Goal: Task Accomplishment & Management: Manage account settings

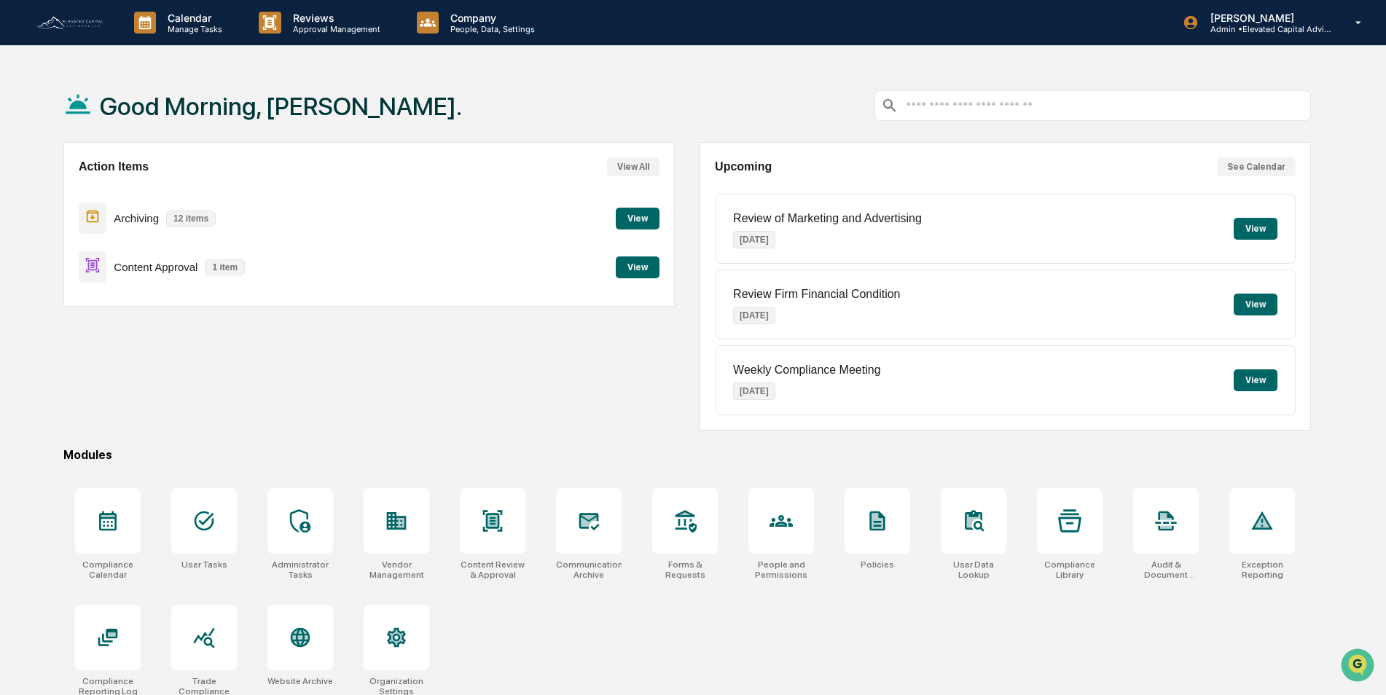
click at [635, 268] on button "View" at bounding box center [638, 267] width 44 height 22
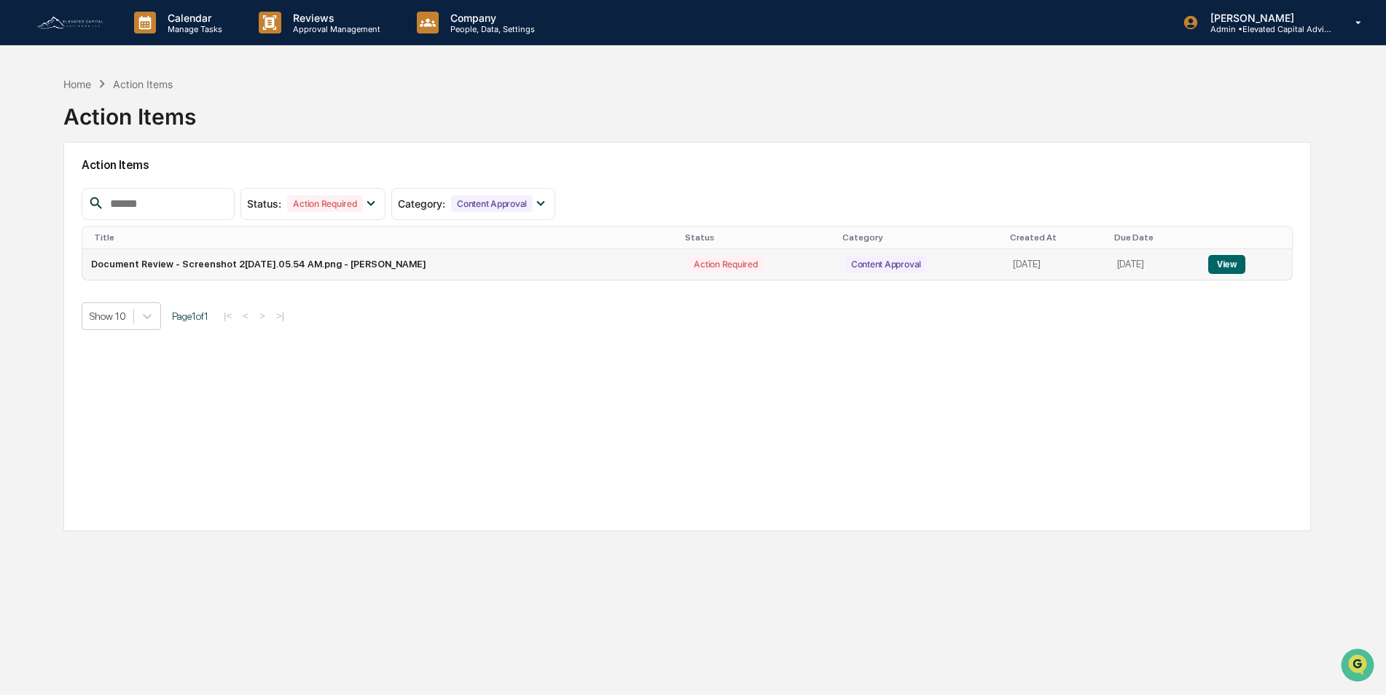
click at [1234, 267] on button "View" at bounding box center [1226, 264] width 37 height 19
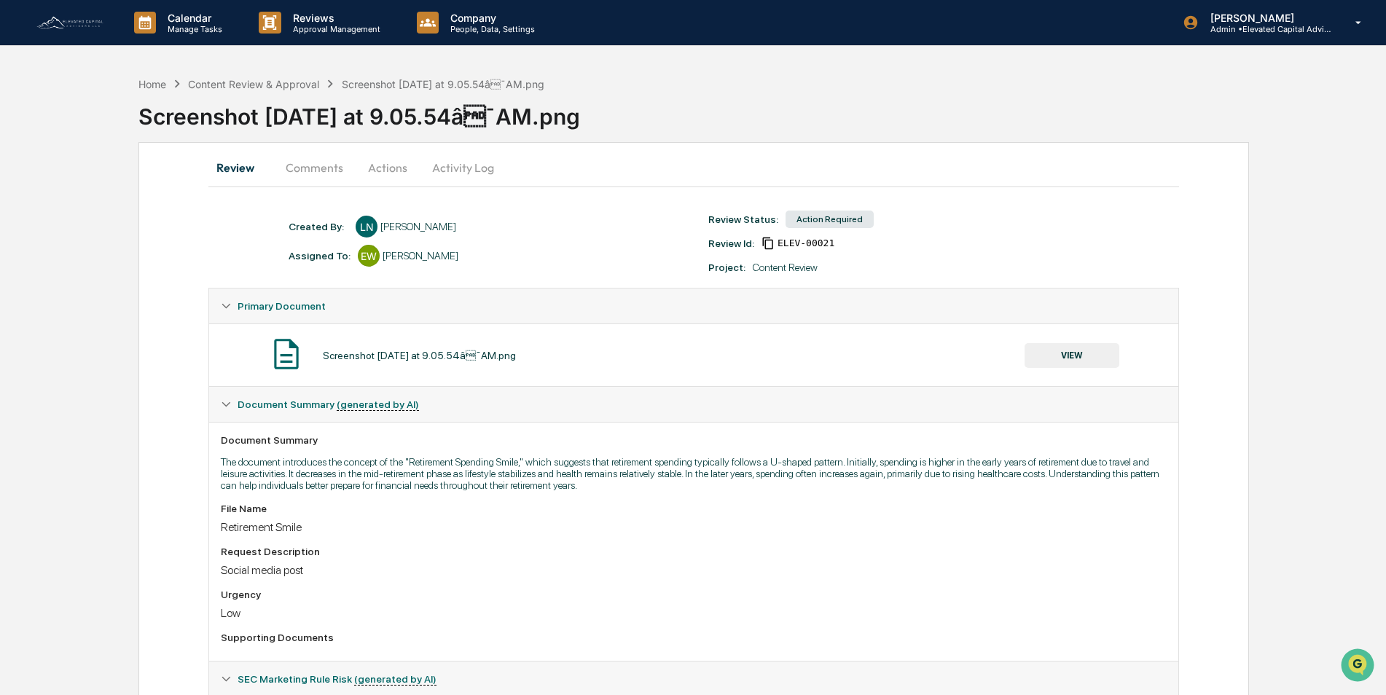
click at [1057, 348] on button "VIEW" at bounding box center [1071, 355] width 95 height 25
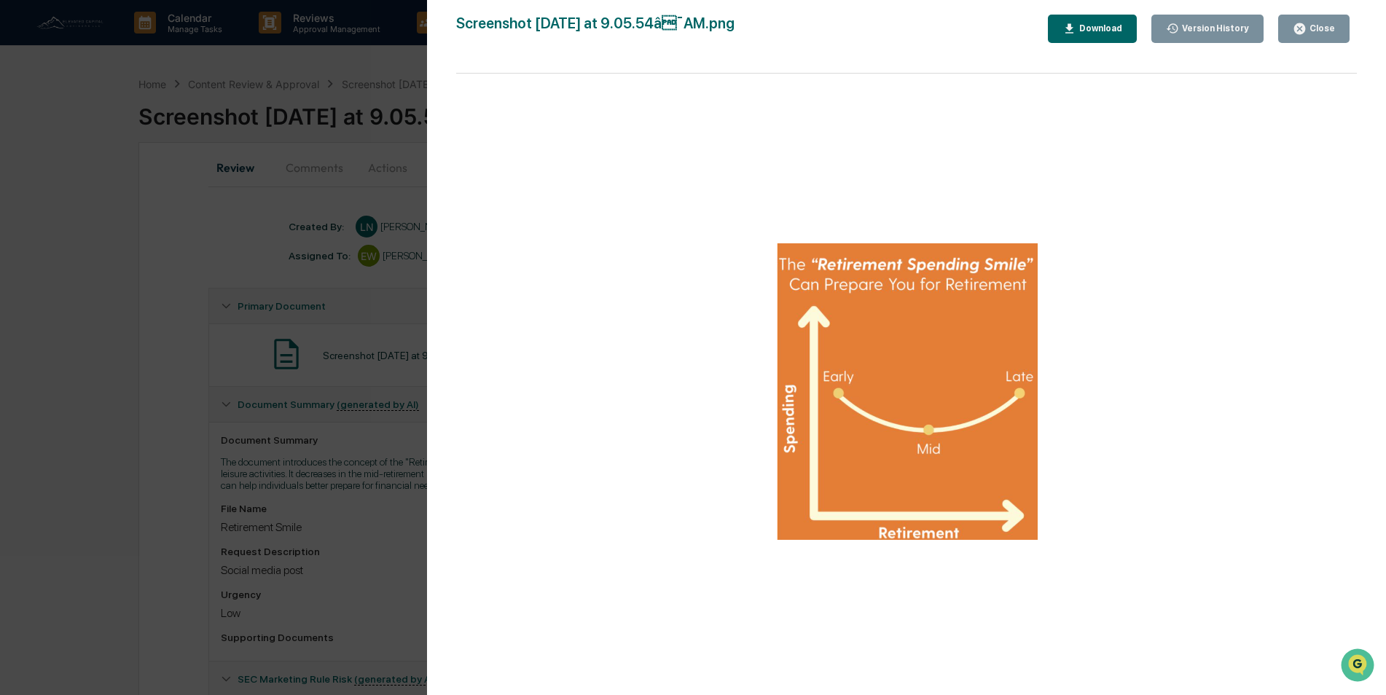
click at [1317, 26] on div "Close" at bounding box center [1320, 28] width 28 height 10
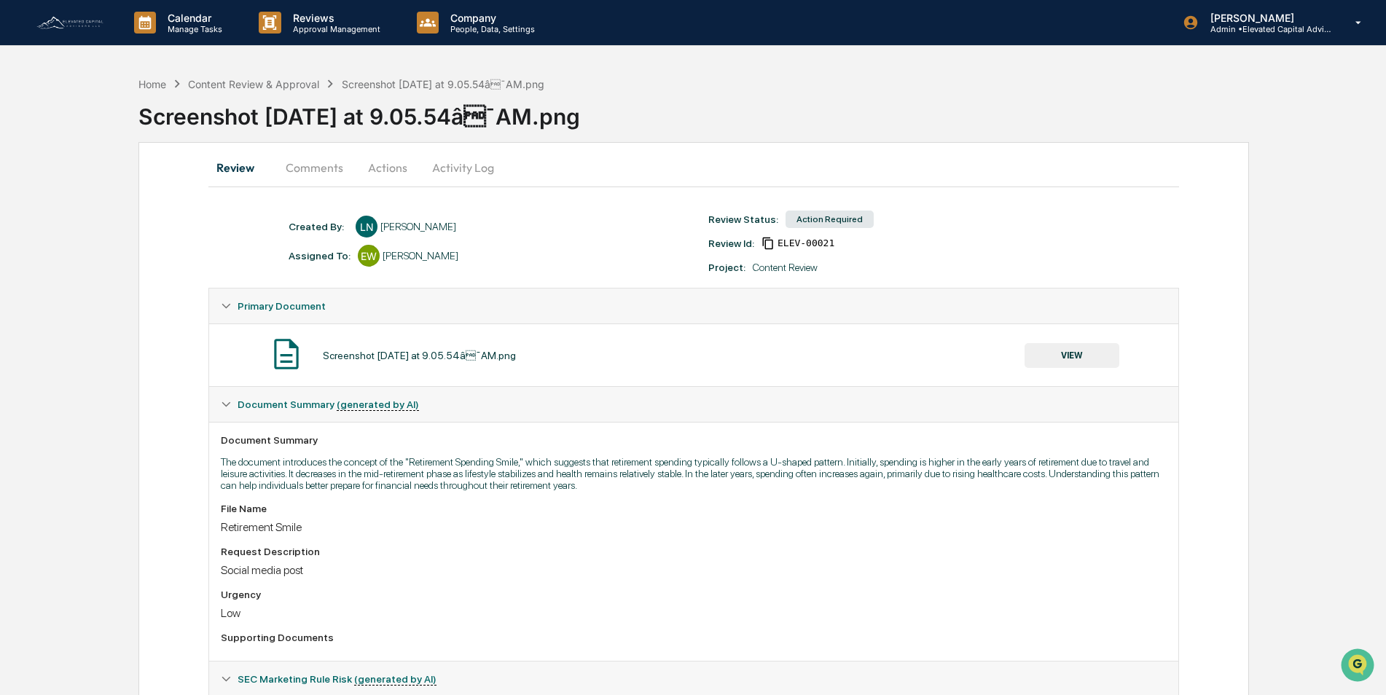
click at [385, 168] on button "Actions" at bounding box center [388, 167] width 66 height 35
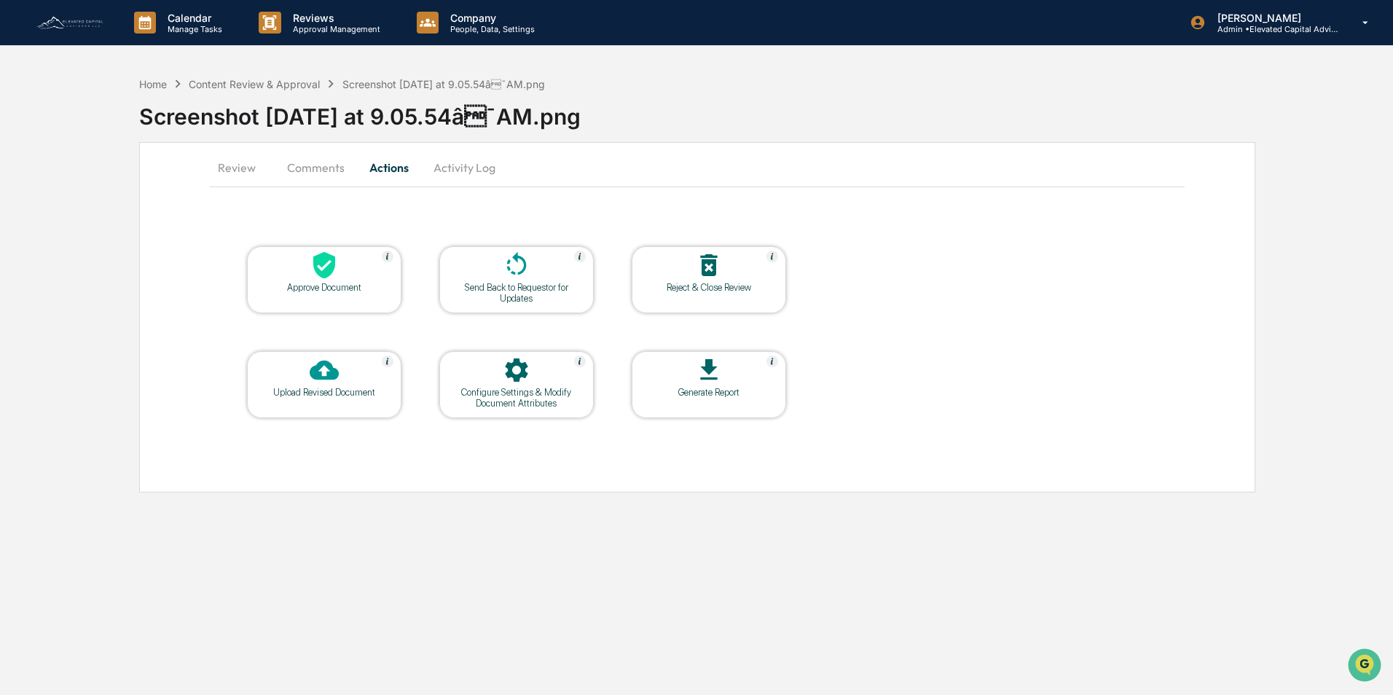
click at [352, 307] on div "Approve Document" at bounding box center [324, 279] width 154 height 67
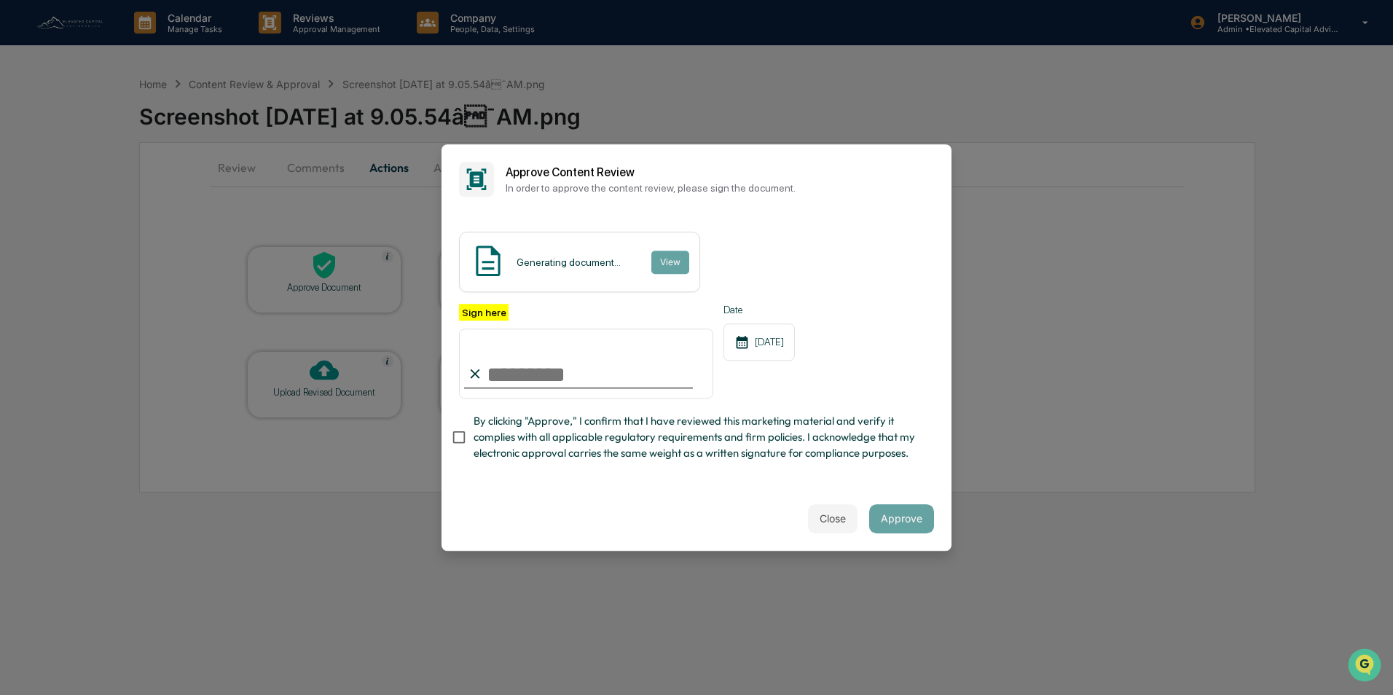
click at [560, 358] on input "Sign here" at bounding box center [586, 364] width 254 height 70
type input "**********"
click at [900, 526] on button "Approve" at bounding box center [901, 518] width 65 height 29
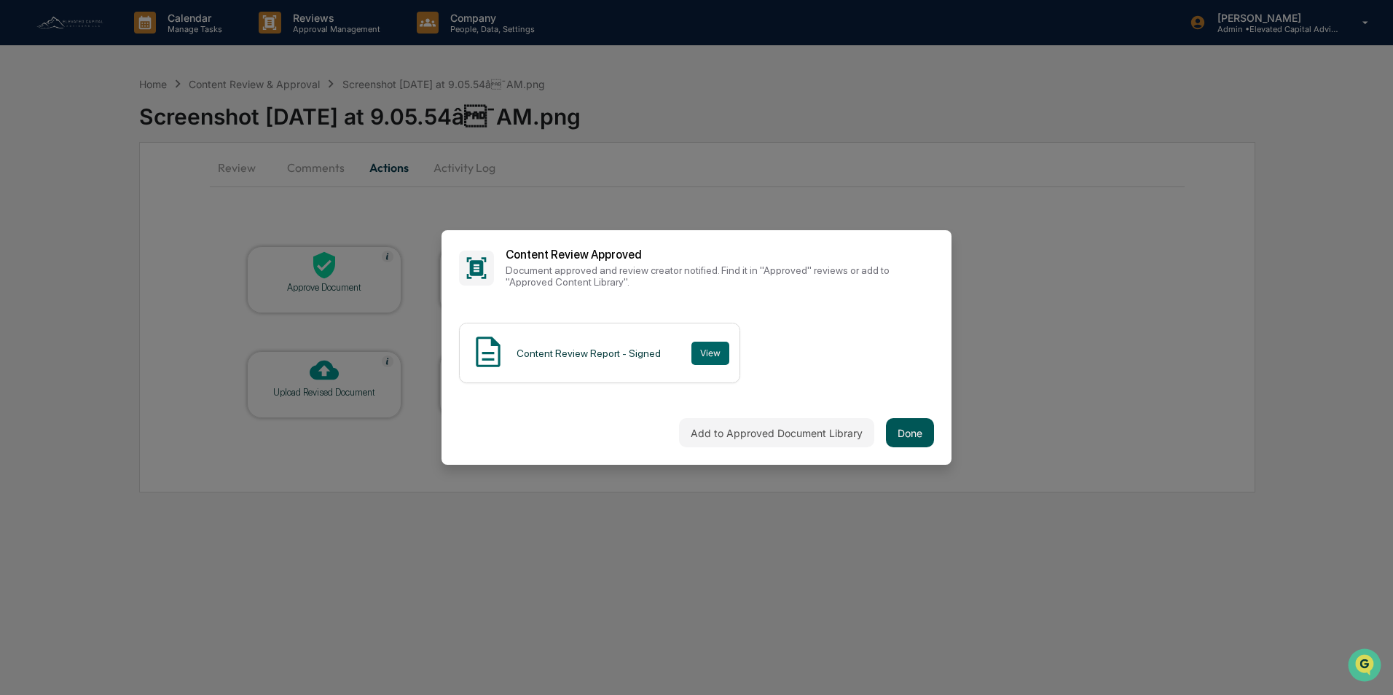
click at [911, 429] on button "Done" at bounding box center [910, 432] width 48 height 29
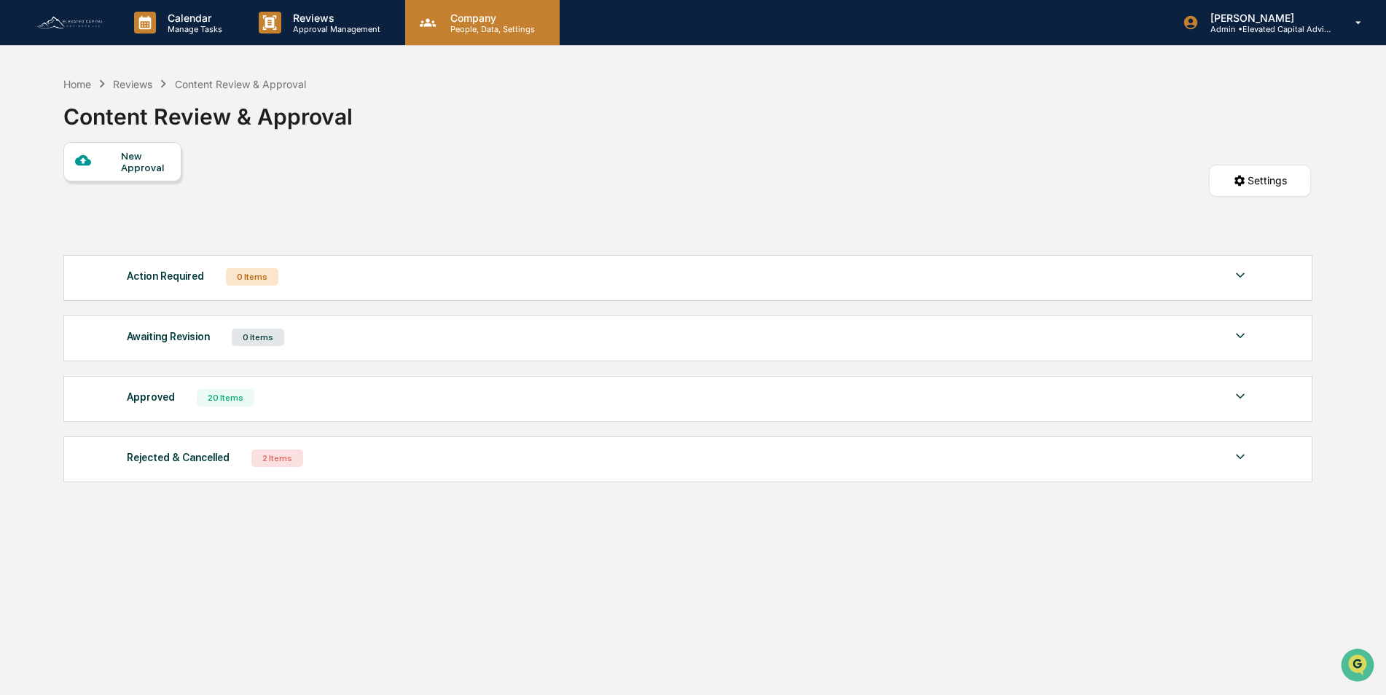
click at [470, 28] on p "People, Data, Settings" at bounding box center [490, 29] width 103 height 10
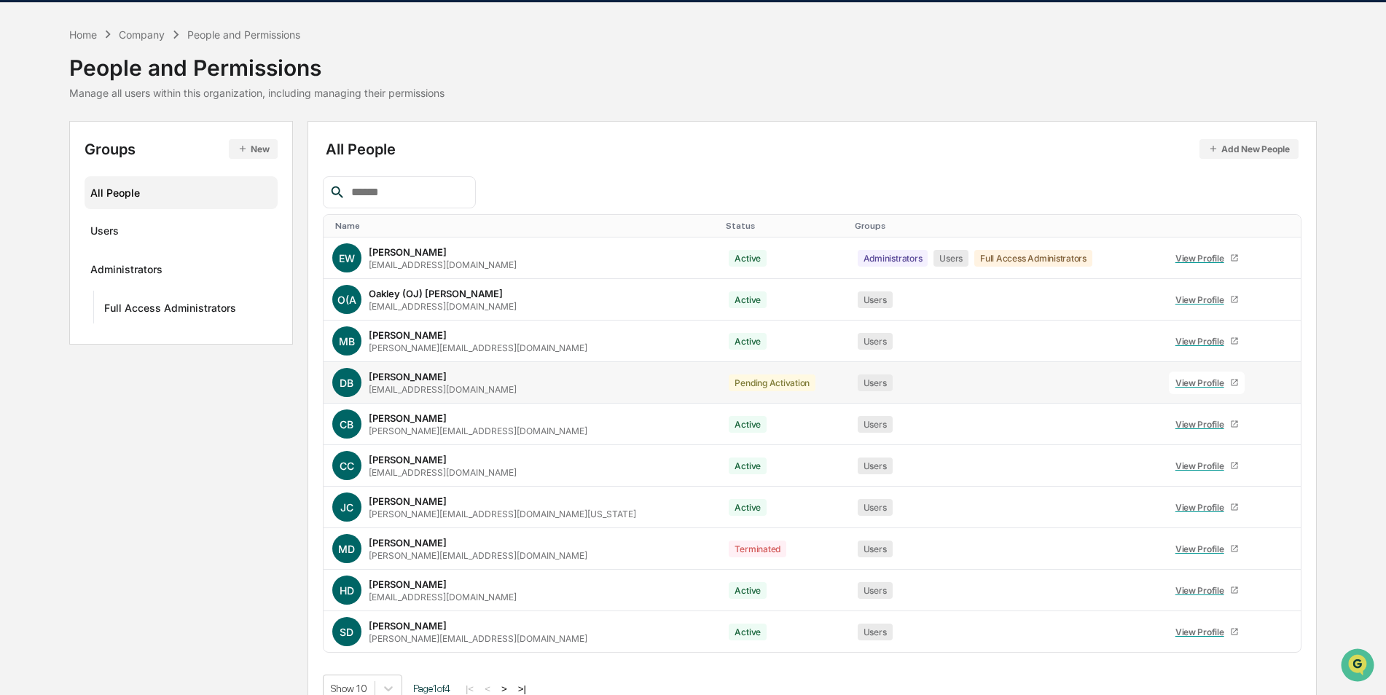
scroll to position [66, 0]
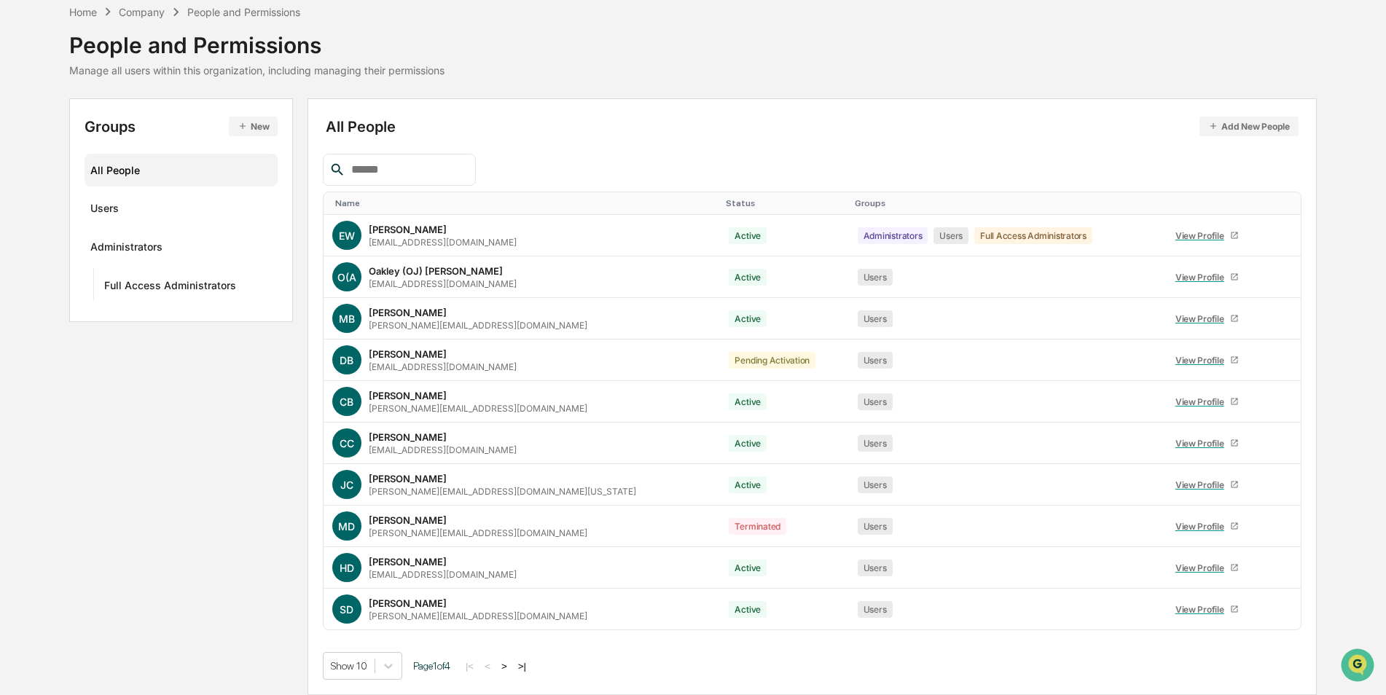
click at [511, 667] on button ">" at bounding box center [504, 666] width 15 height 12
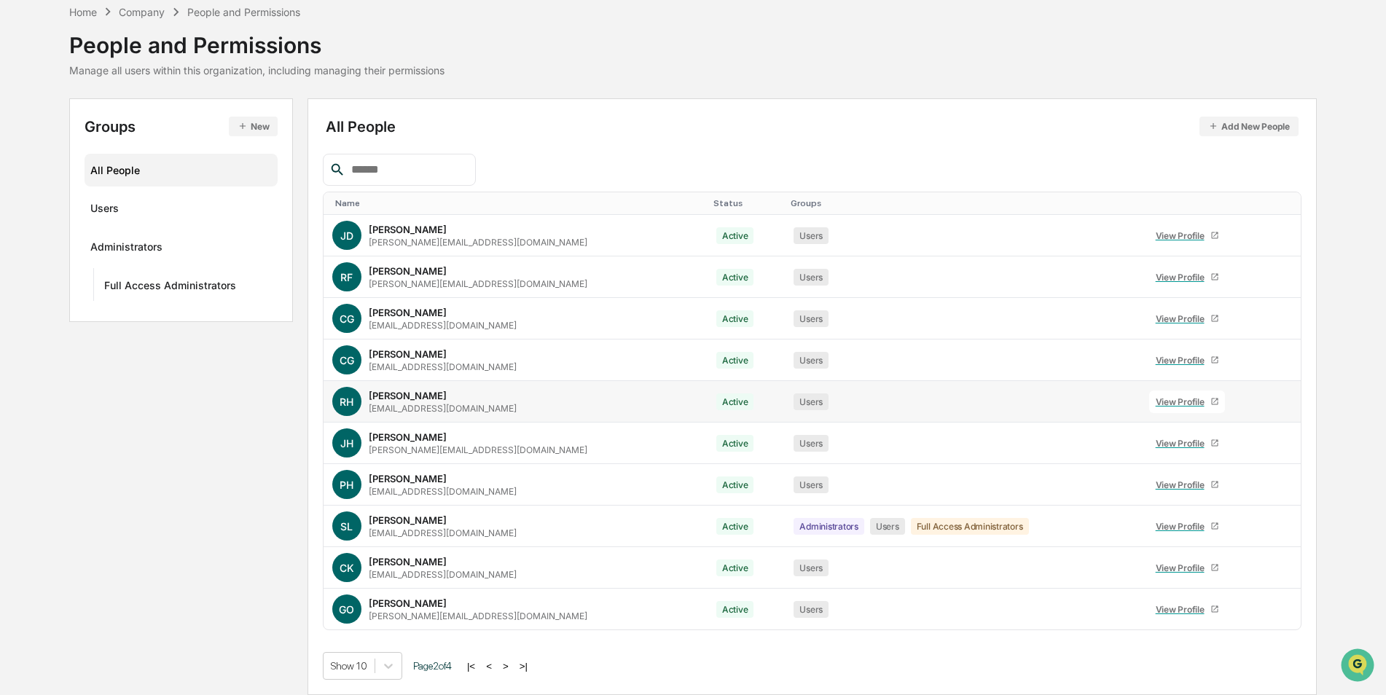
click at [1155, 400] on div "View Profile" at bounding box center [1182, 401] width 55 height 11
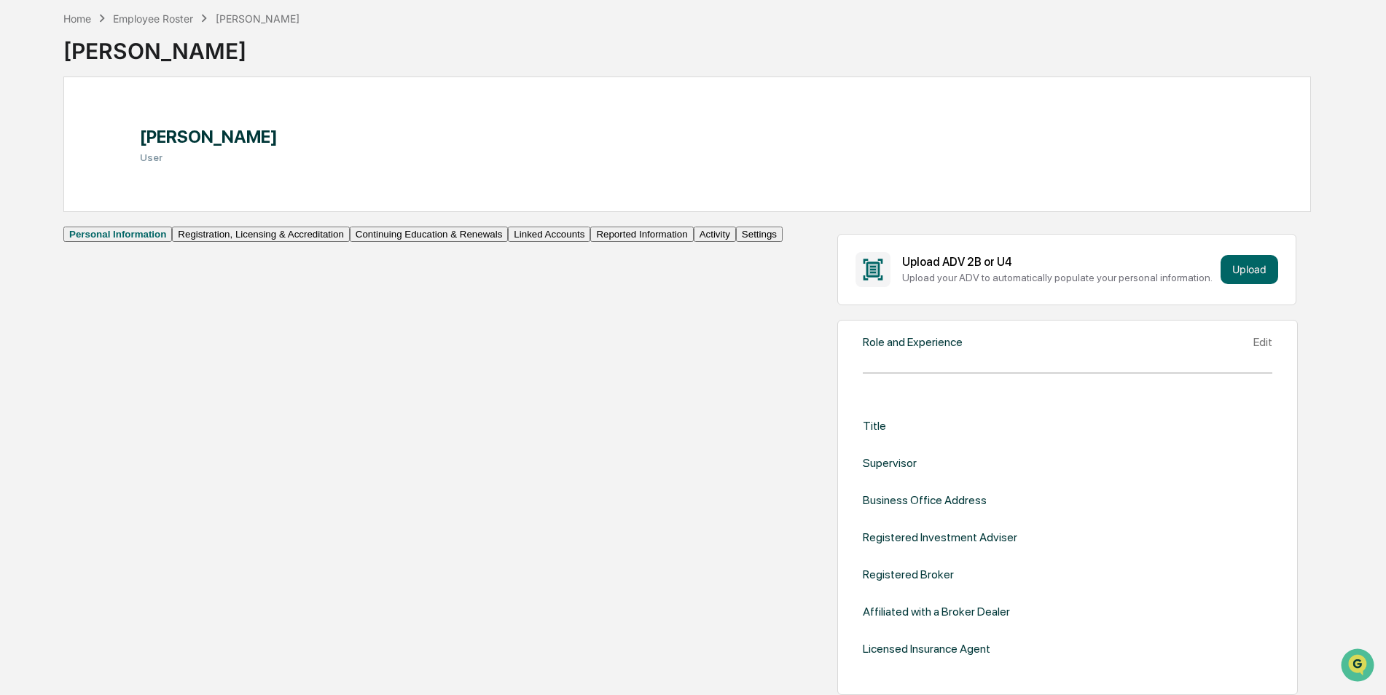
click at [508, 242] on button "Linked Accounts" at bounding box center [549, 234] width 82 height 15
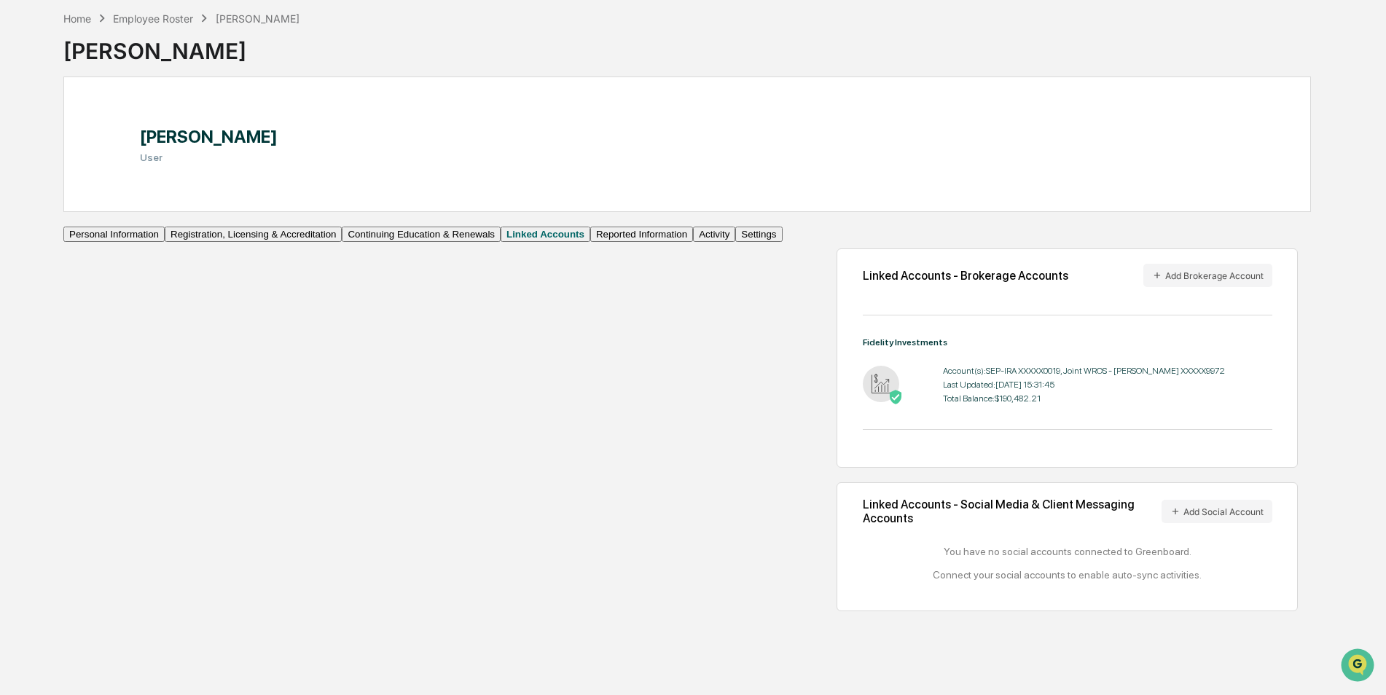
scroll to position [69, 0]
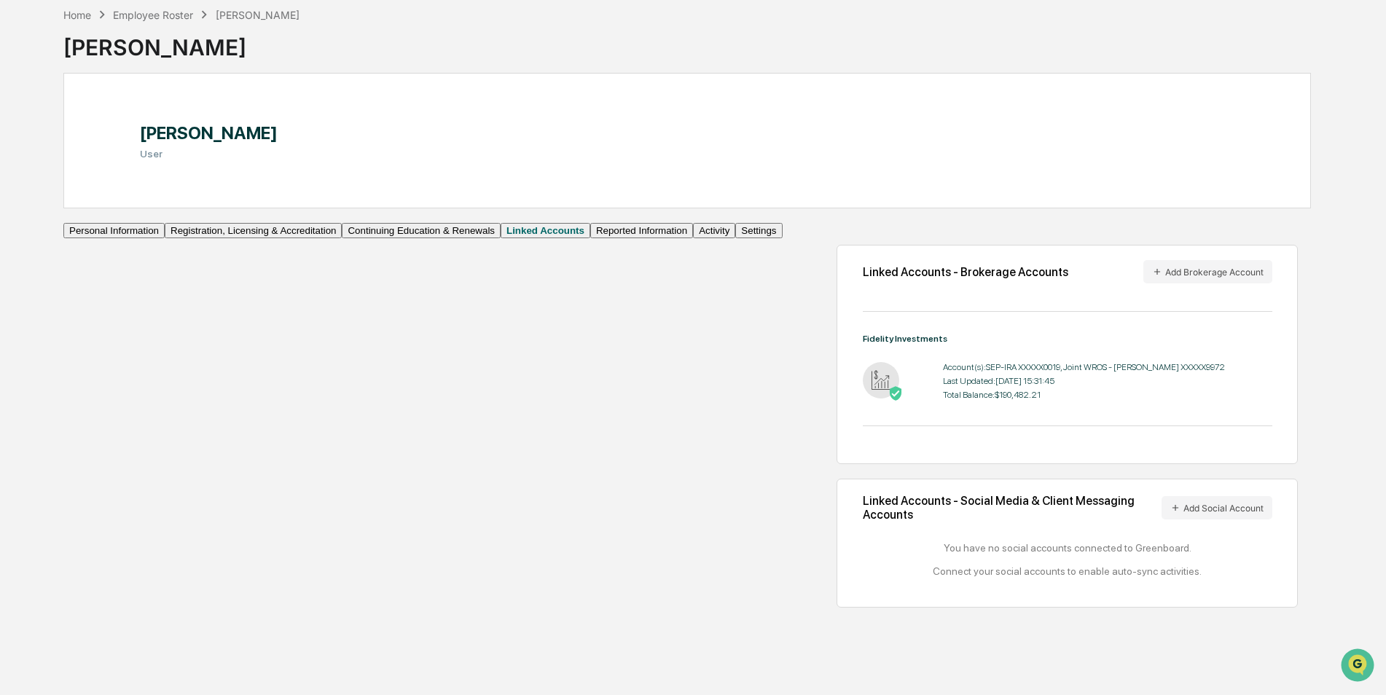
click at [590, 238] on button "Reported Information" at bounding box center [641, 230] width 103 height 15
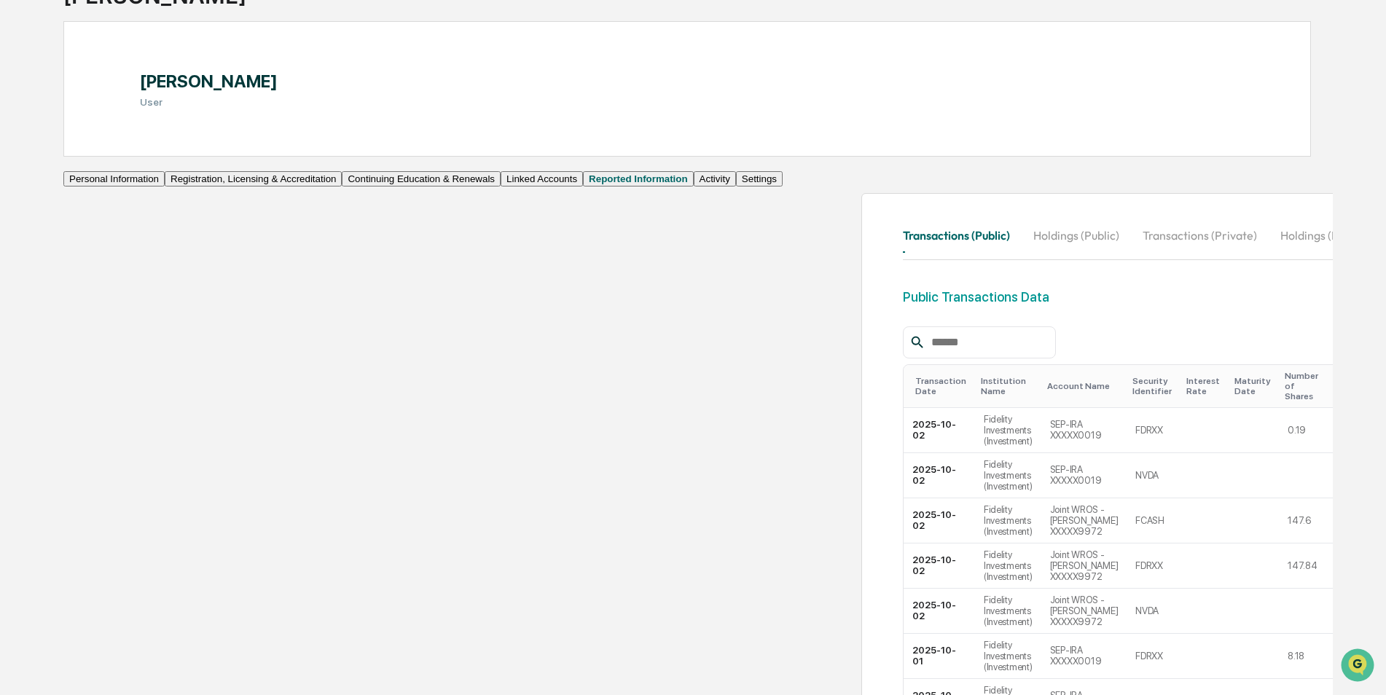
scroll to position [142, 0]
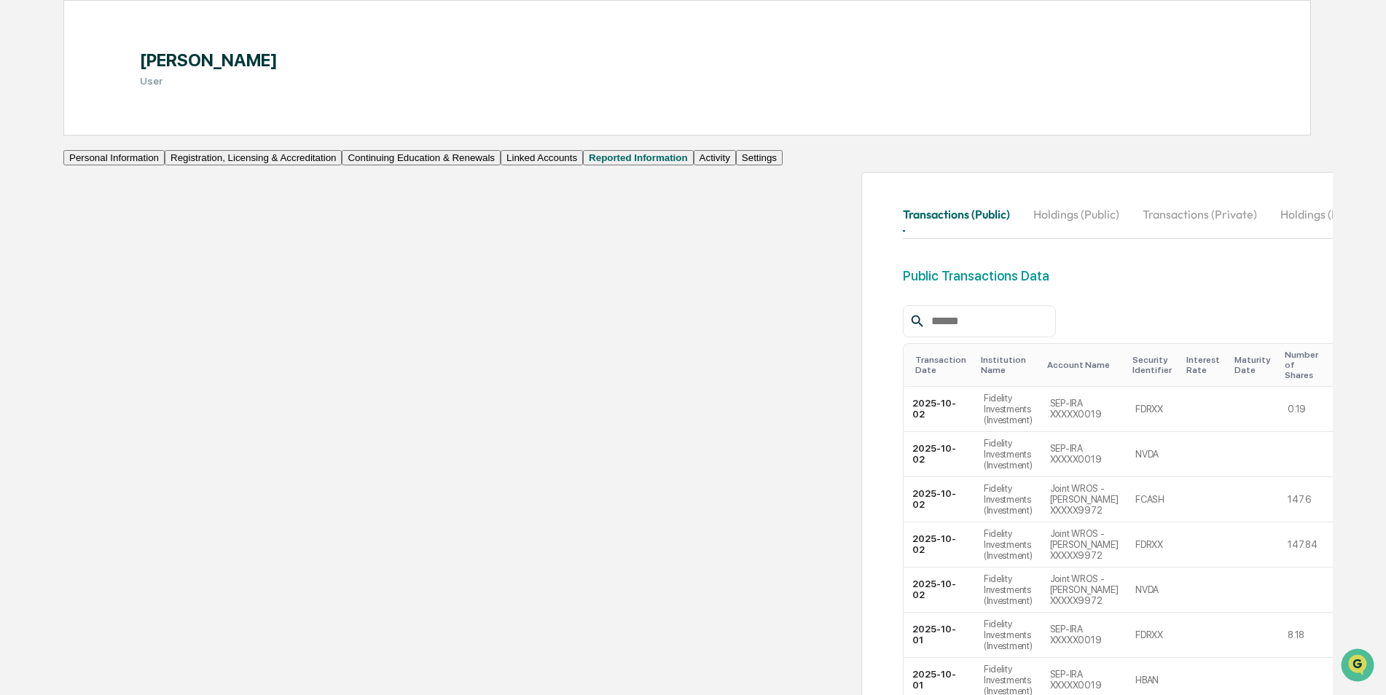
click at [150, 165] on button "Personal Information" at bounding box center [113, 157] width 101 height 15
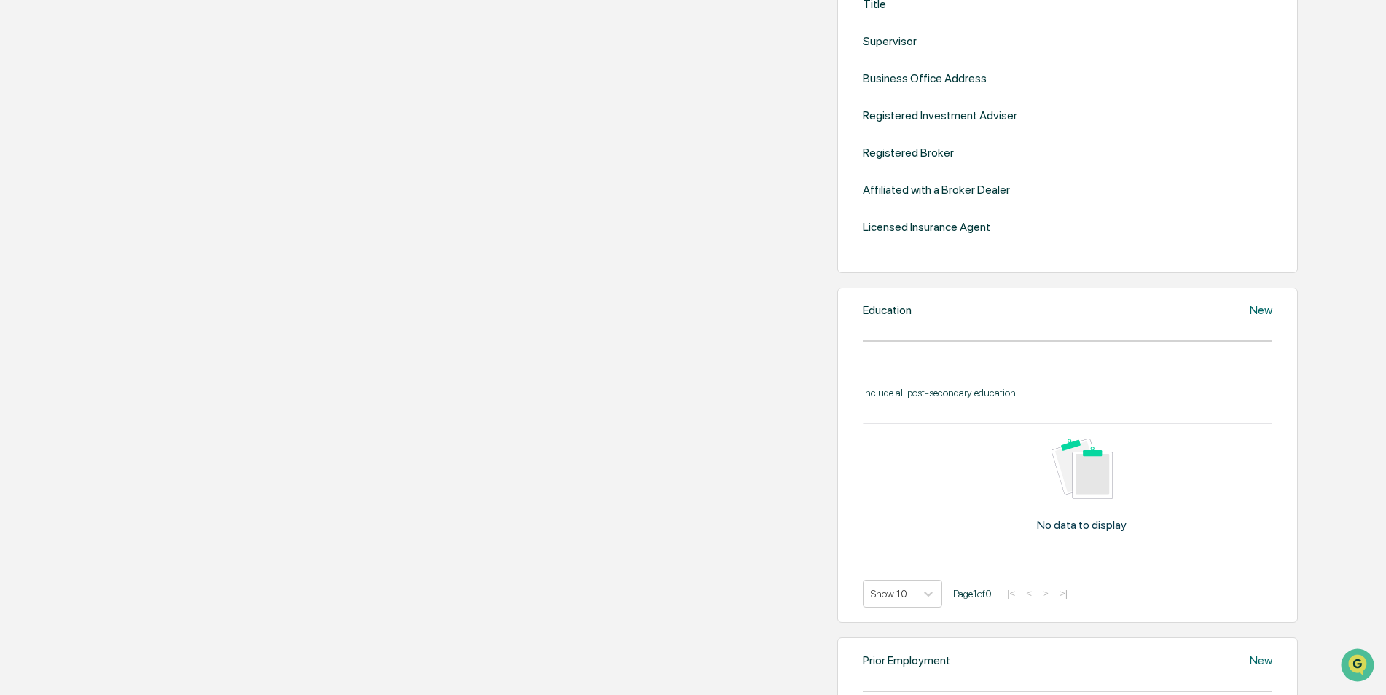
scroll to position [47, 0]
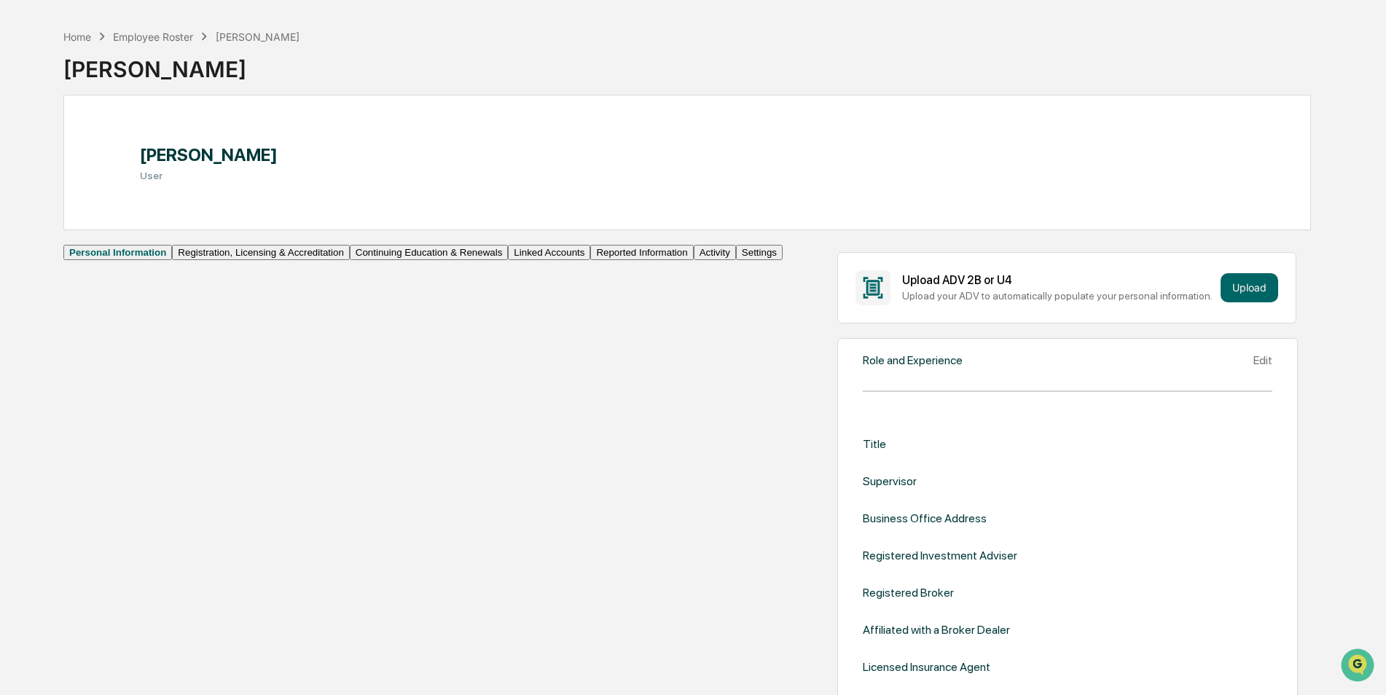
click at [736, 260] on button "Settings" at bounding box center [759, 252] width 47 height 15
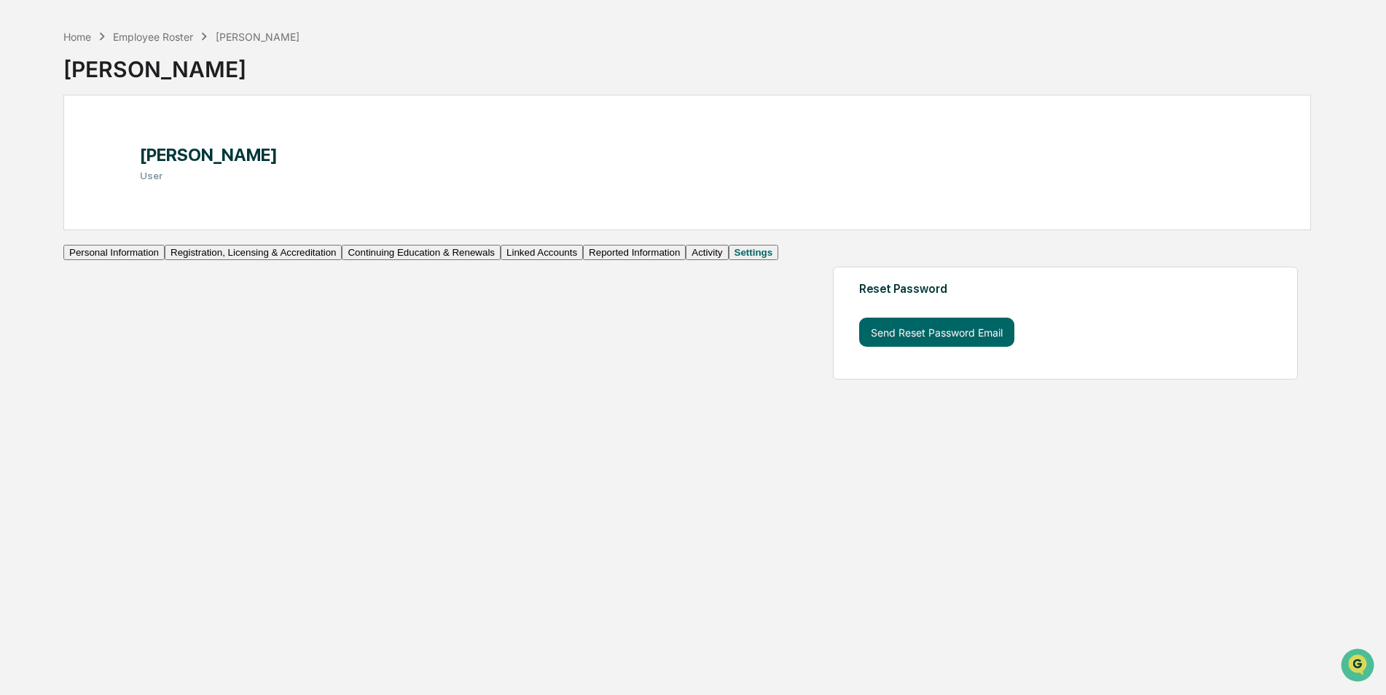
click at [134, 260] on button "Personal Information" at bounding box center [113, 252] width 101 height 15
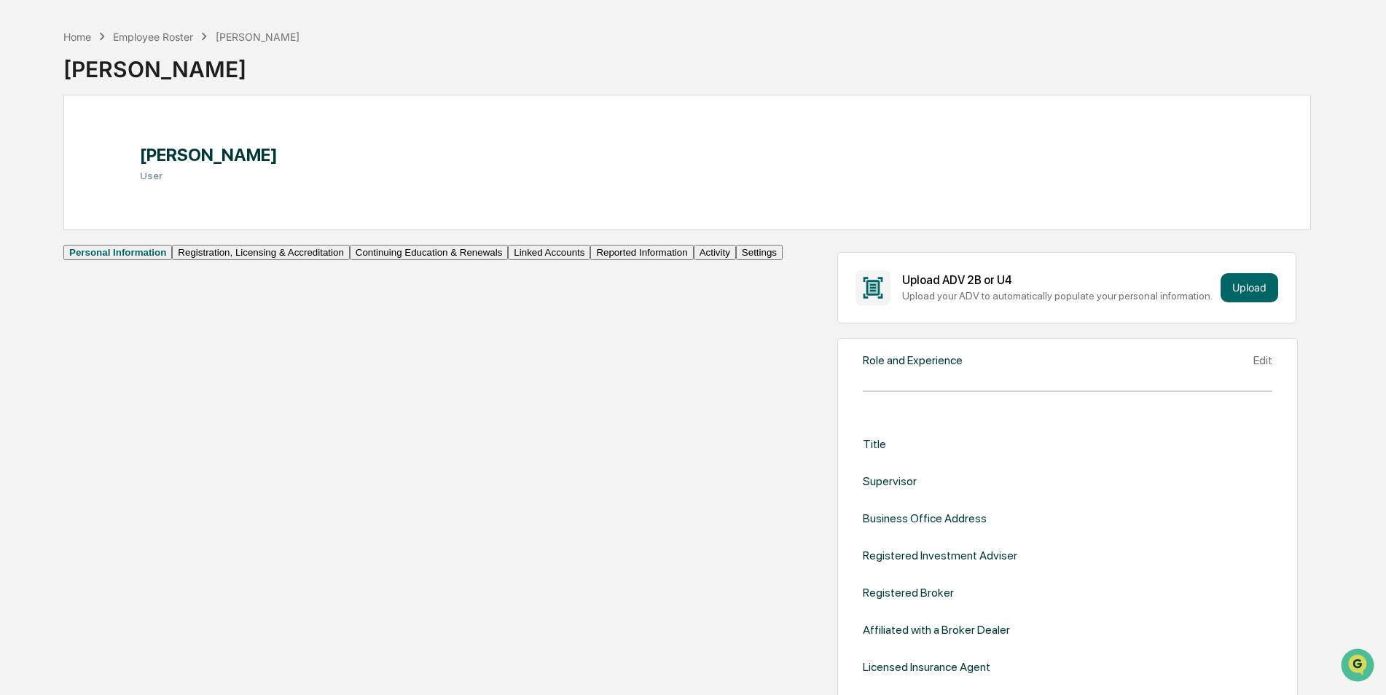
click at [172, 260] on button "Registration, Licensing & Accreditation" at bounding box center [260, 252] width 177 height 15
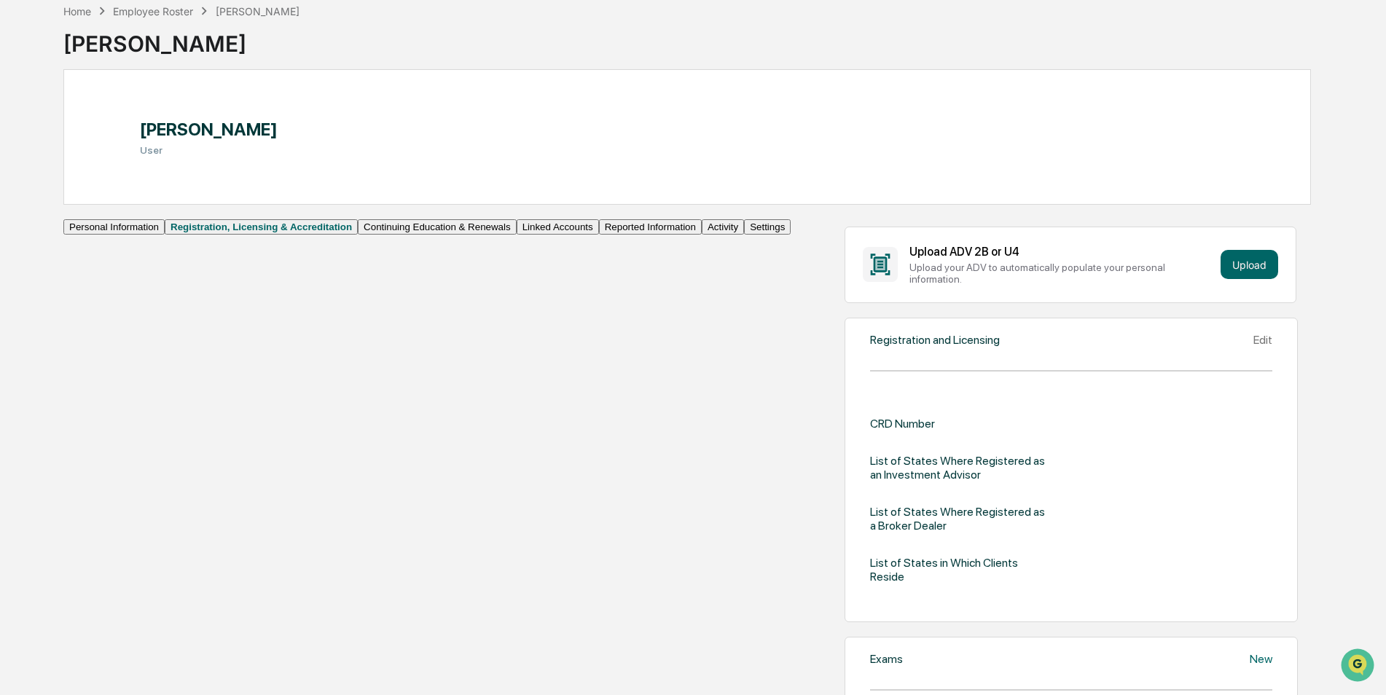
scroll to position [47, 0]
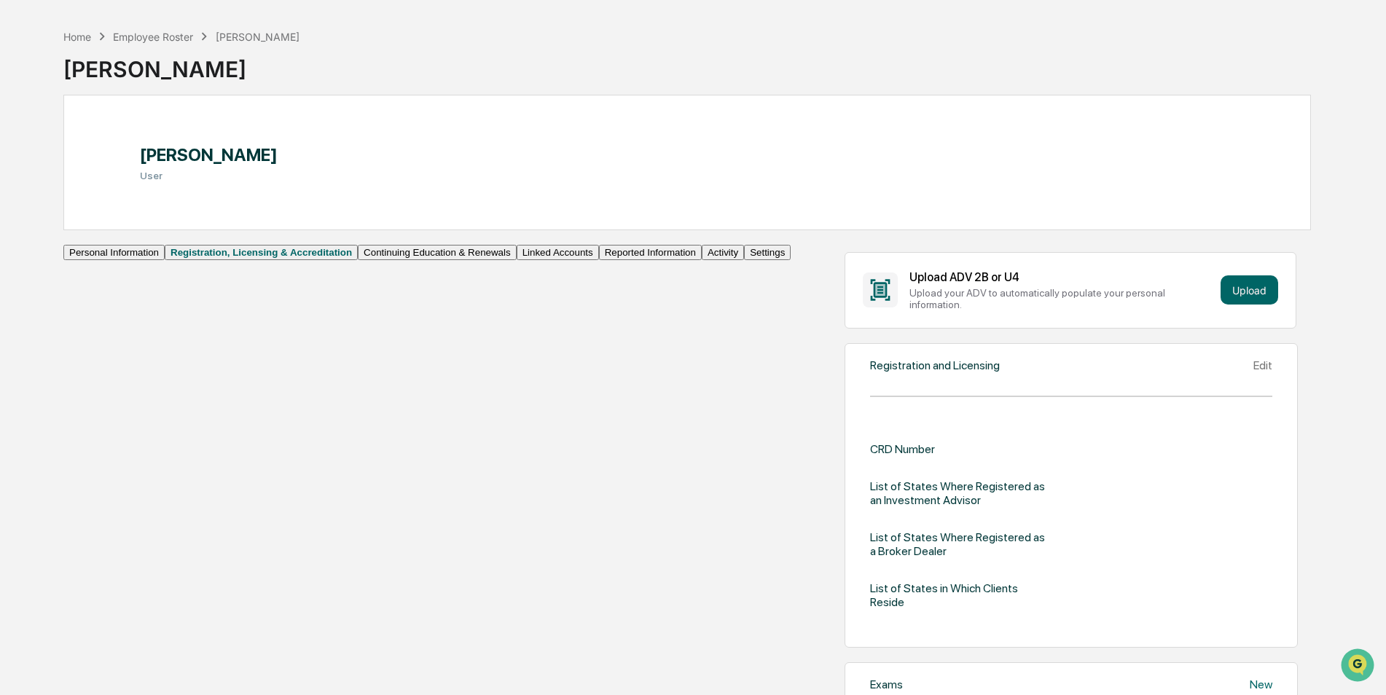
click at [599, 260] on button "Reported Information" at bounding box center [650, 252] width 103 height 15
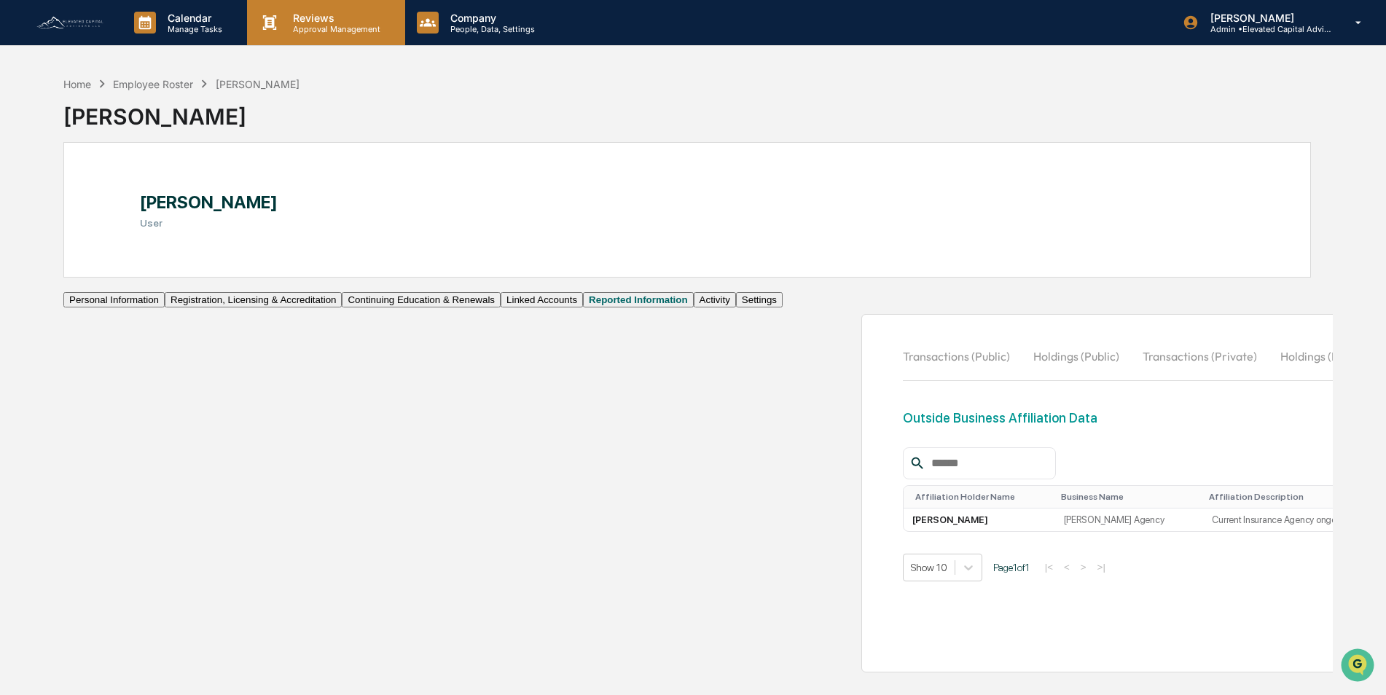
click at [316, 19] on p "Reviews" at bounding box center [334, 18] width 106 height 12
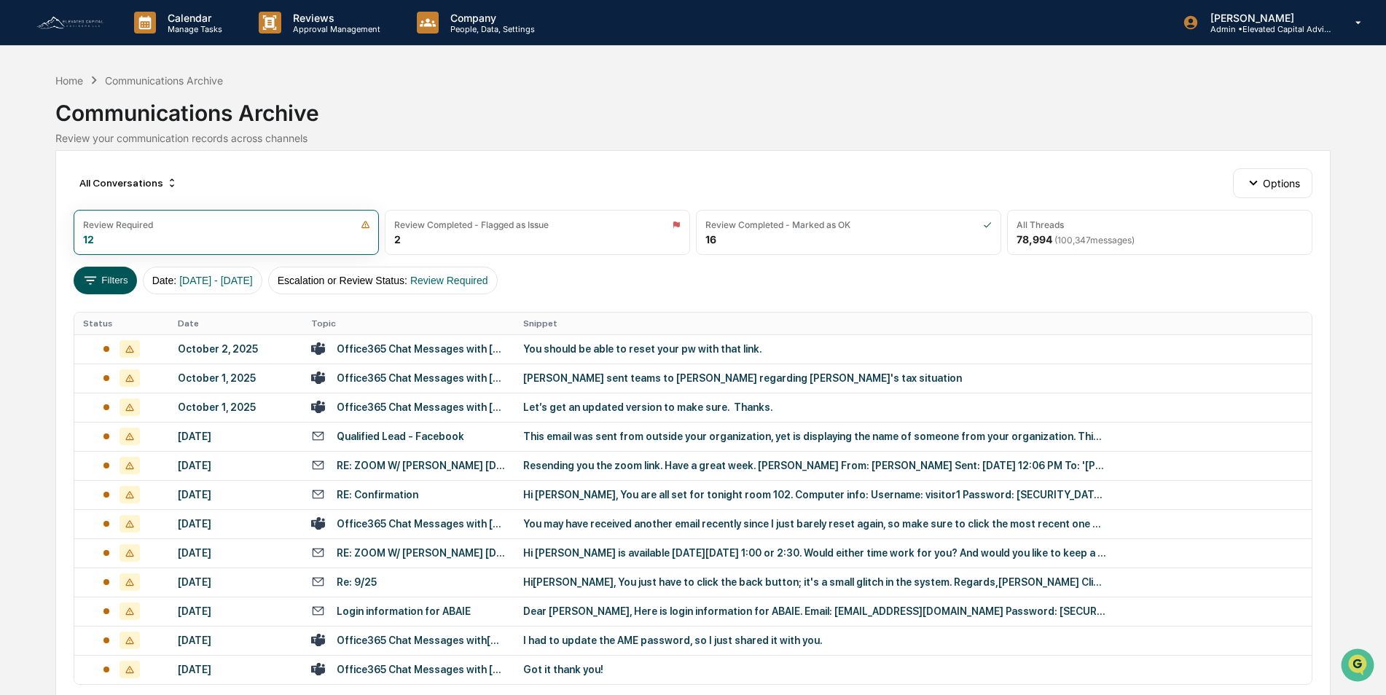
click at [109, 280] on button "Filters" at bounding box center [105, 281] width 63 height 28
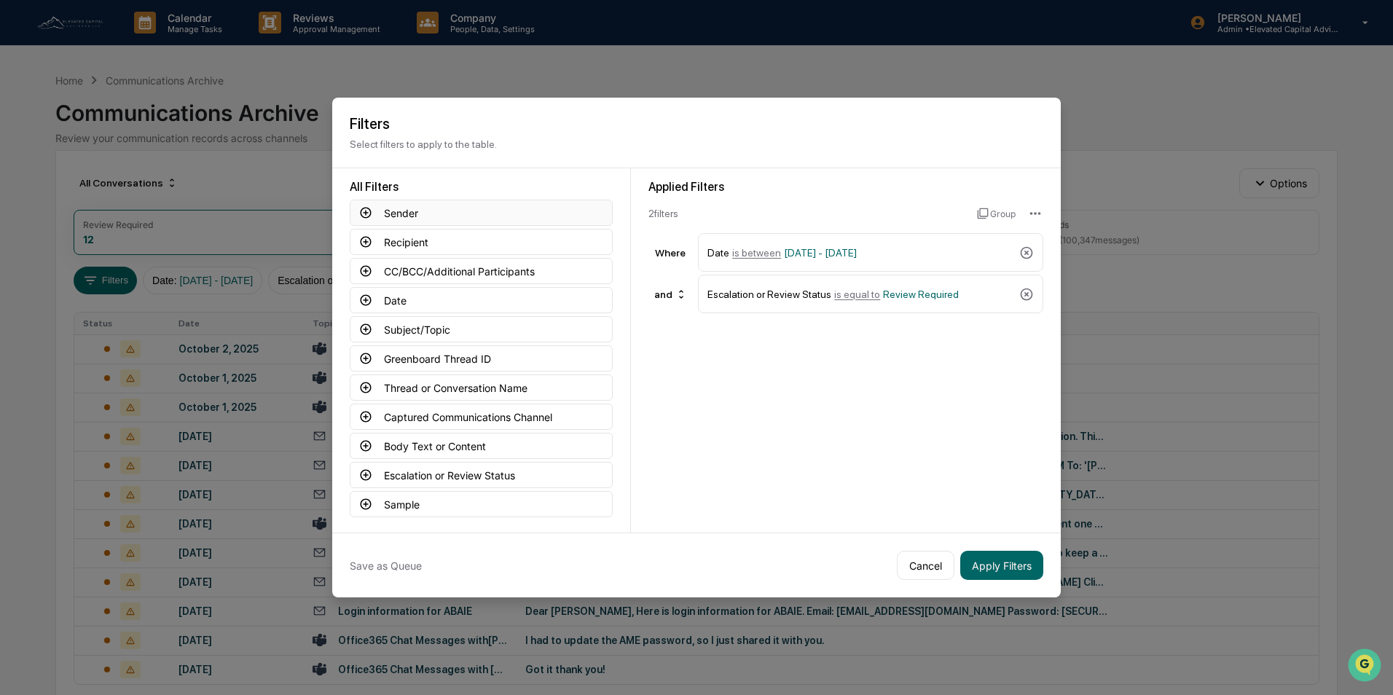
click at [361, 208] on icon at bounding box center [365, 212] width 13 height 13
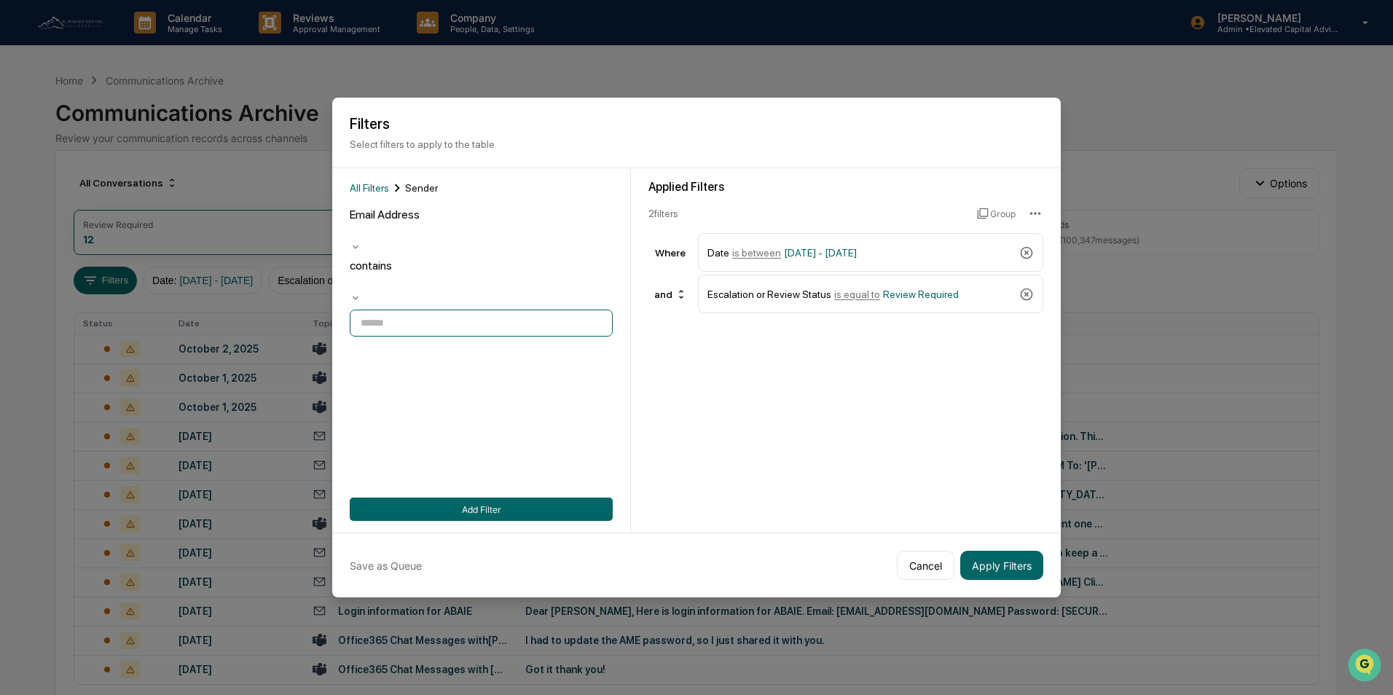
click at [435, 310] on input at bounding box center [481, 323] width 263 height 27
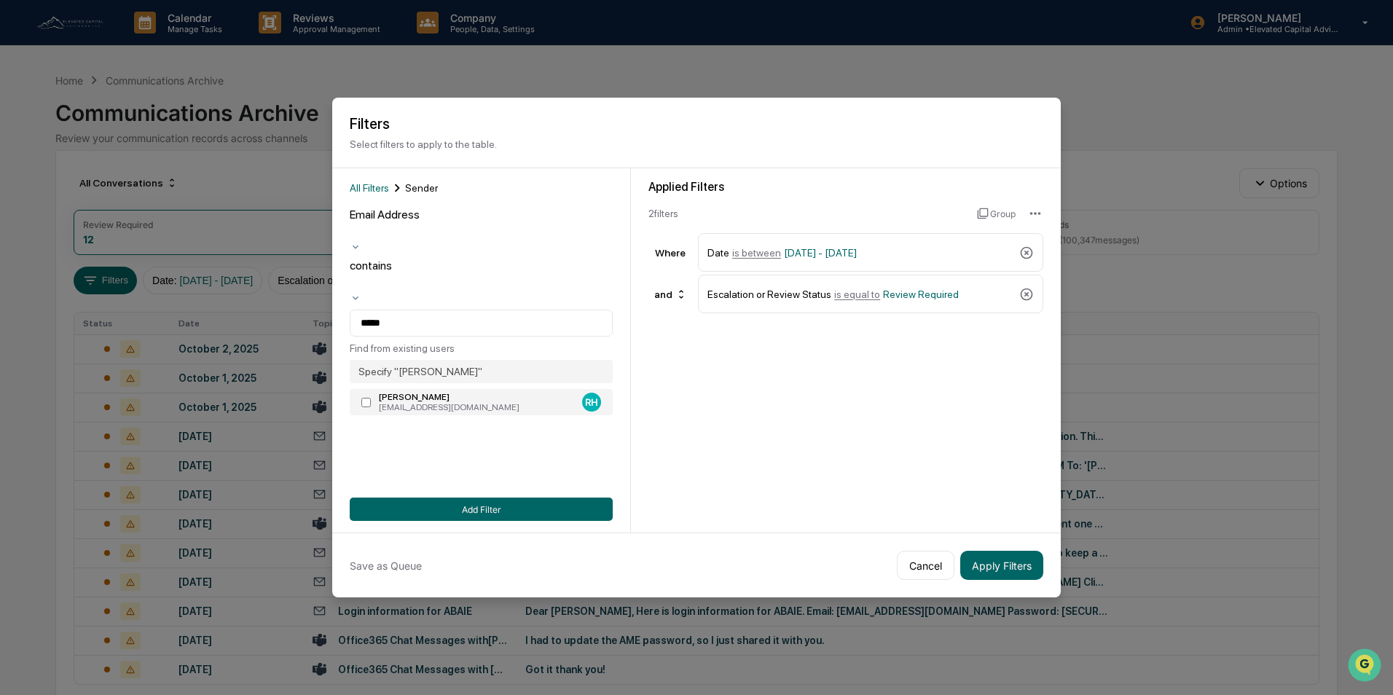
click at [367, 389] on label "[PERSON_NAME] [EMAIL_ADDRESS][DOMAIN_NAME] RH" at bounding box center [481, 402] width 263 height 26
type input "**********"
click at [487, 506] on button "Add Filter" at bounding box center [481, 509] width 263 height 23
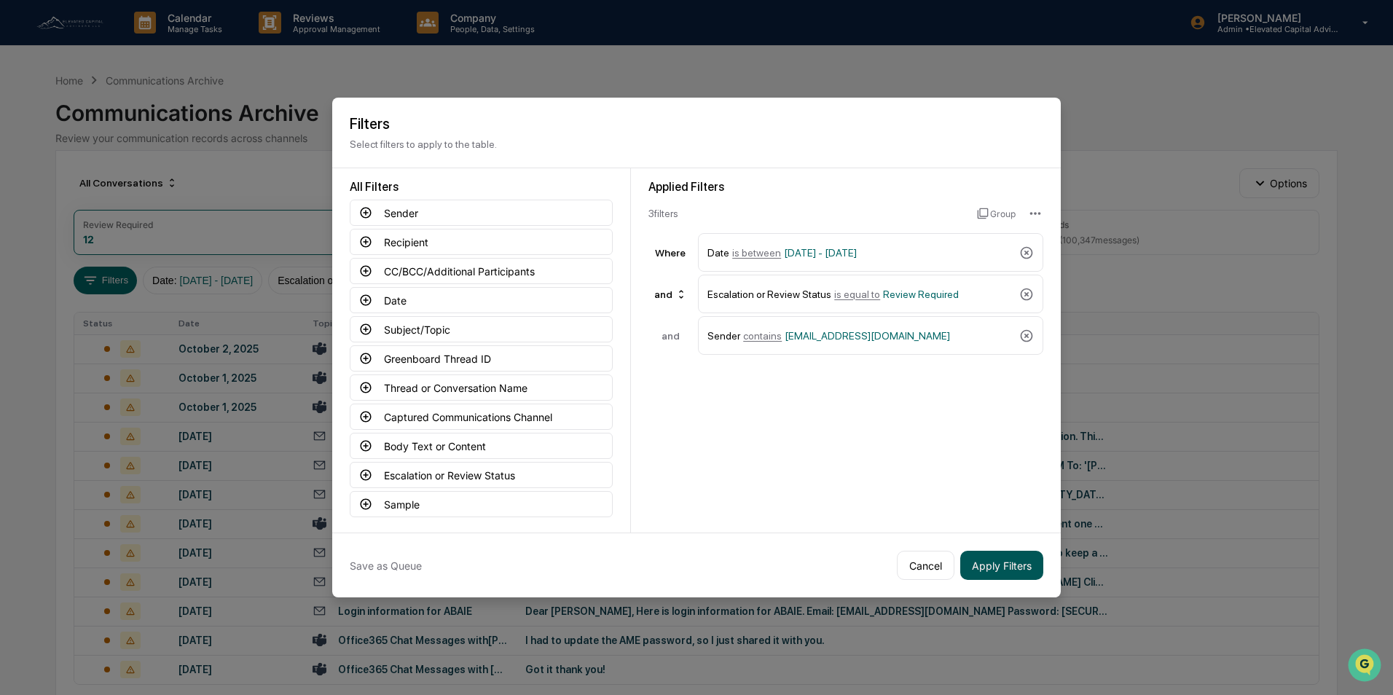
click at [1007, 562] on button "Apply Filters" at bounding box center [1001, 565] width 83 height 29
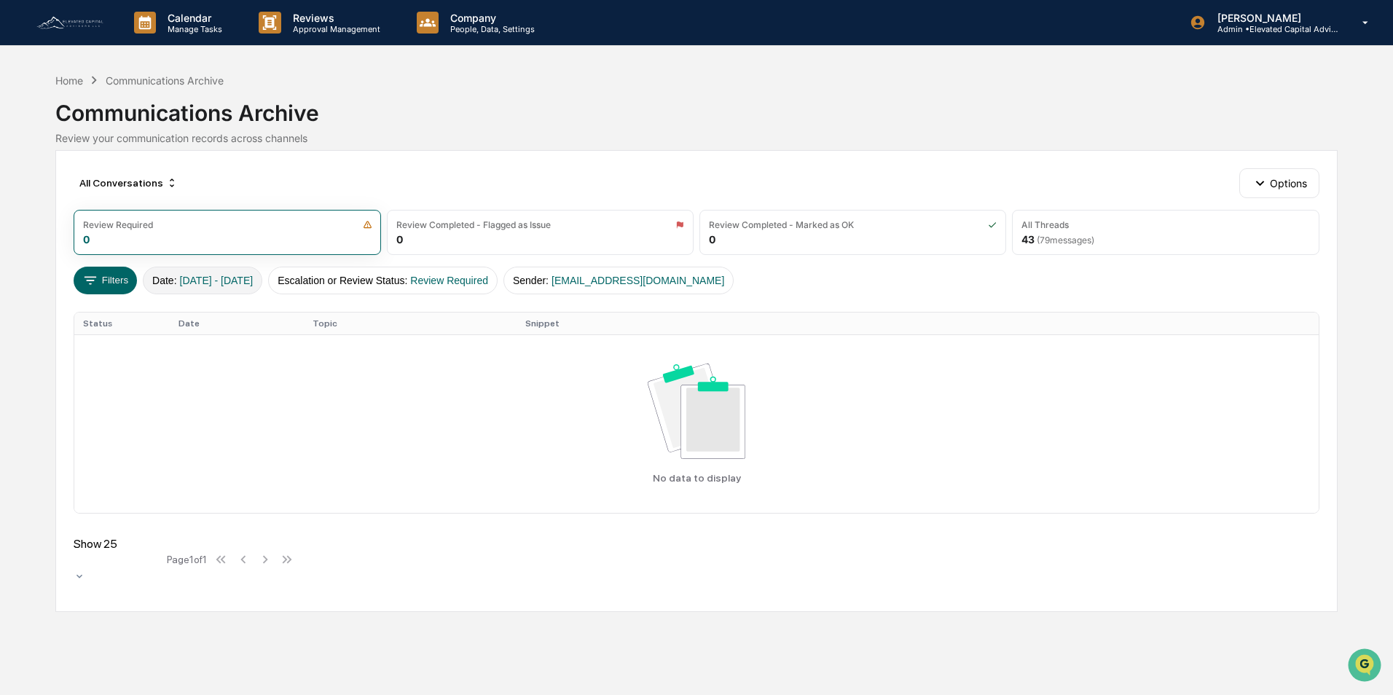
click at [204, 280] on span "[DATE] - [DATE]" at bounding box center [217, 281] width 74 height 12
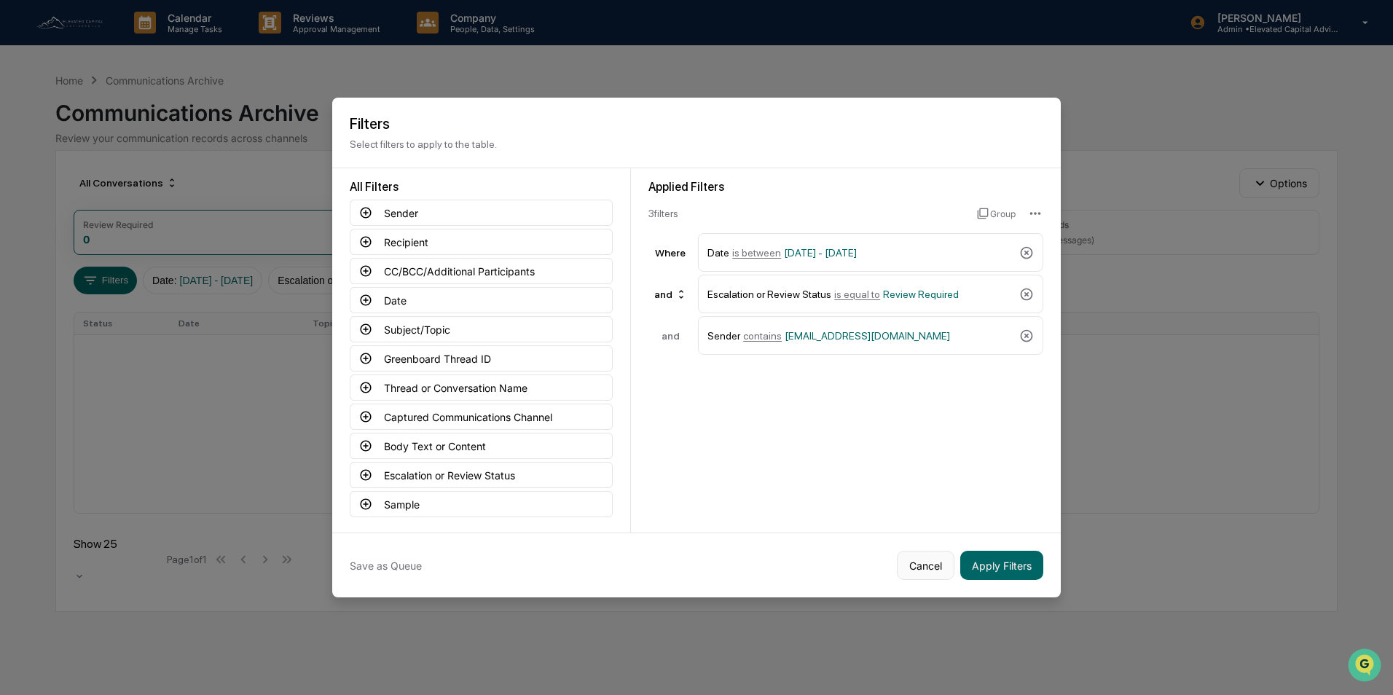
click at [918, 557] on button "Cancel" at bounding box center [926, 565] width 58 height 29
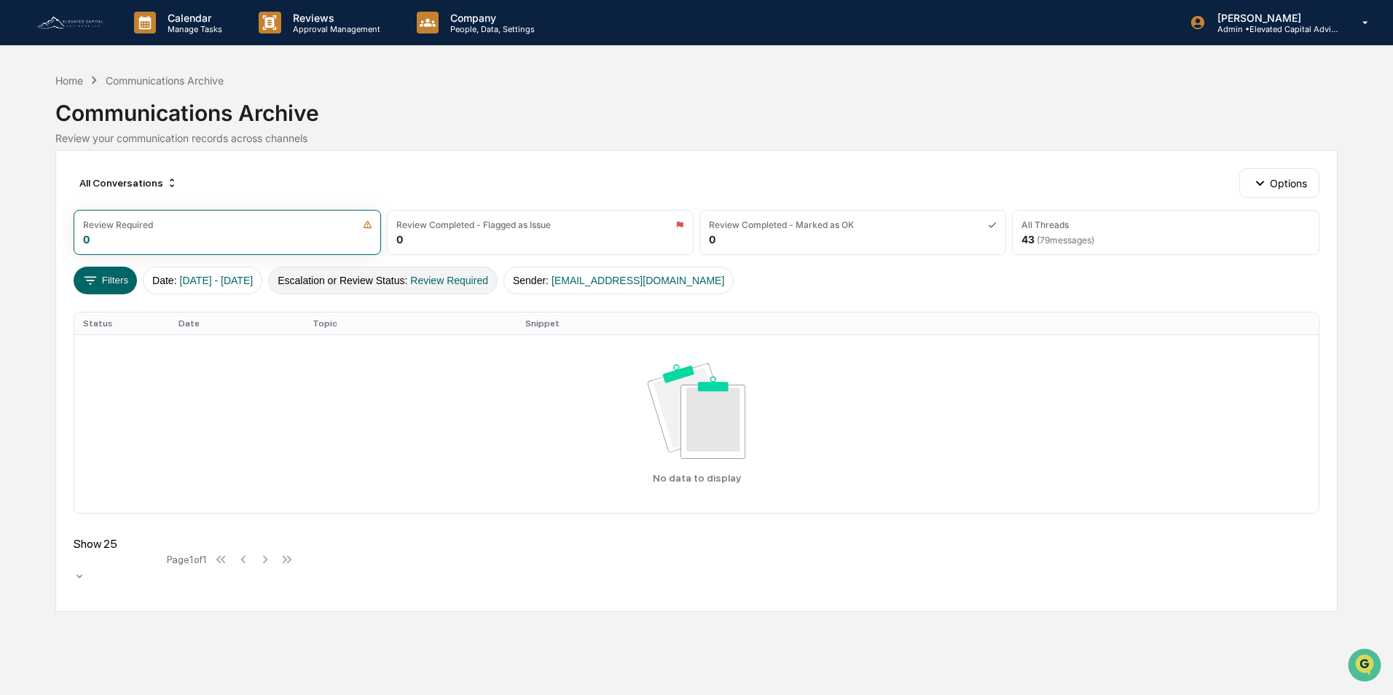
click at [407, 278] on button "Escalation or Review Status : Review Required" at bounding box center [382, 281] width 229 height 28
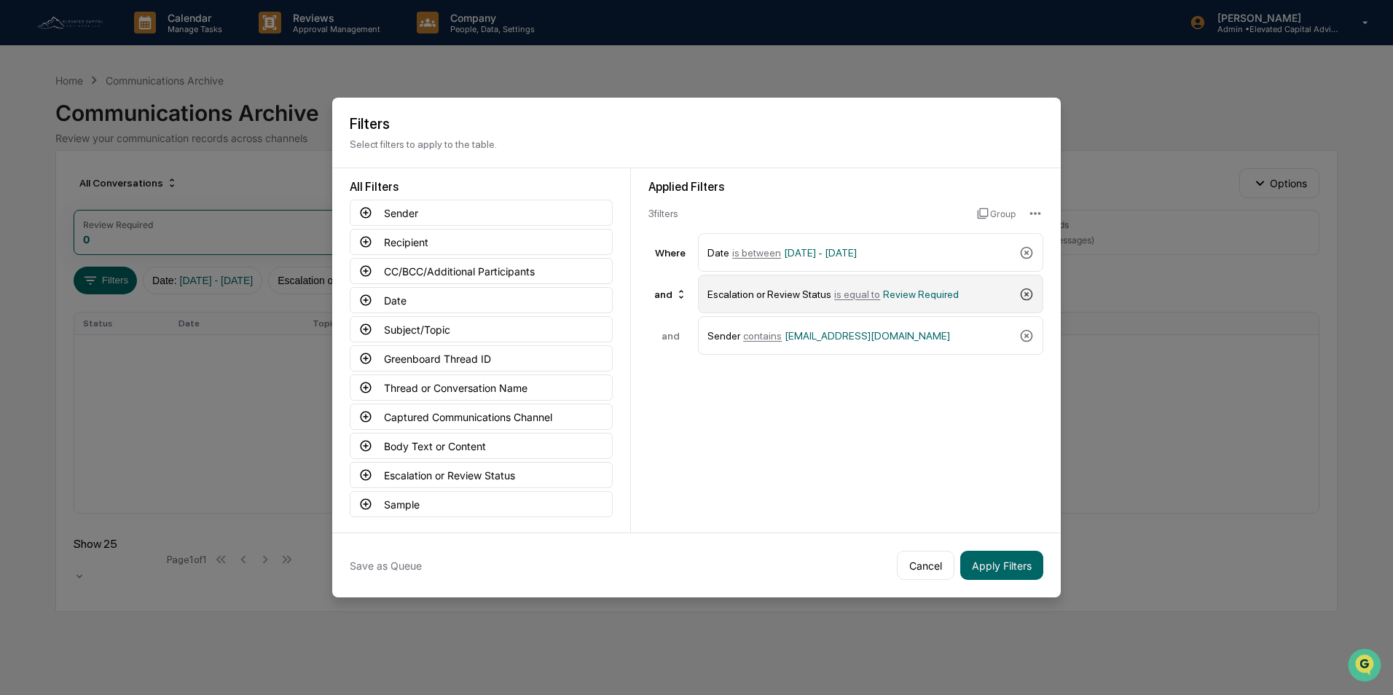
click at [1025, 291] on icon at bounding box center [1026, 294] width 15 height 15
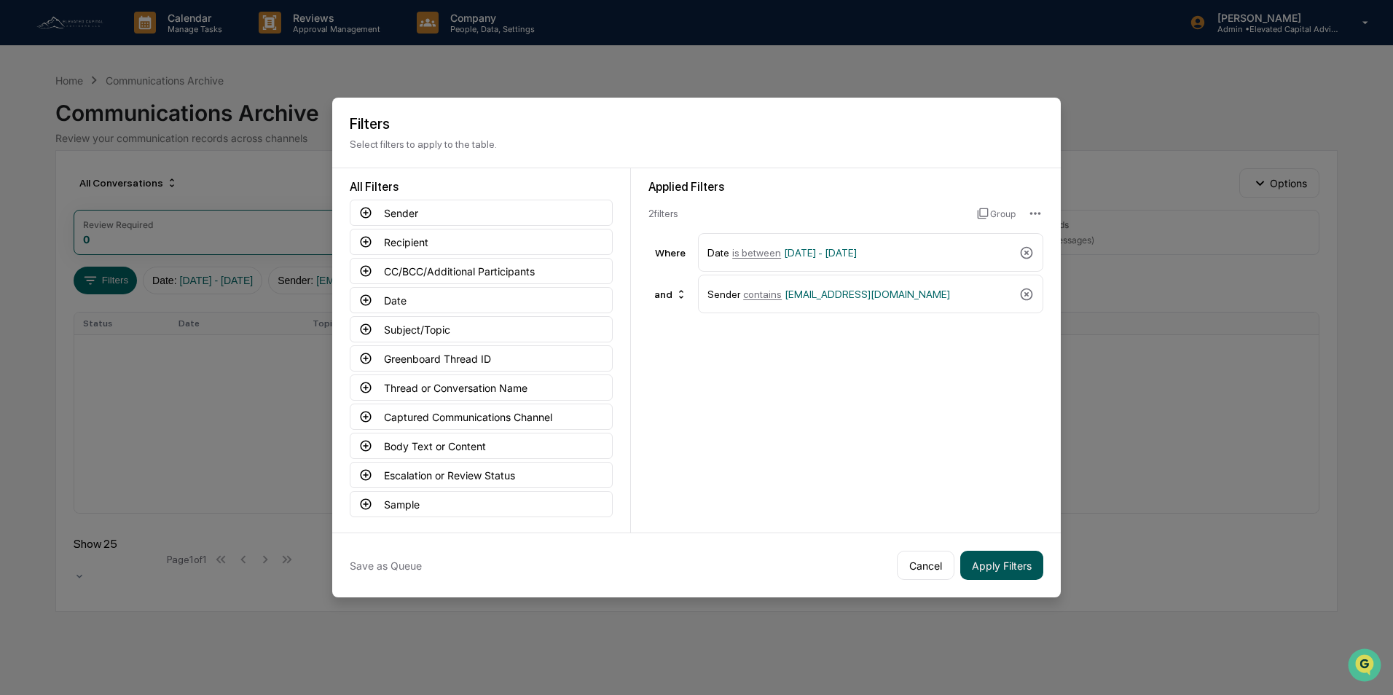
click at [994, 563] on button "Apply Filters" at bounding box center [1001, 565] width 83 height 29
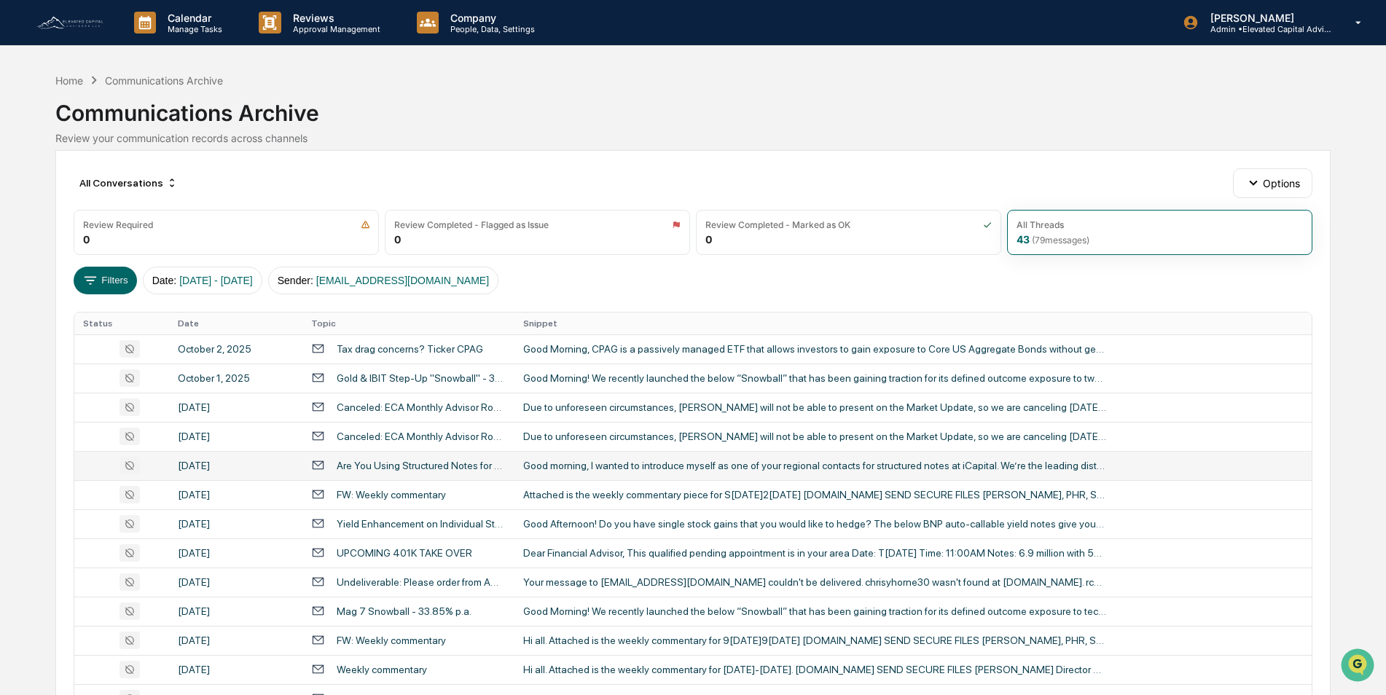
click at [568, 463] on div "Good morning, I wanted to introduce myself as one of your regional contacts for…" at bounding box center [814, 466] width 583 height 12
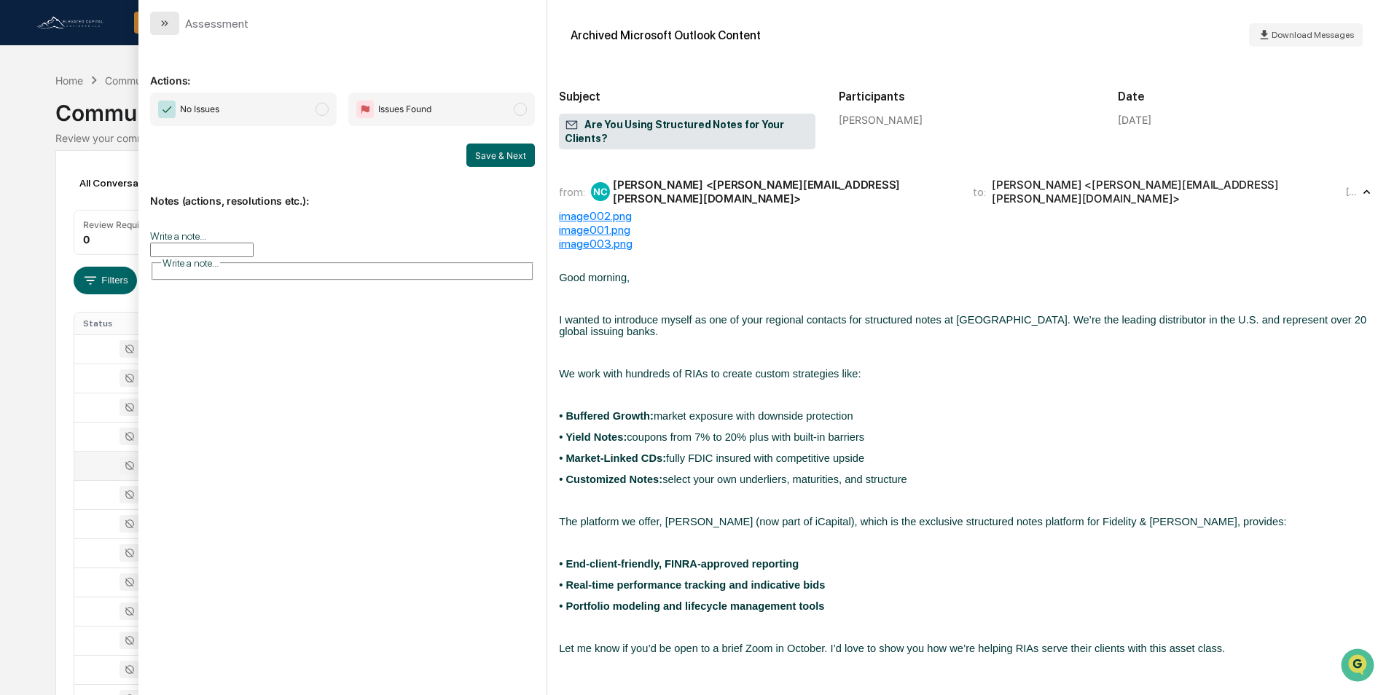
click at [167, 25] on icon "modal" at bounding box center [165, 23] width 12 height 12
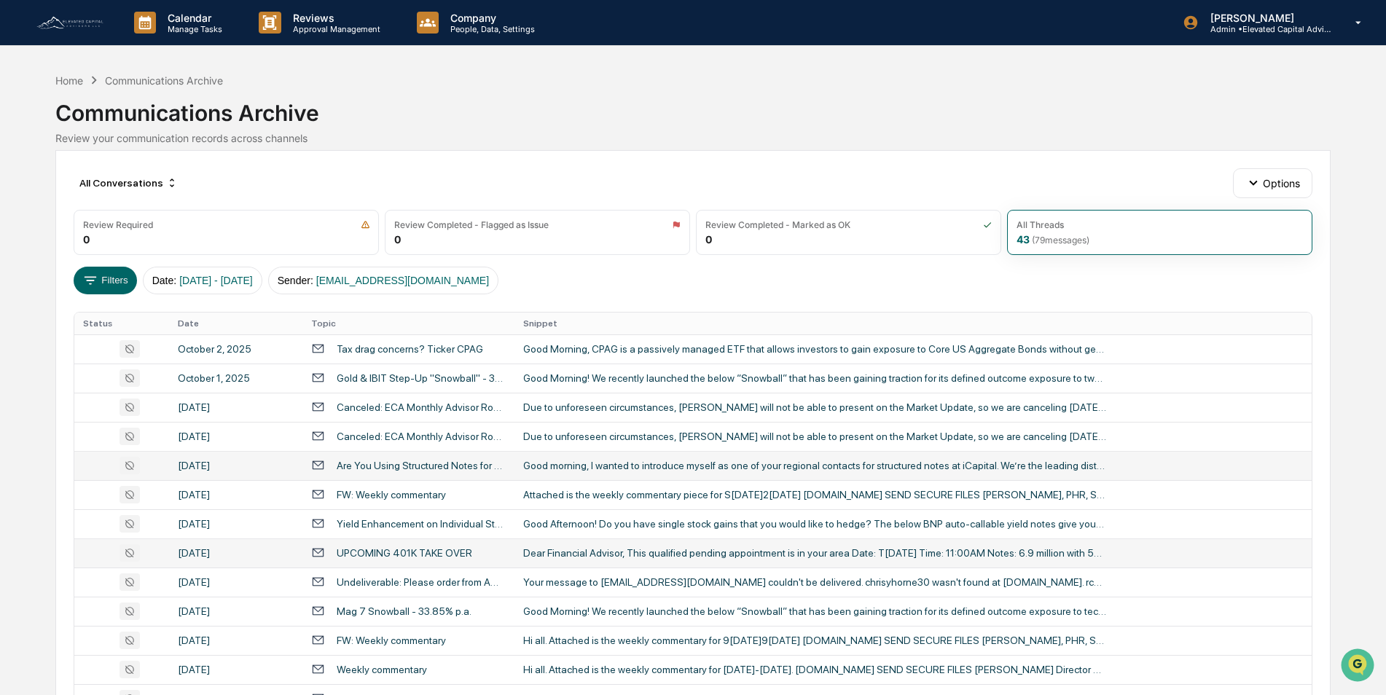
click at [582, 551] on div "Dear Financial Advisor, This qualified pending appointment is in your area Date…" at bounding box center [814, 553] width 583 height 12
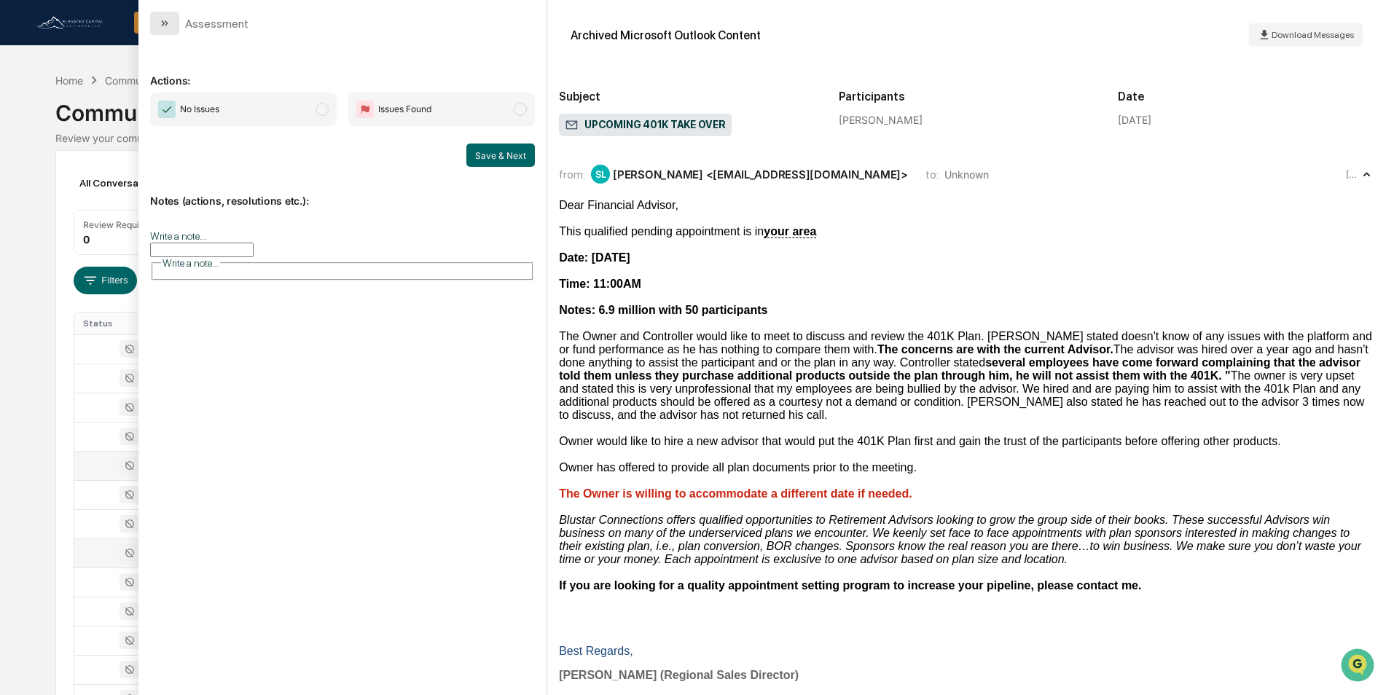
click at [167, 21] on icon "modal" at bounding box center [165, 23] width 12 height 12
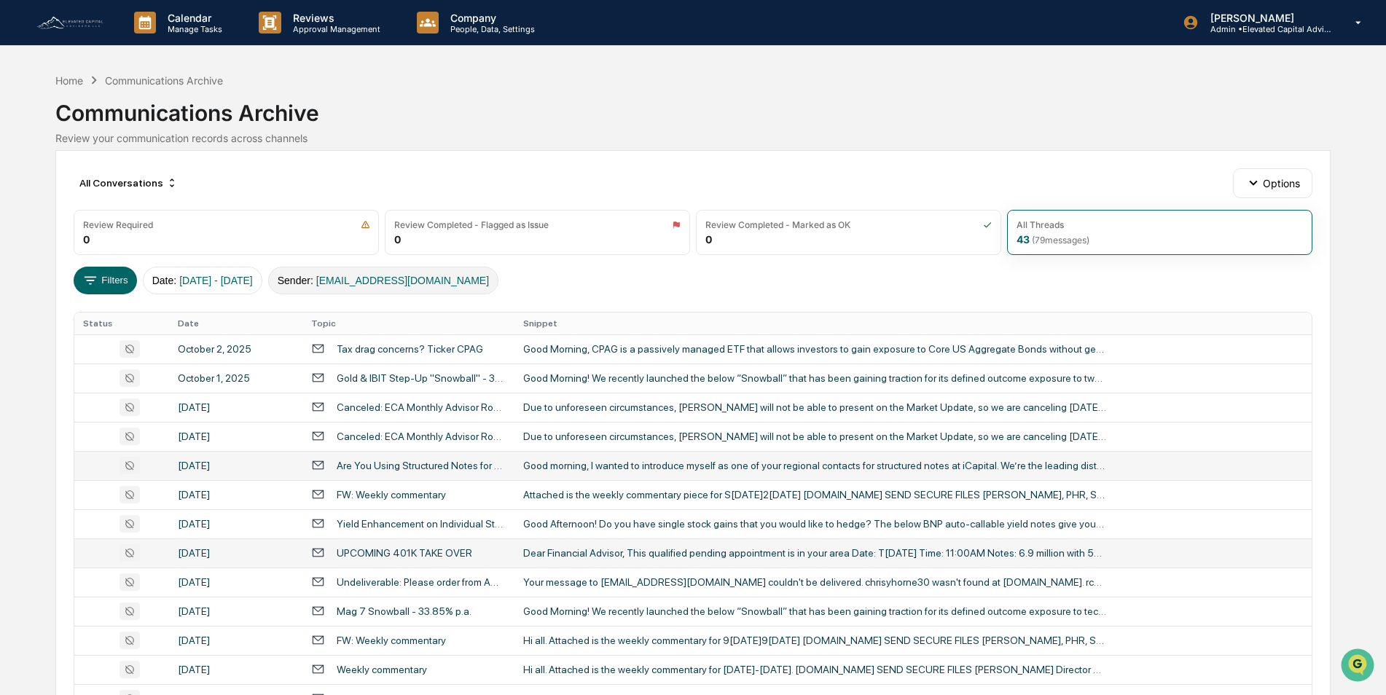
click at [331, 278] on button "Sender : [EMAIL_ADDRESS][DOMAIN_NAME]" at bounding box center [383, 281] width 230 height 28
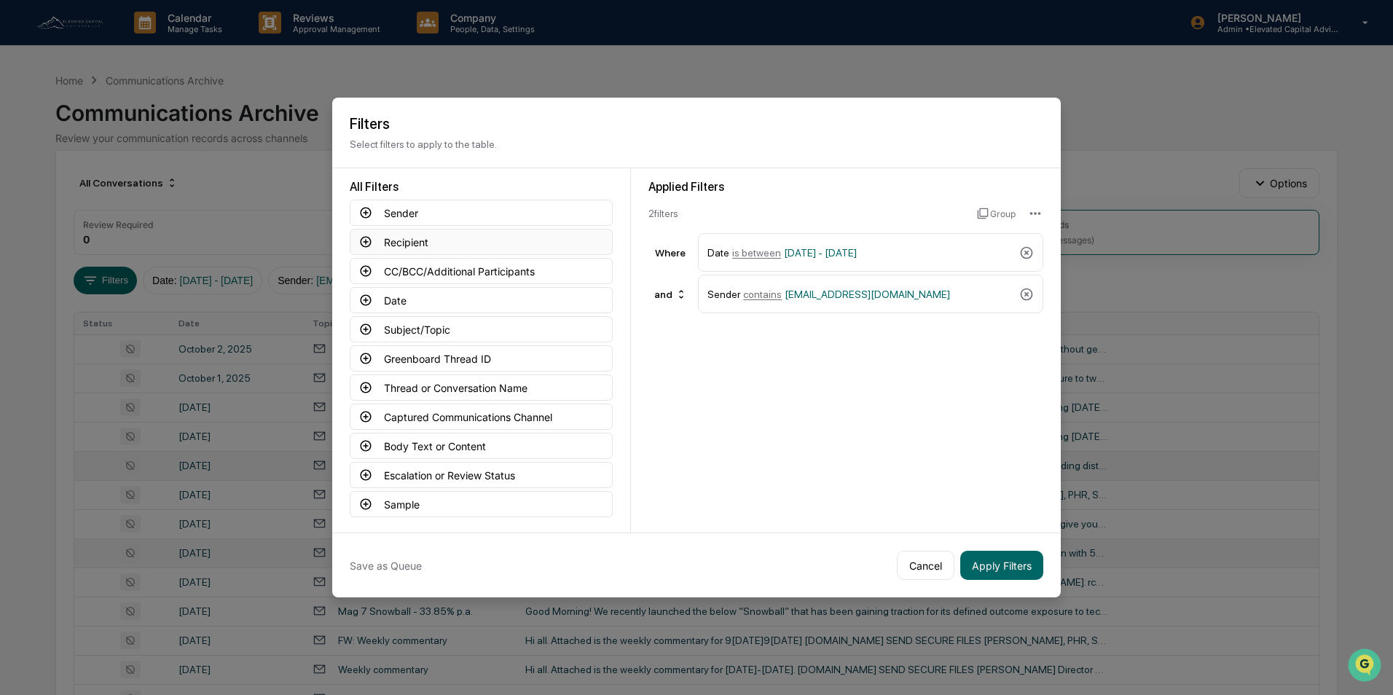
click at [442, 238] on button "Recipient" at bounding box center [481, 242] width 263 height 26
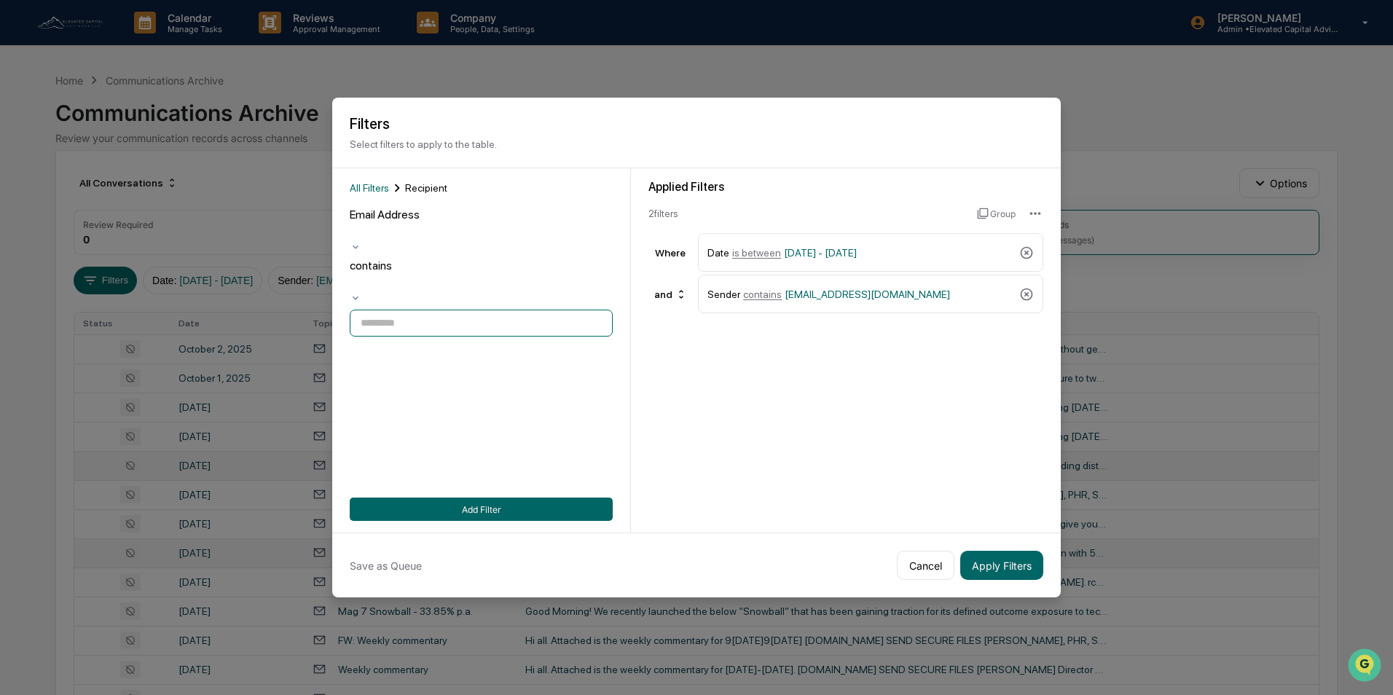
click at [437, 310] on input at bounding box center [481, 323] width 263 height 27
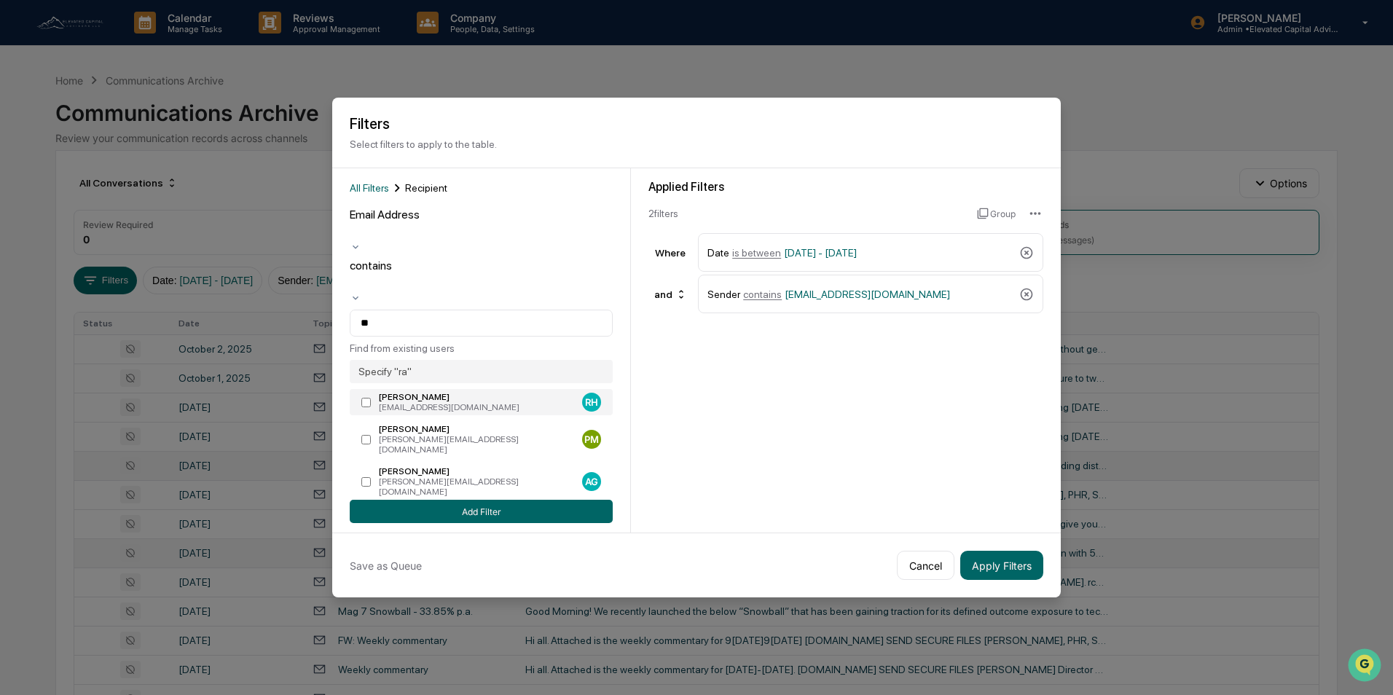
click at [399, 402] on div "[EMAIL_ADDRESS][DOMAIN_NAME]" at bounding box center [477, 407] width 197 height 10
type input "**********"
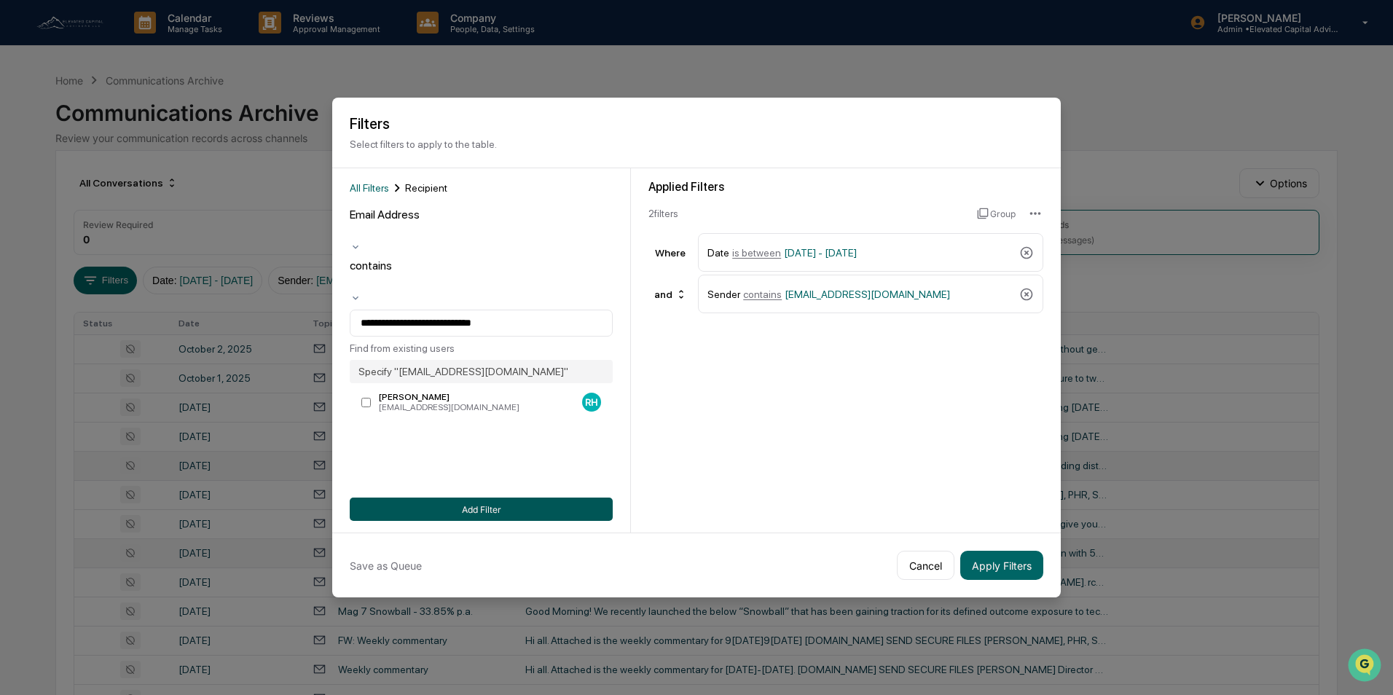
click at [467, 501] on button "Add Filter" at bounding box center [481, 509] width 263 height 23
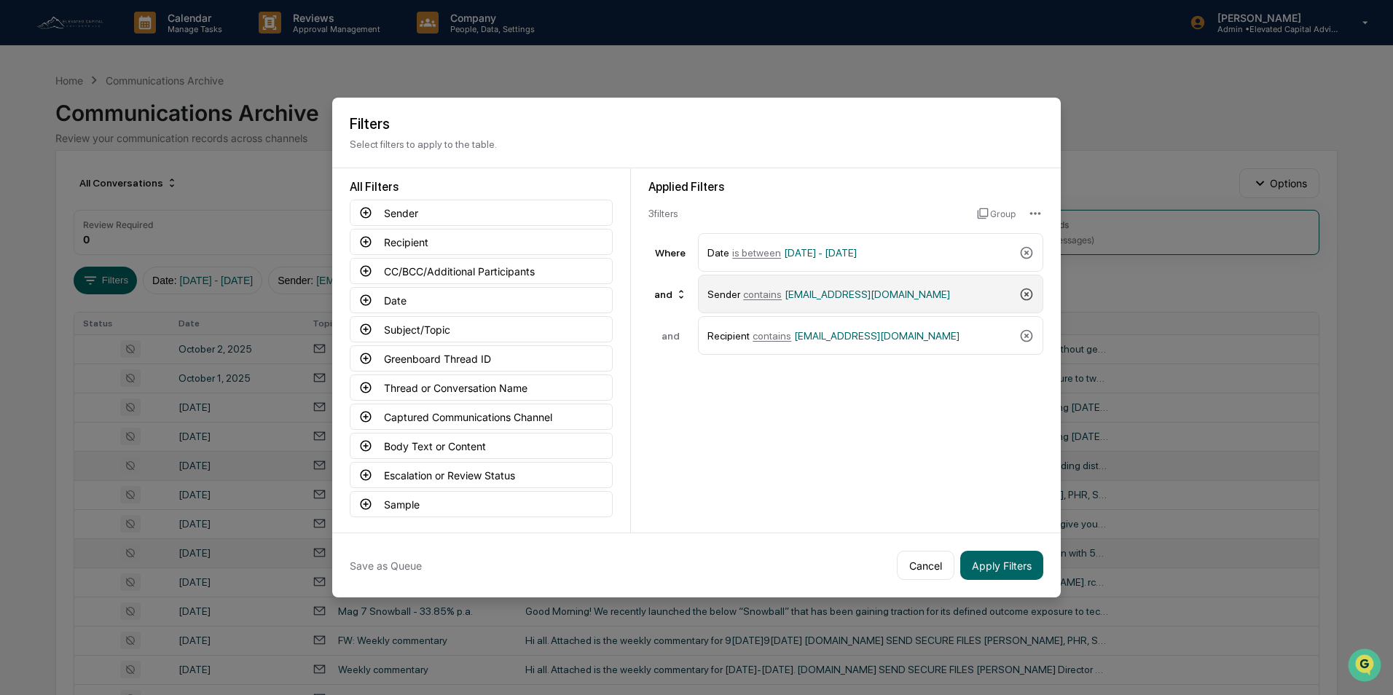
click at [1026, 288] on icon at bounding box center [1026, 294] width 15 height 15
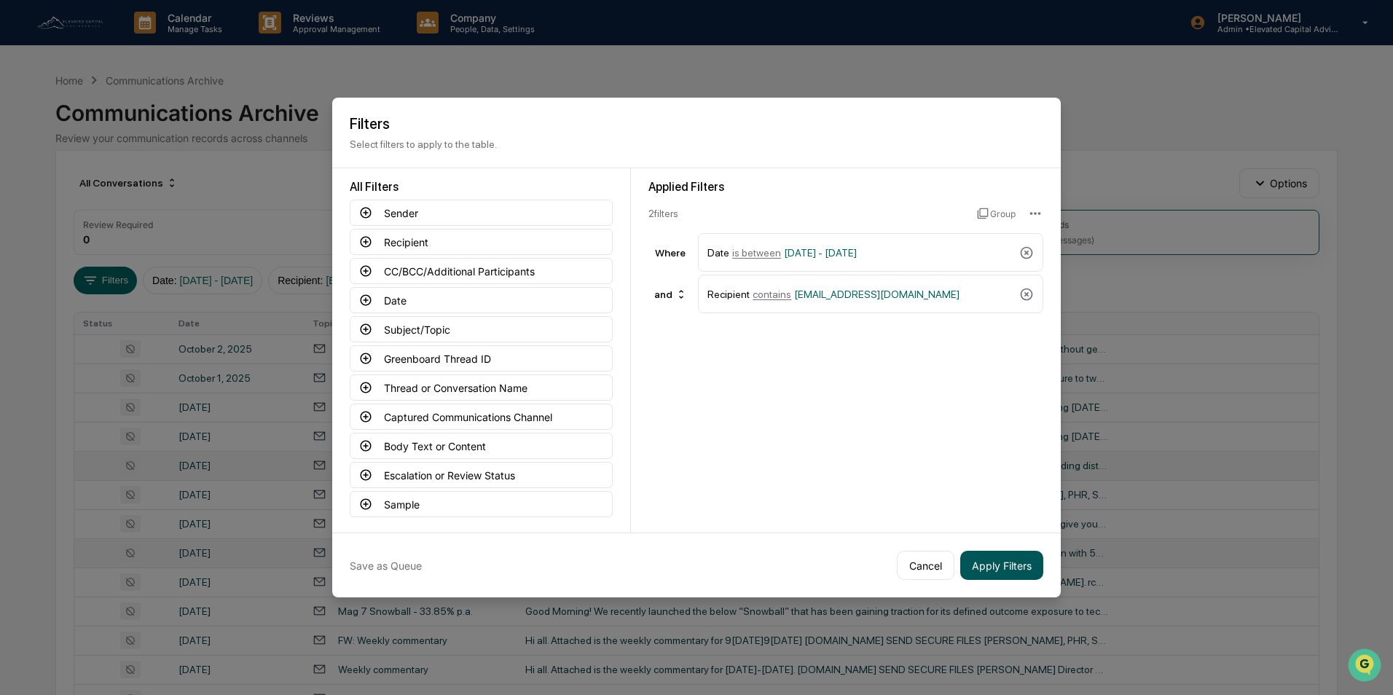
click at [1018, 562] on button "Apply Filters" at bounding box center [1001, 565] width 83 height 29
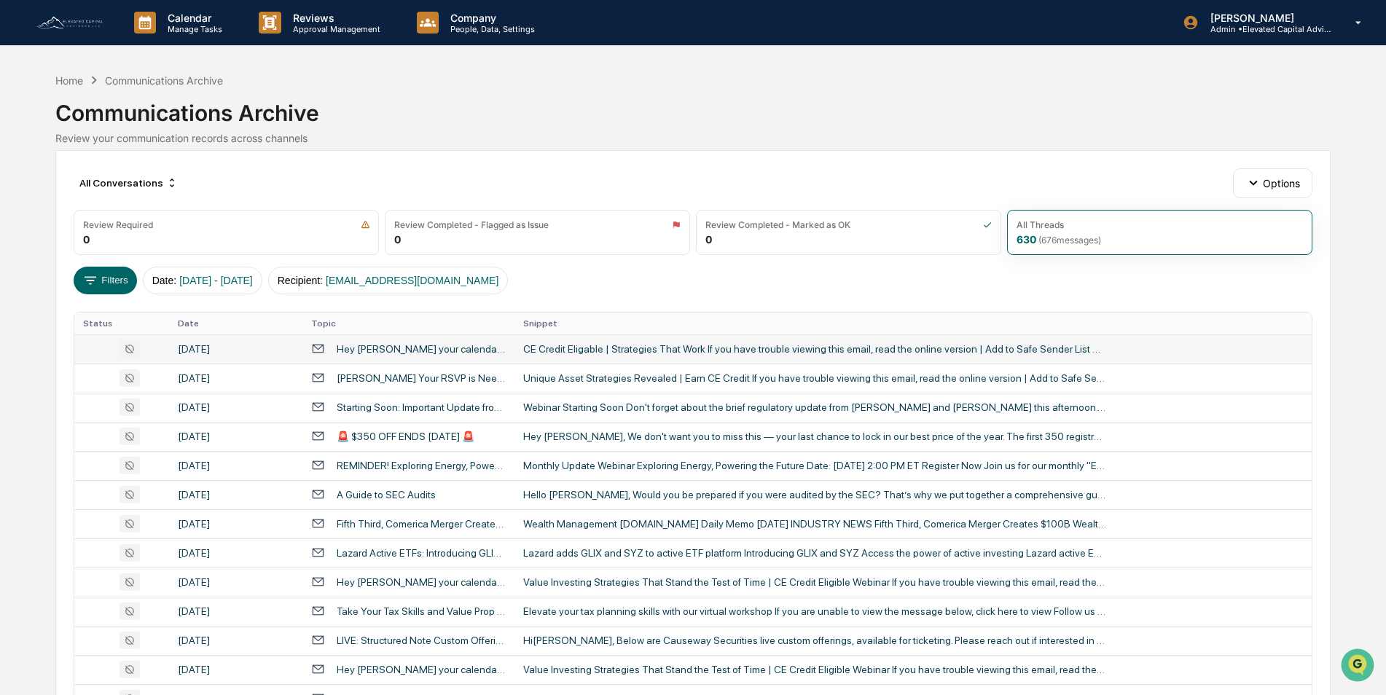
click at [573, 351] on div "CE Credit Eligable | Strategies That Work If you have trouble viewing this emai…" at bounding box center [814, 349] width 583 height 12
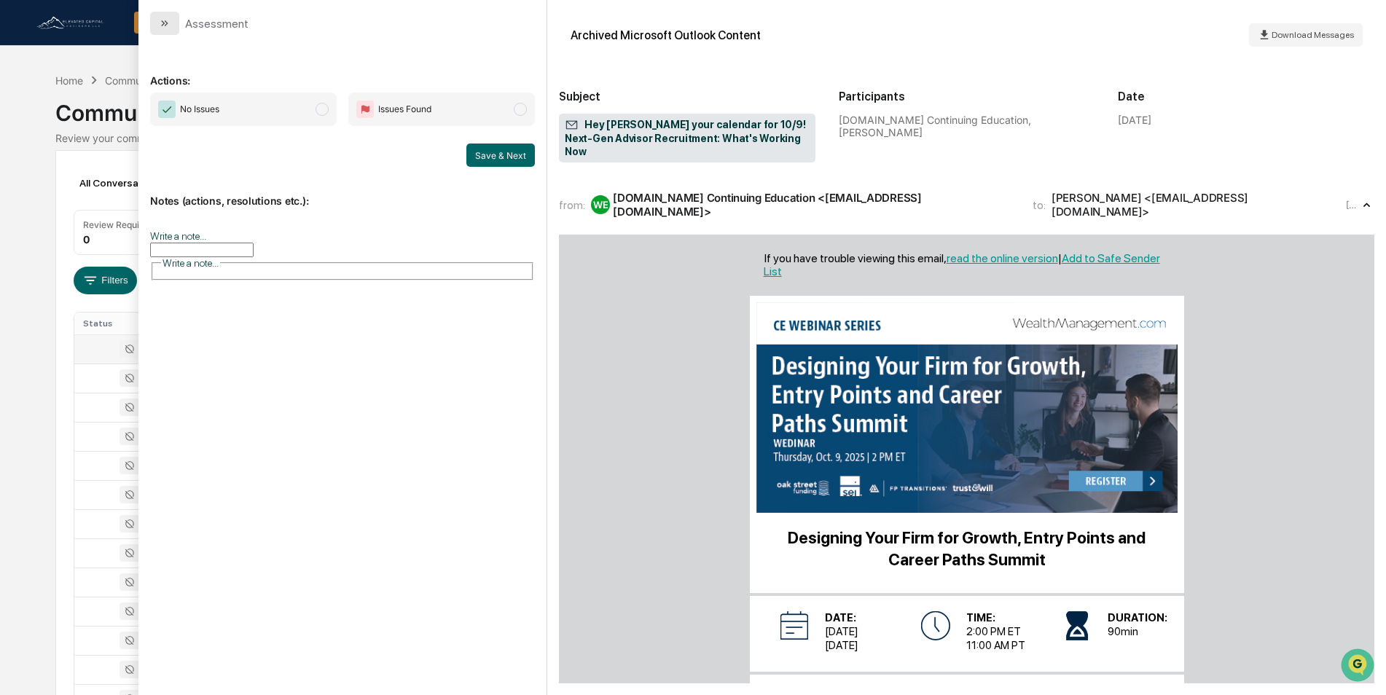
click at [161, 23] on icon "modal" at bounding box center [165, 23] width 12 height 12
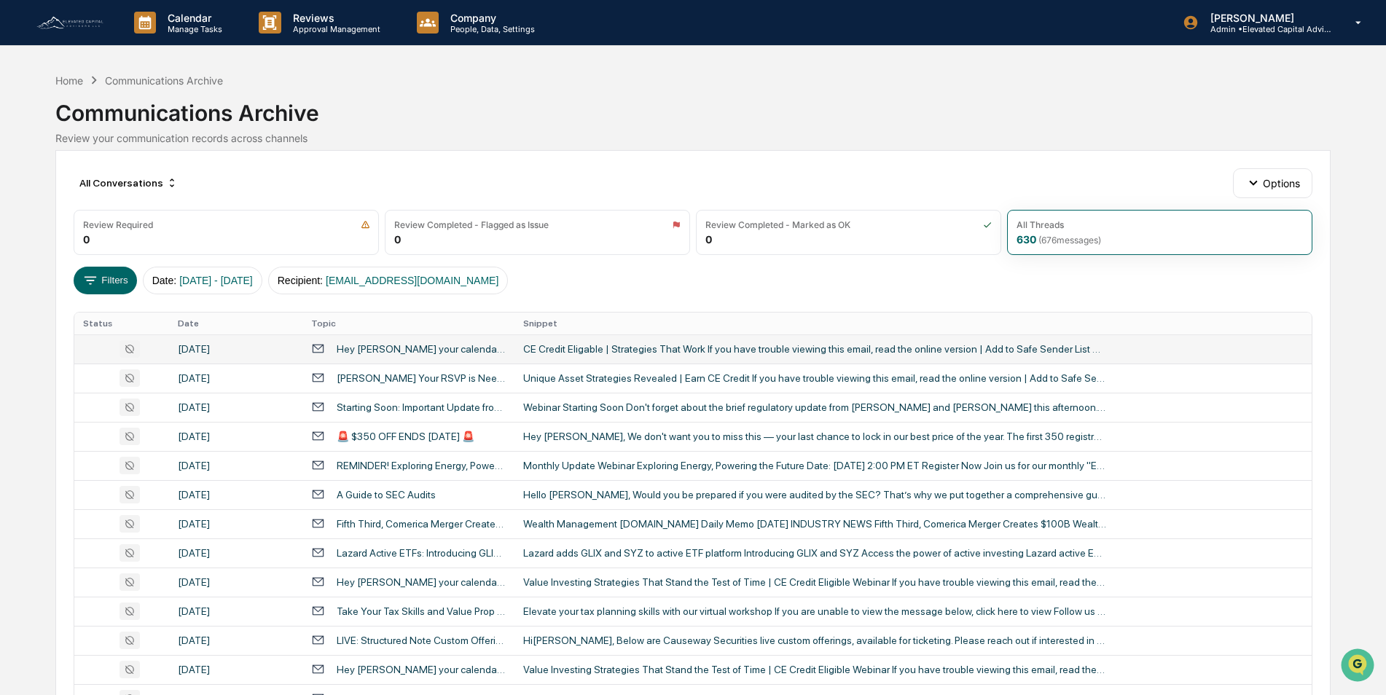
click at [60, 22] on img at bounding box center [70, 23] width 70 height 16
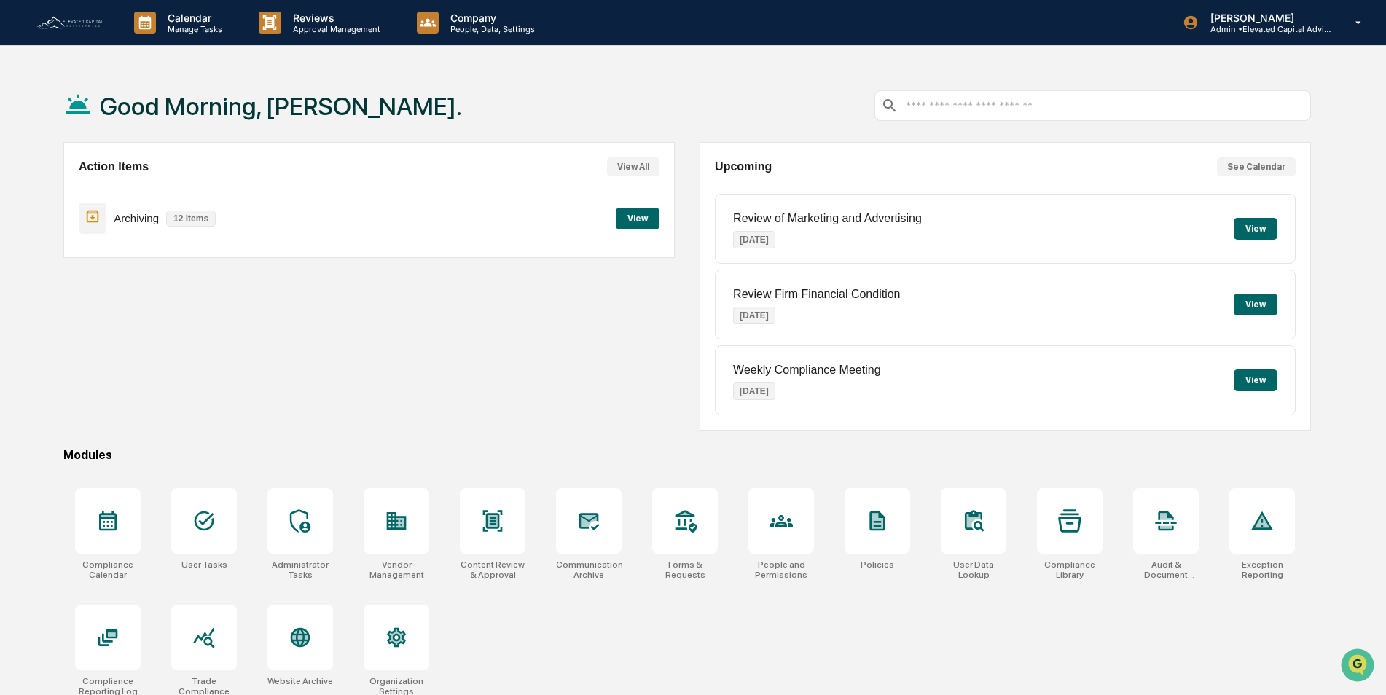
click at [639, 217] on button "View" at bounding box center [638, 219] width 44 height 22
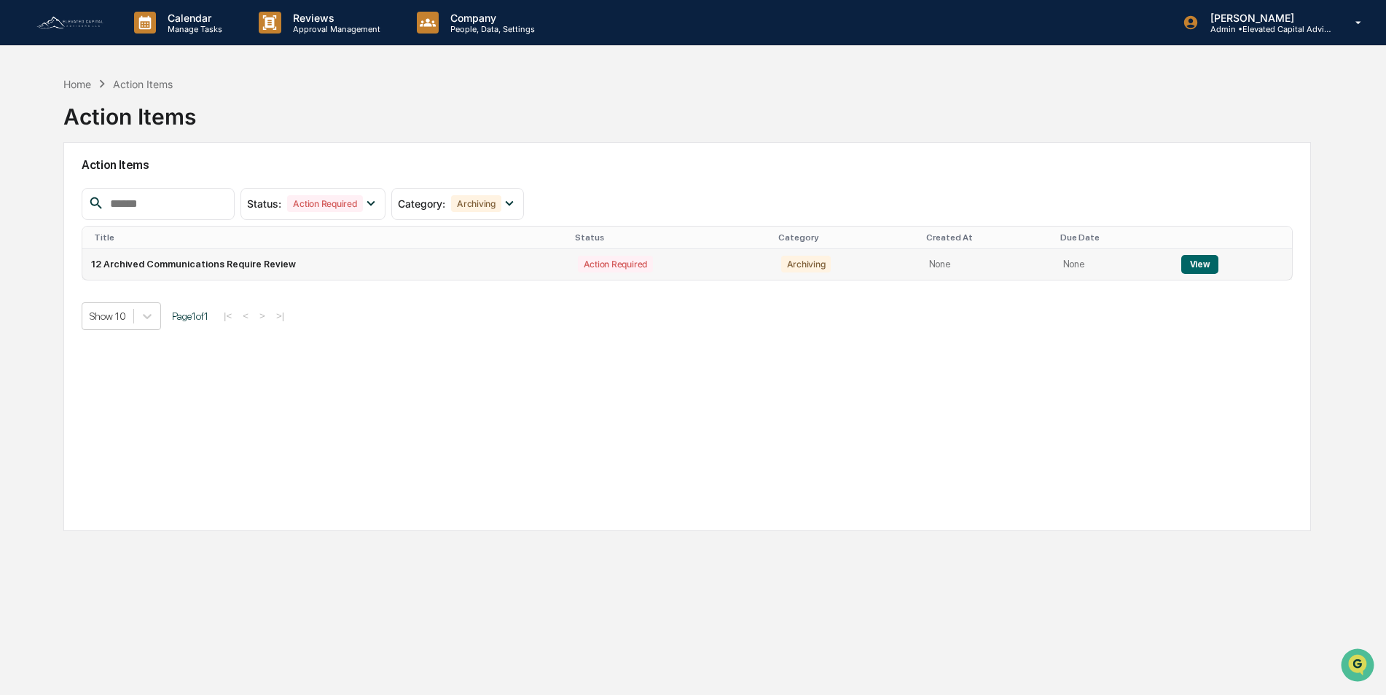
click at [1196, 268] on button "View" at bounding box center [1199, 264] width 37 height 19
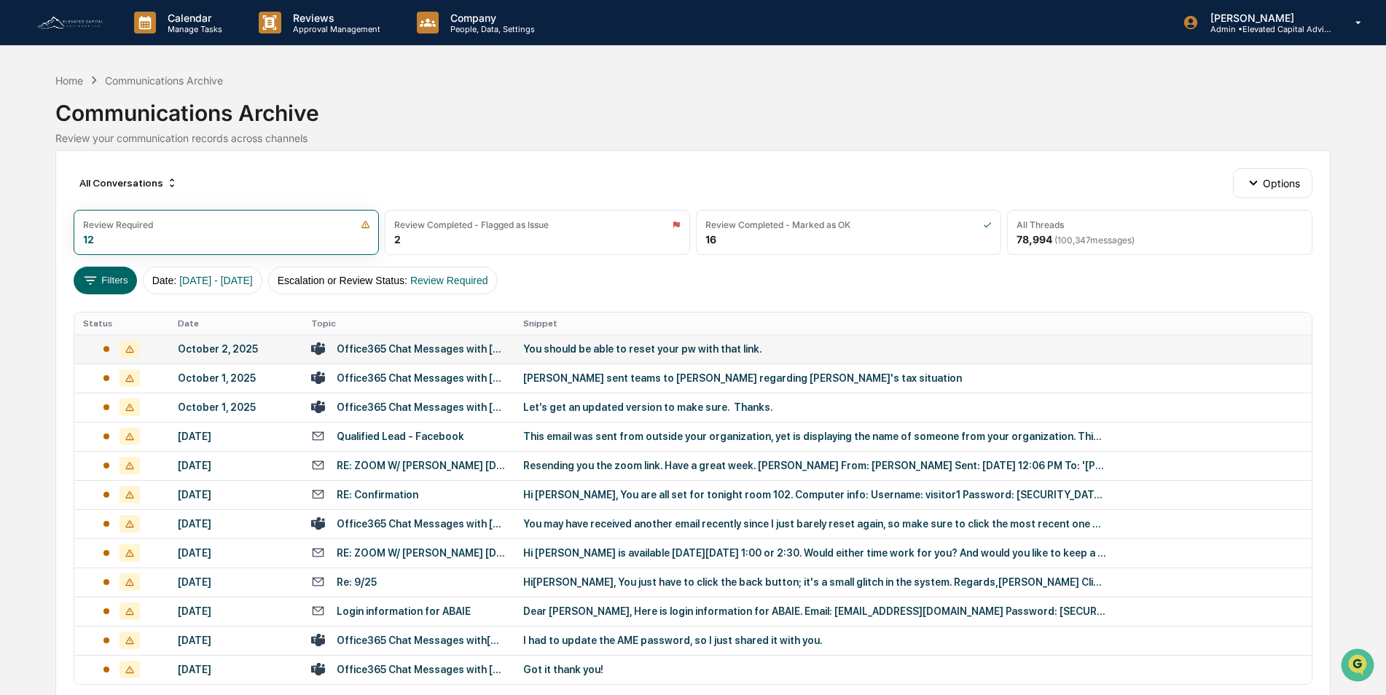
click at [594, 353] on div "You should be able to reset your pw with that link." at bounding box center [814, 349] width 583 height 12
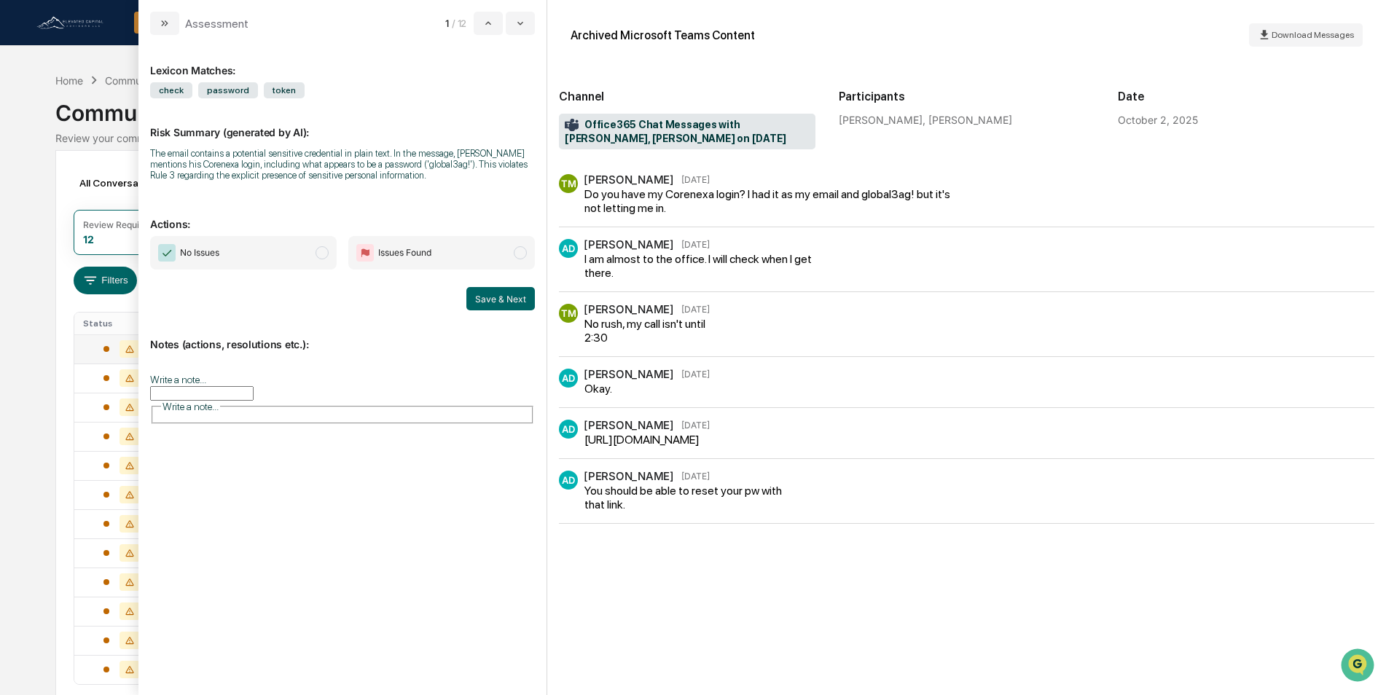
click at [638, 198] on div "Do you have my Corenexa login? I had it as my email and global3ag! but it's not…" at bounding box center [774, 201] width 380 height 28
click at [332, 251] on span "No Issues" at bounding box center [243, 253] width 187 height 34
click at [251, 386] on input "Write a note..." at bounding box center [201, 393] width 103 height 15
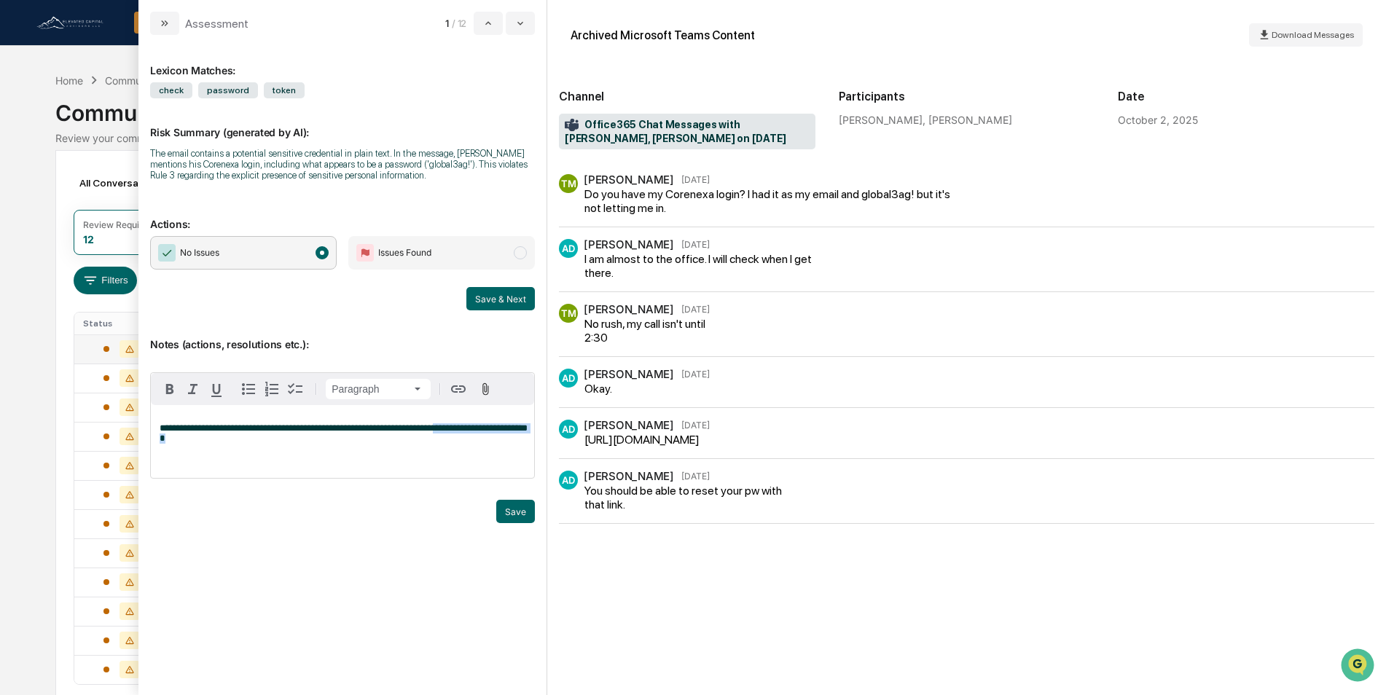
drag, startPoint x: 193, startPoint y: 442, endPoint x: 452, endPoint y: 426, distance: 259.8
click at [452, 426] on p "**********" at bounding box center [343, 433] width 366 height 20
click at [510, 509] on button "Save" at bounding box center [515, 511] width 39 height 23
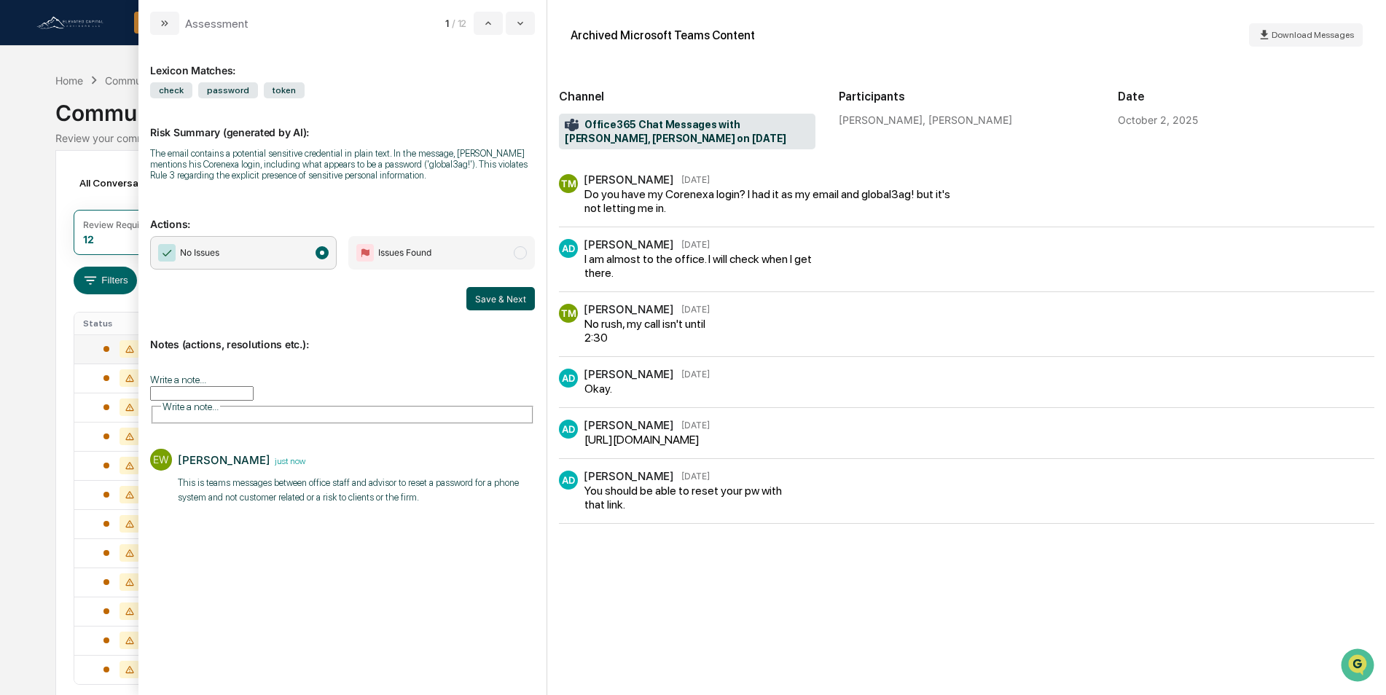
click at [501, 302] on button "Save & Next" at bounding box center [500, 298] width 68 height 23
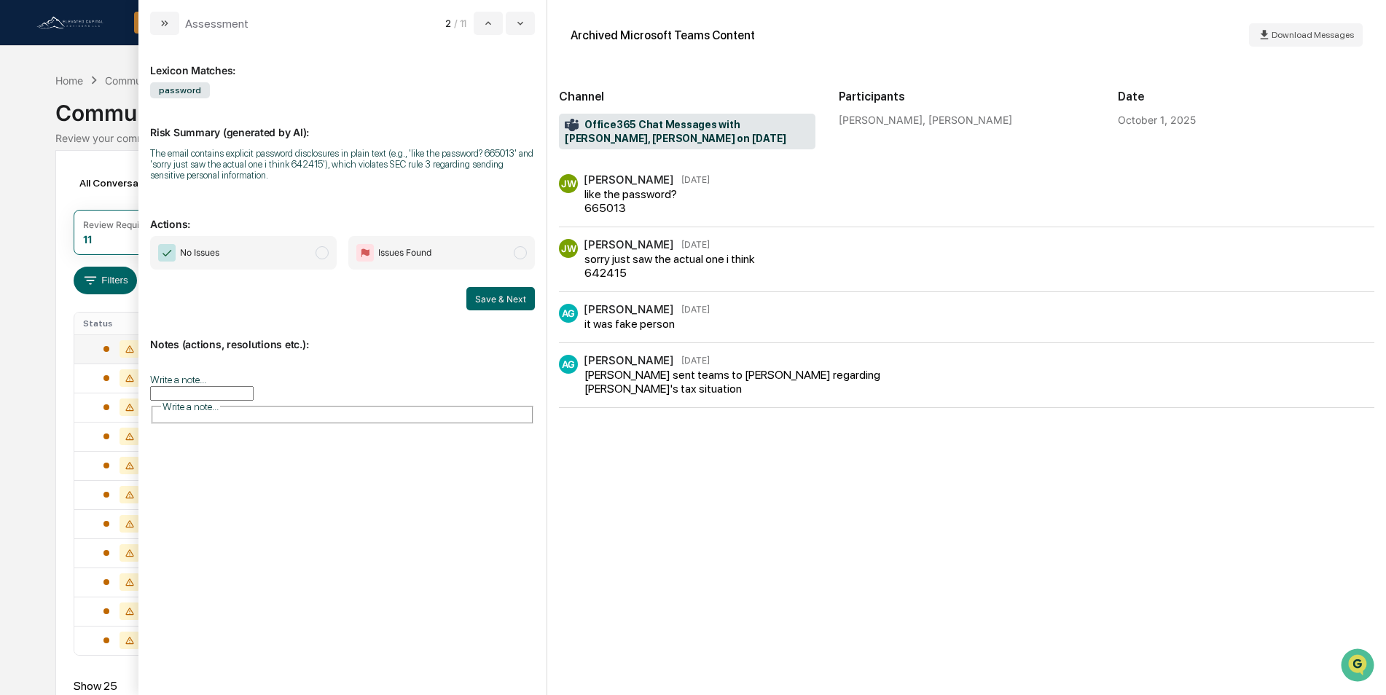
click at [323, 249] on span "modal" at bounding box center [321, 252] width 13 height 13
click at [492, 296] on button "Save & Next" at bounding box center [500, 298] width 68 height 23
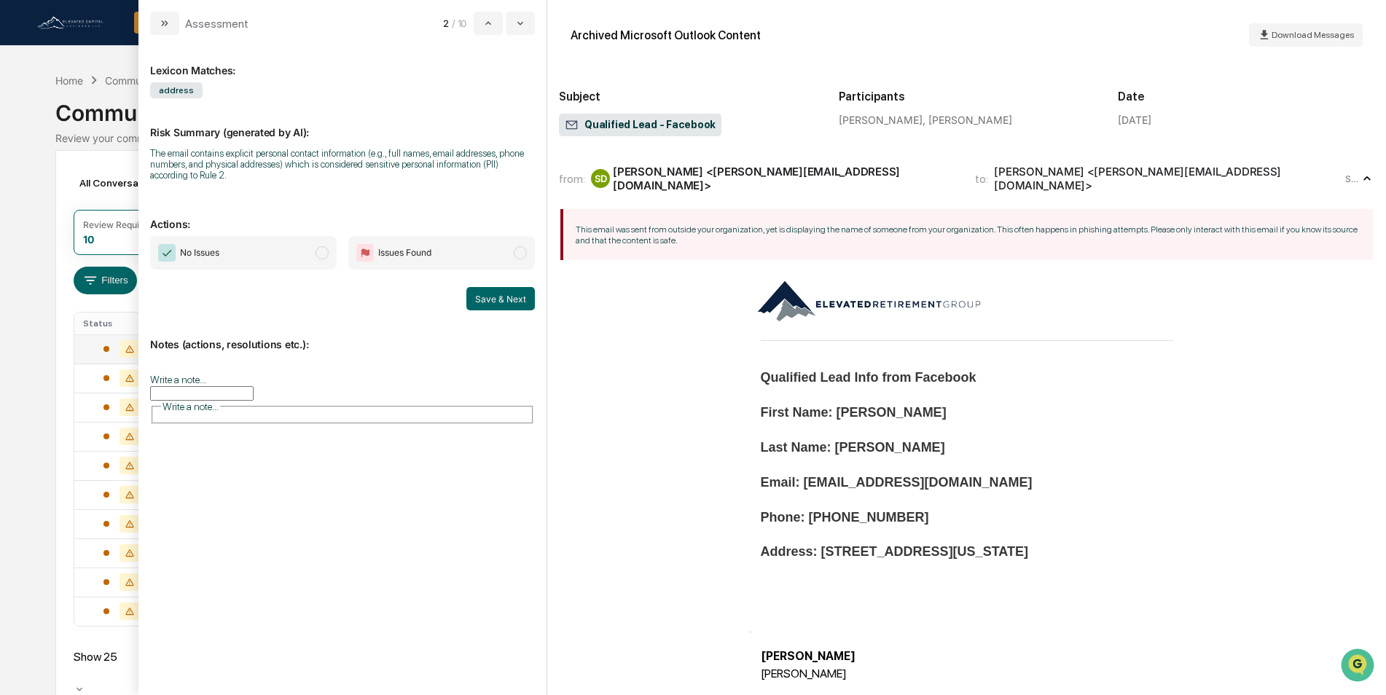
click at [315, 254] on span "modal" at bounding box center [321, 252] width 13 height 13
click at [322, 255] on span "modal" at bounding box center [321, 252] width 13 height 13
click at [514, 251] on span "modal" at bounding box center [520, 252] width 13 height 13
click at [240, 386] on input "Write a note..." at bounding box center [201, 393] width 103 height 15
click at [322, 256] on span "modal" at bounding box center [321, 252] width 13 height 13
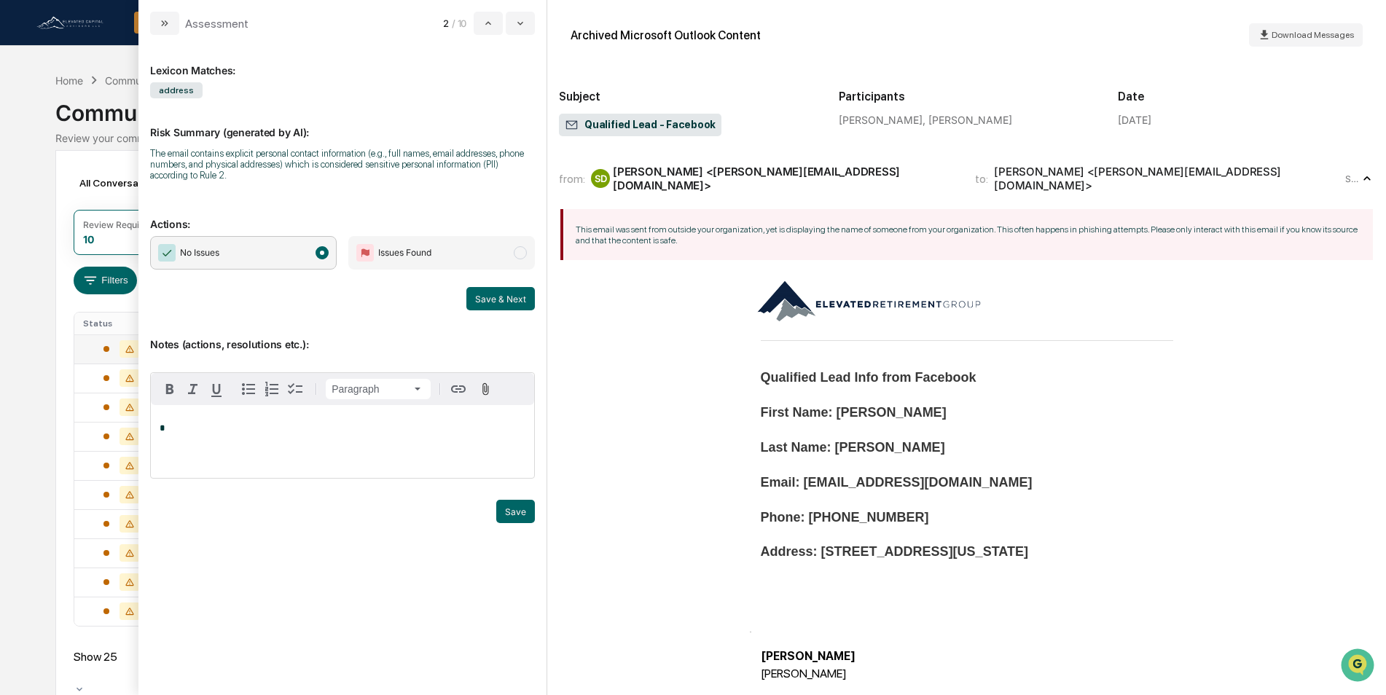
click at [518, 255] on span "modal" at bounding box center [520, 252] width 13 height 13
click at [192, 419] on div "*" at bounding box center [342, 441] width 383 height 73
click at [514, 512] on button "Save" at bounding box center [515, 511] width 39 height 23
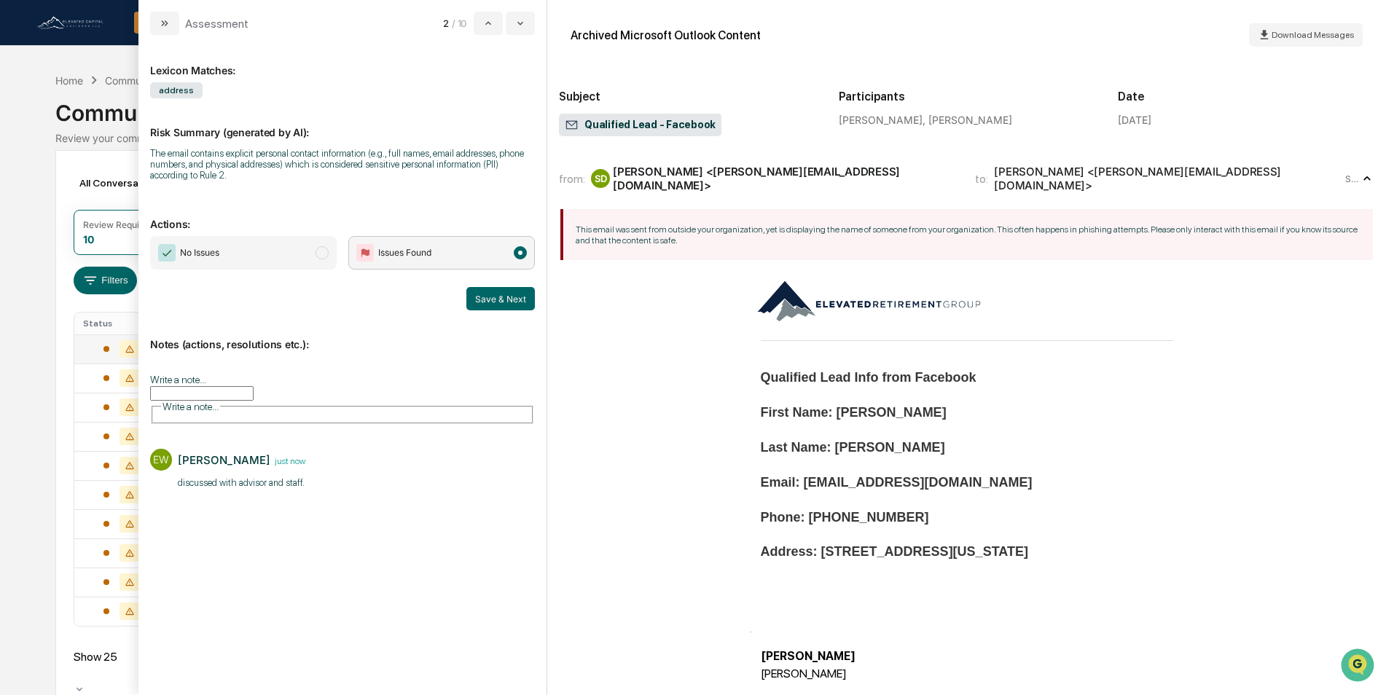
click at [498, 294] on button "Save & Next" at bounding box center [500, 298] width 68 height 23
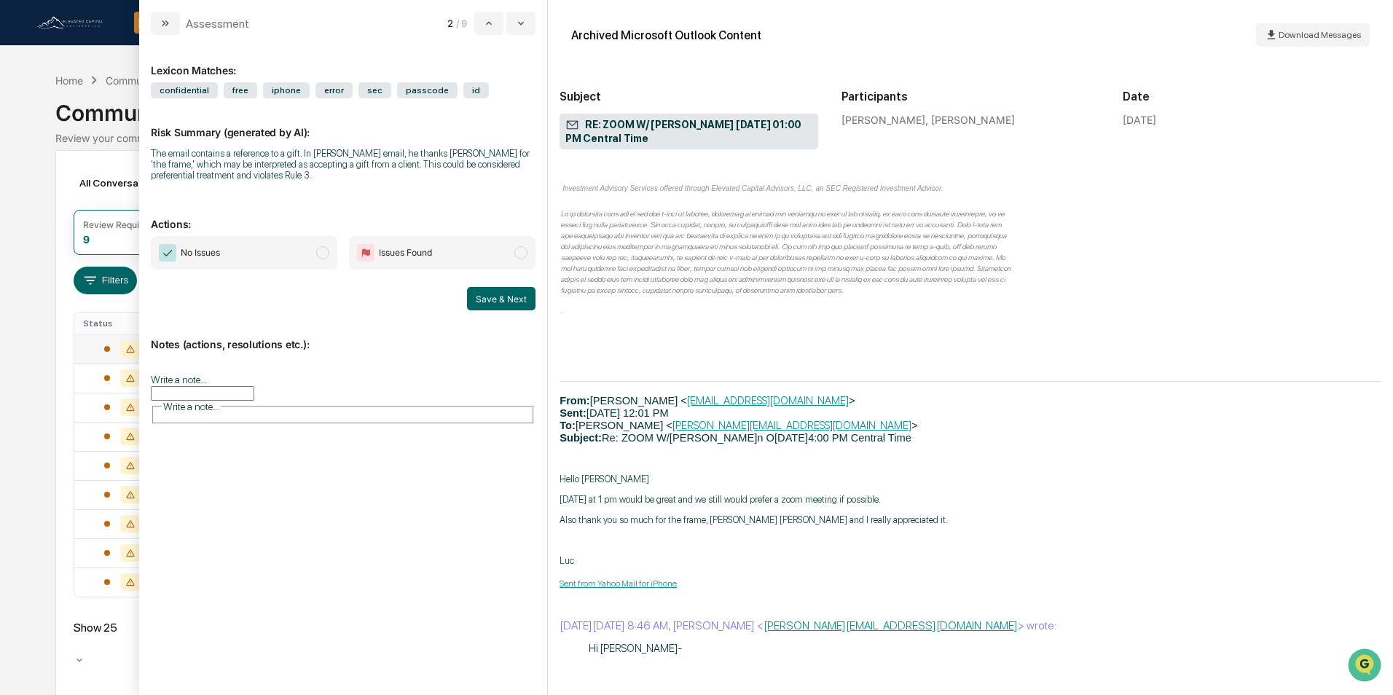
scroll to position [1239, 0]
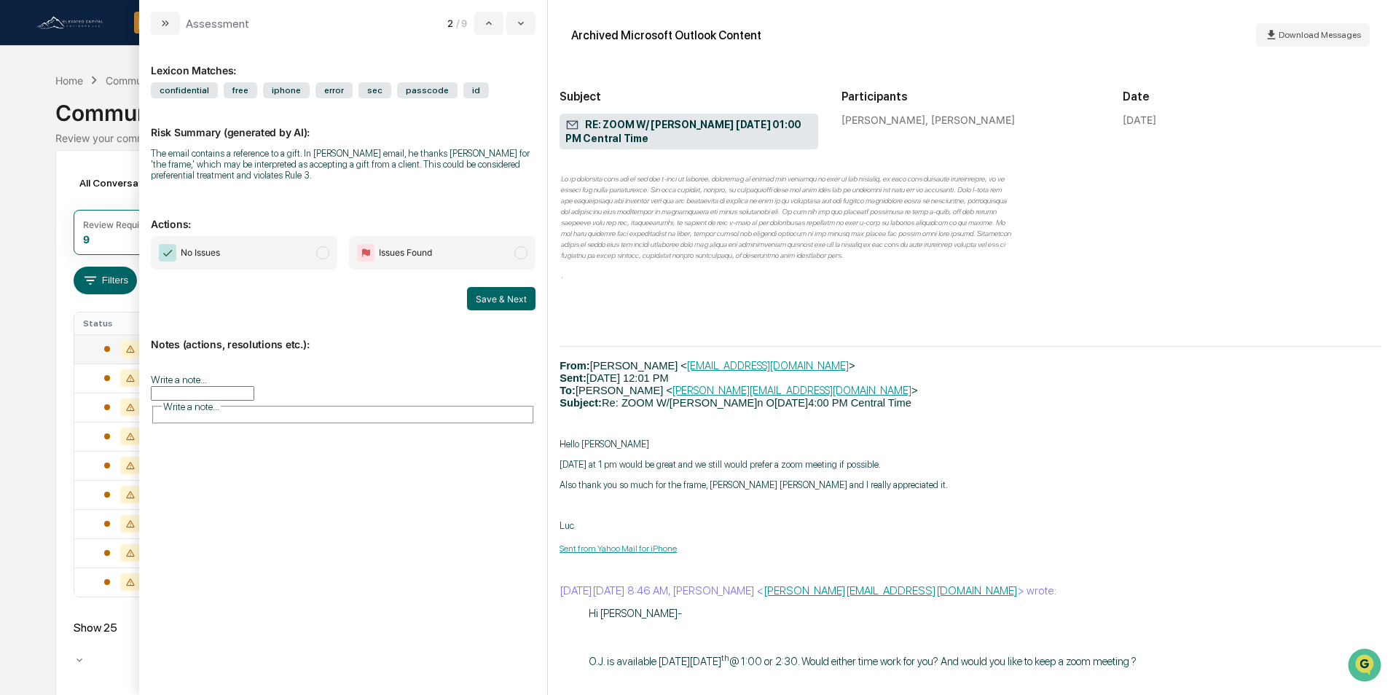
click at [302, 248] on span "No Issues" at bounding box center [244, 253] width 187 height 34
click at [493, 299] on button "Save & Next" at bounding box center [501, 298] width 68 height 23
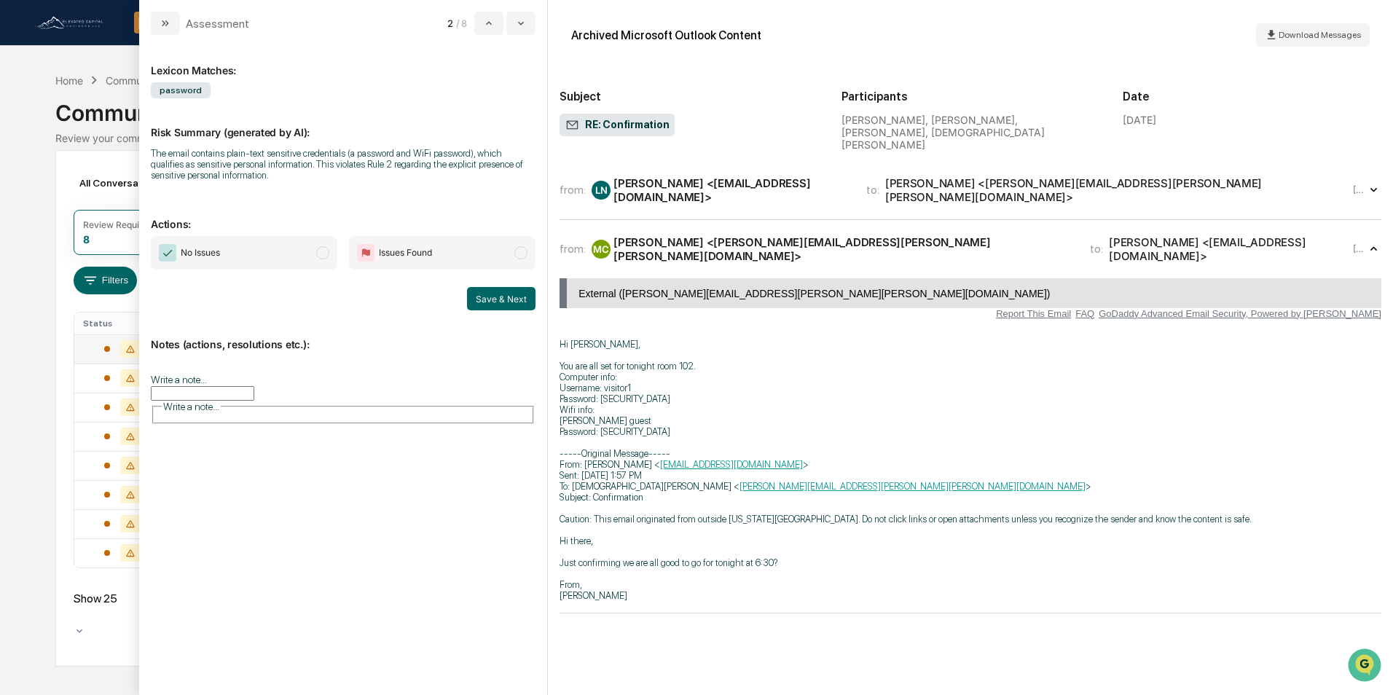
click at [321, 251] on span "modal" at bounding box center [322, 252] width 13 height 13
click at [254, 386] on input "Write a note..." at bounding box center [202, 393] width 103 height 15
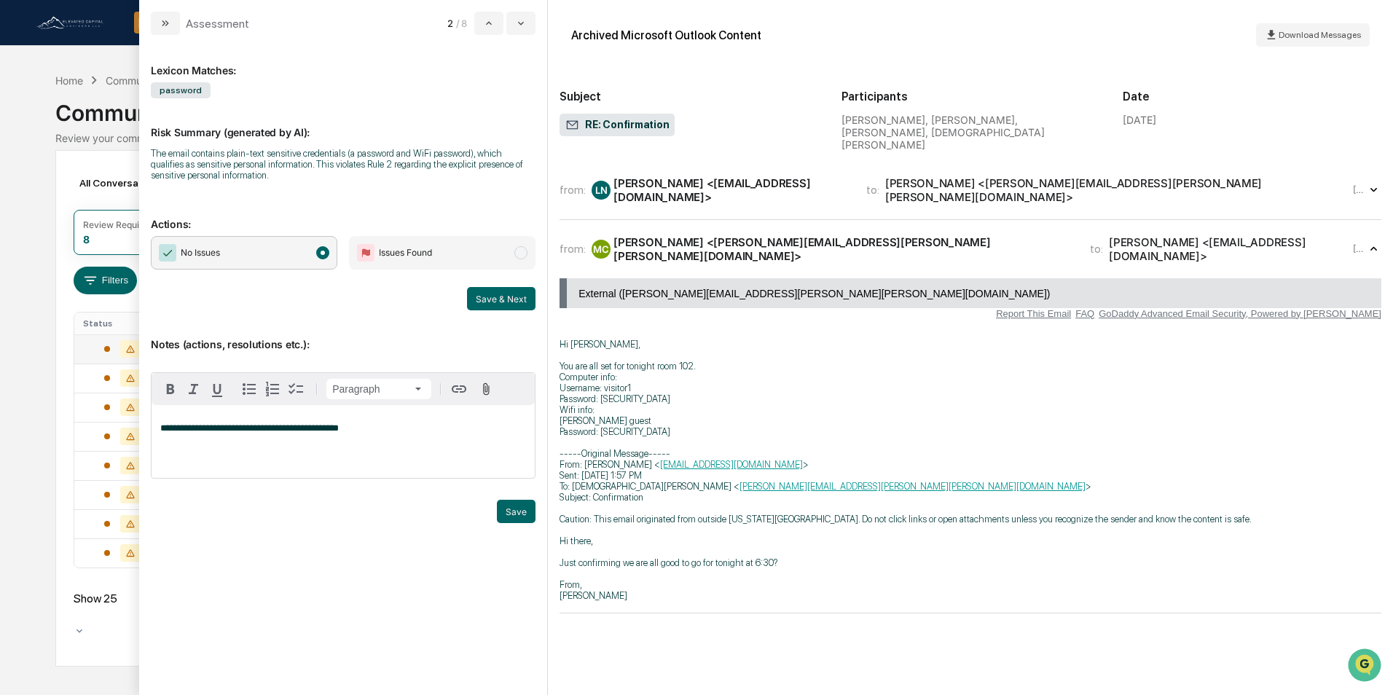
click at [158, 431] on div "**********" at bounding box center [343, 441] width 383 height 73
click at [414, 426] on p "**********" at bounding box center [343, 428] width 366 height 10
click at [525, 510] on button "Save" at bounding box center [516, 511] width 39 height 23
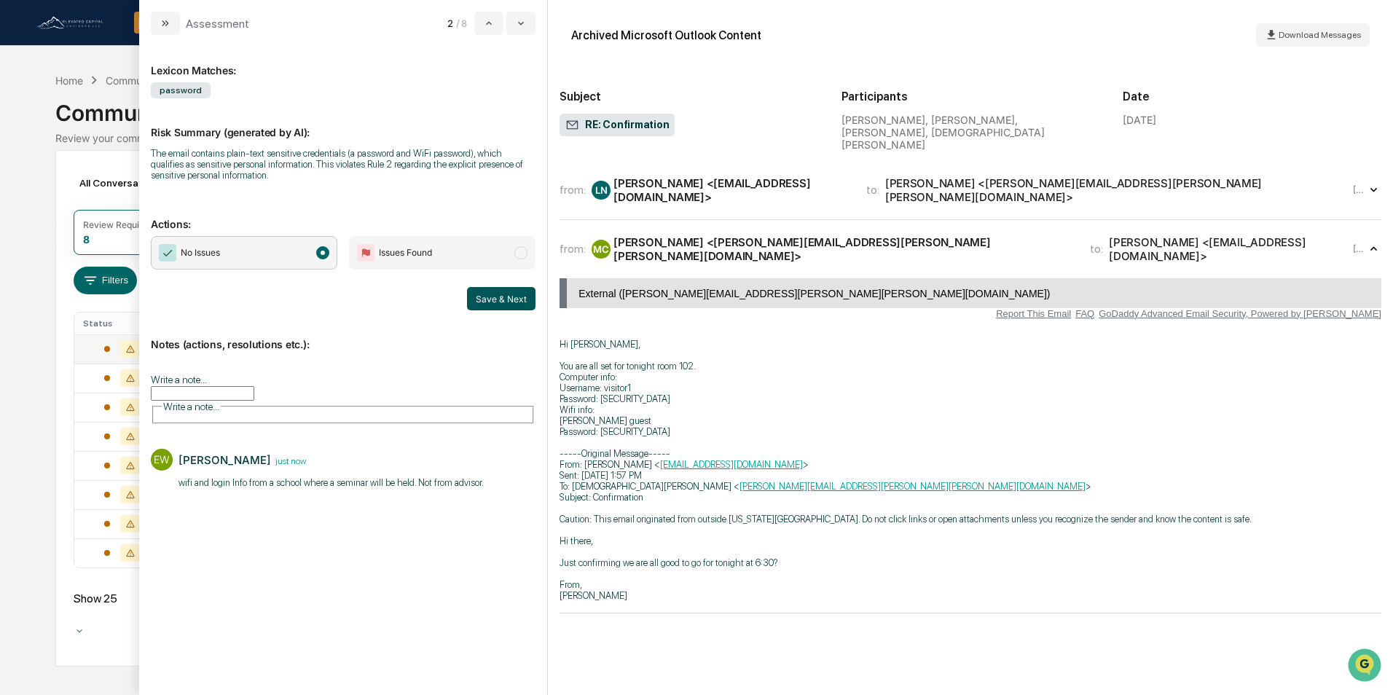
click at [495, 293] on button "Save & Next" at bounding box center [501, 298] width 68 height 23
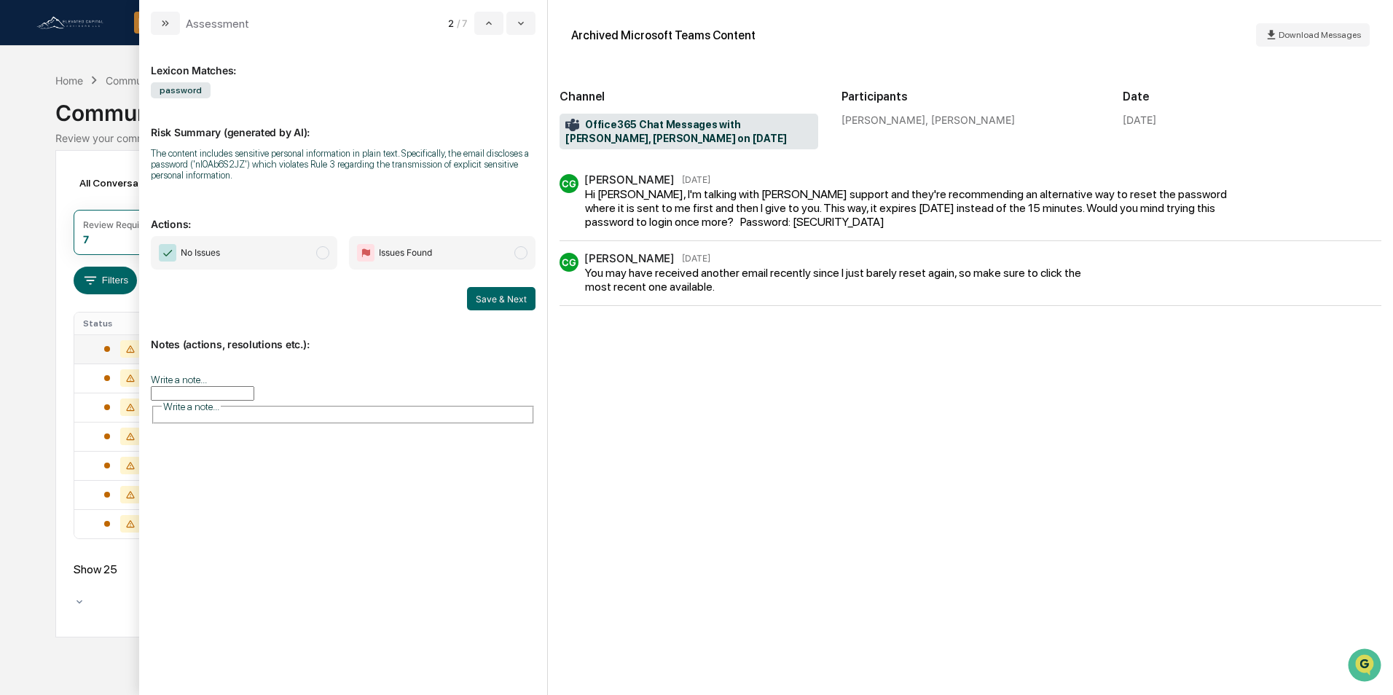
click at [324, 252] on span "modal" at bounding box center [322, 252] width 13 height 13
click at [507, 299] on button "Save & Next" at bounding box center [501, 298] width 68 height 23
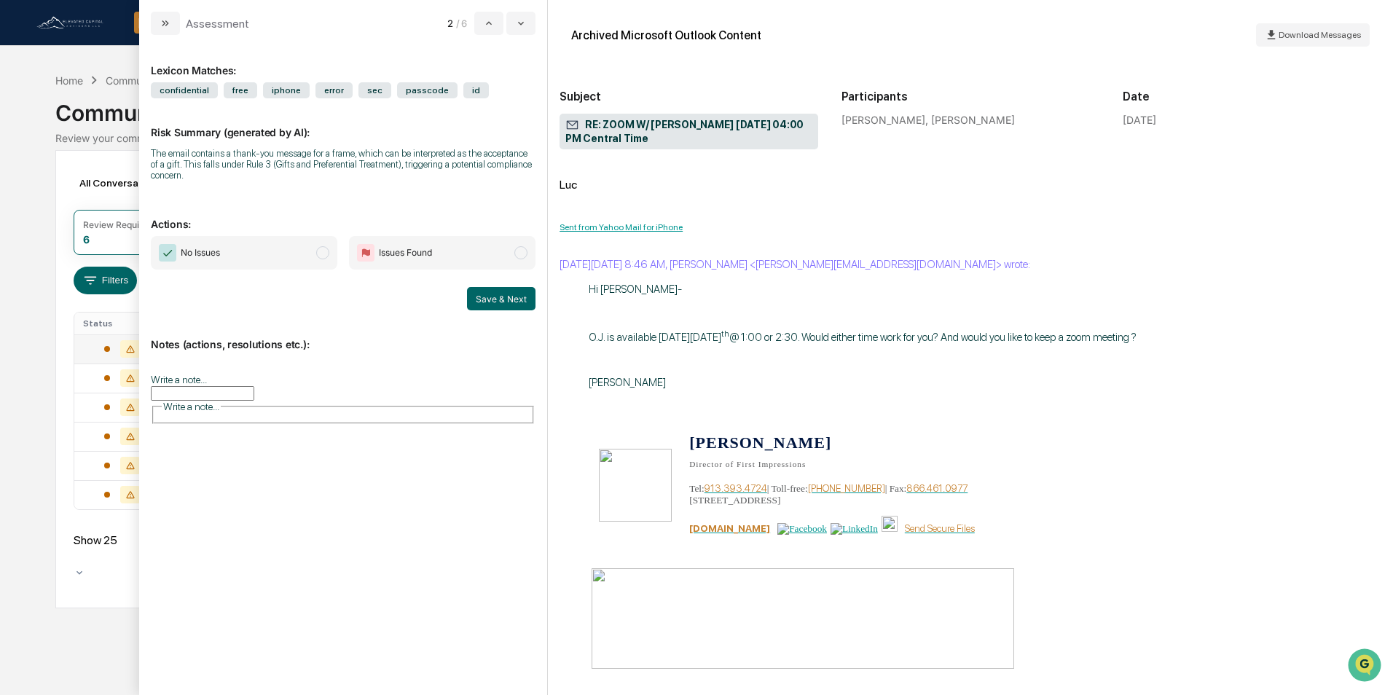
scroll to position [291, 0]
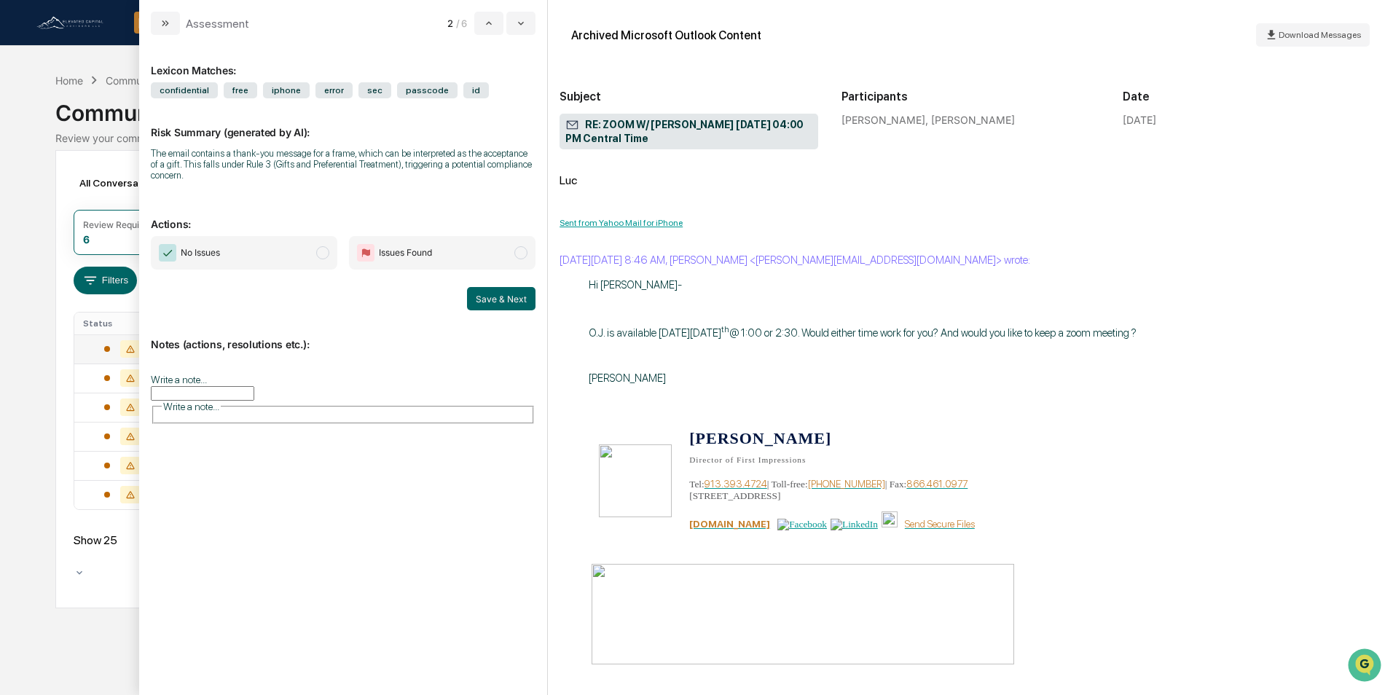
click at [318, 256] on span "modal" at bounding box center [322, 252] width 13 height 13
click at [499, 298] on button "Save & Next" at bounding box center [501, 298] width 68 height 23
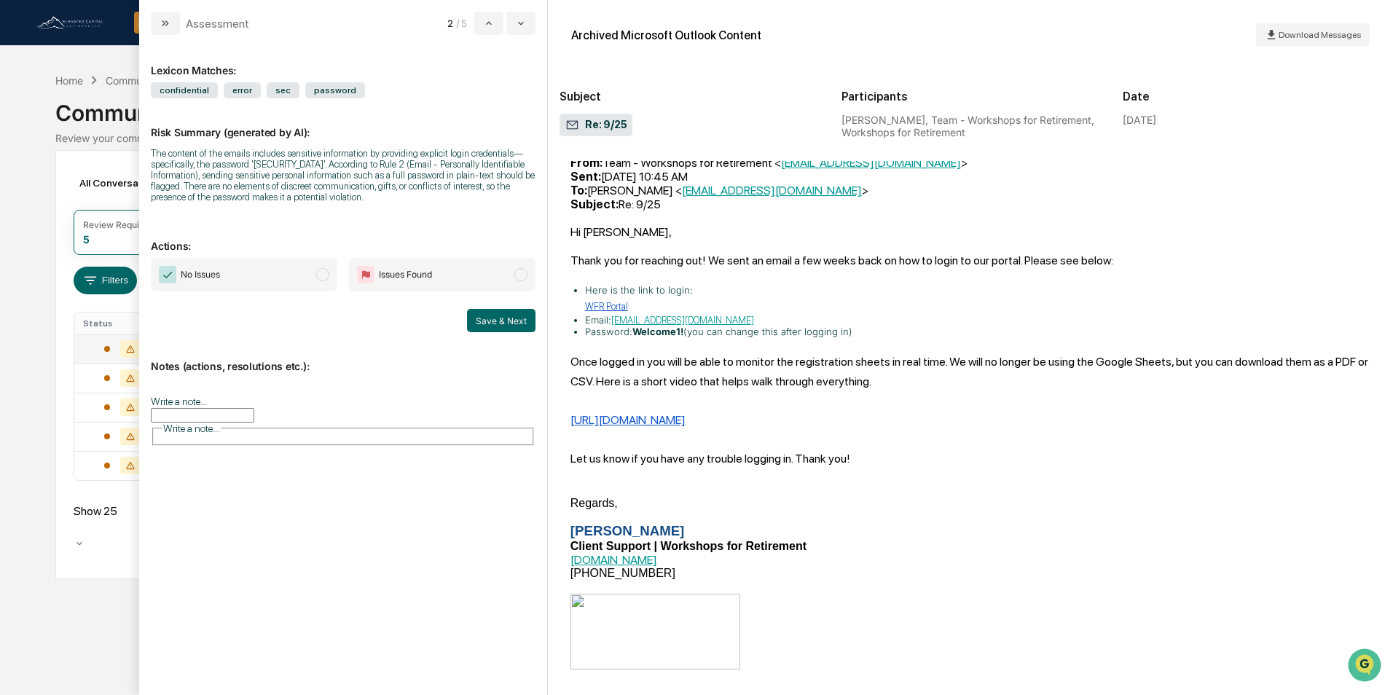
scroll to position [874, 0]
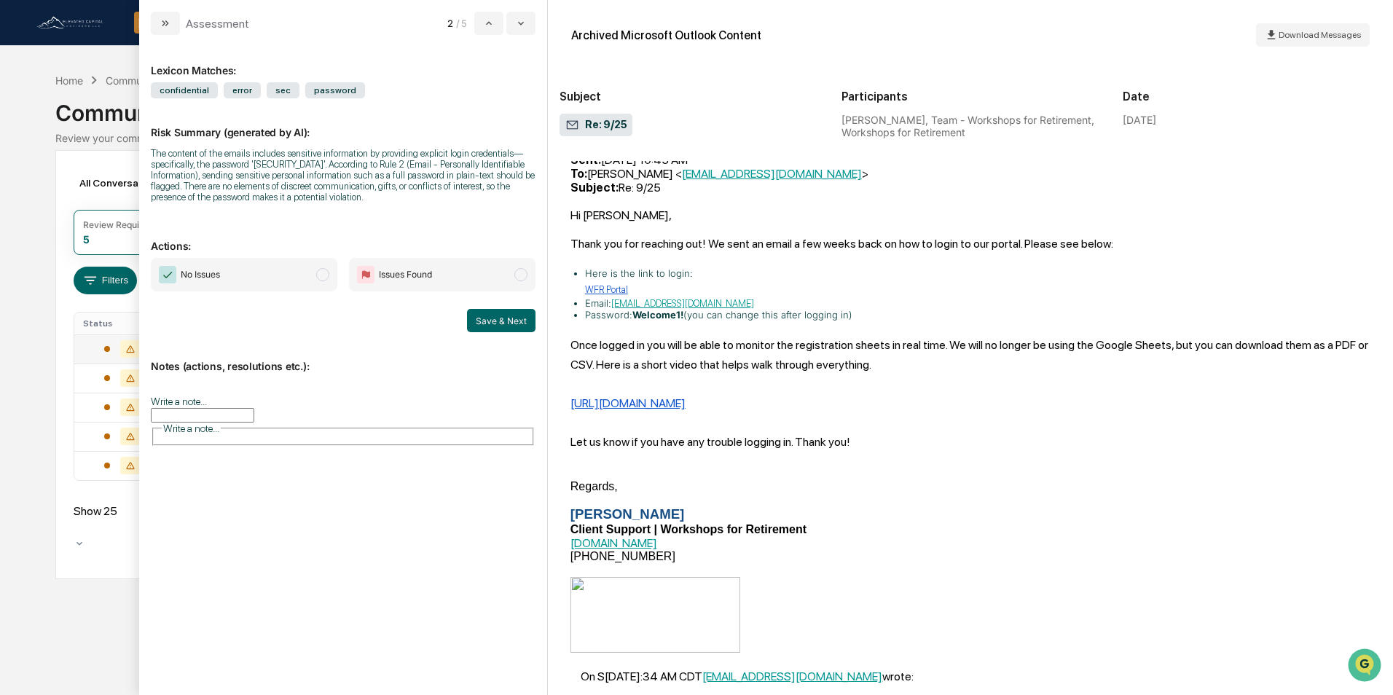
click at [319, 275] on span "modal" at bounding box center [322, 274] width 13 height 13
click at [479, 321] on button "Save & Next" at bounding box center [501, 320] width 68 height 23
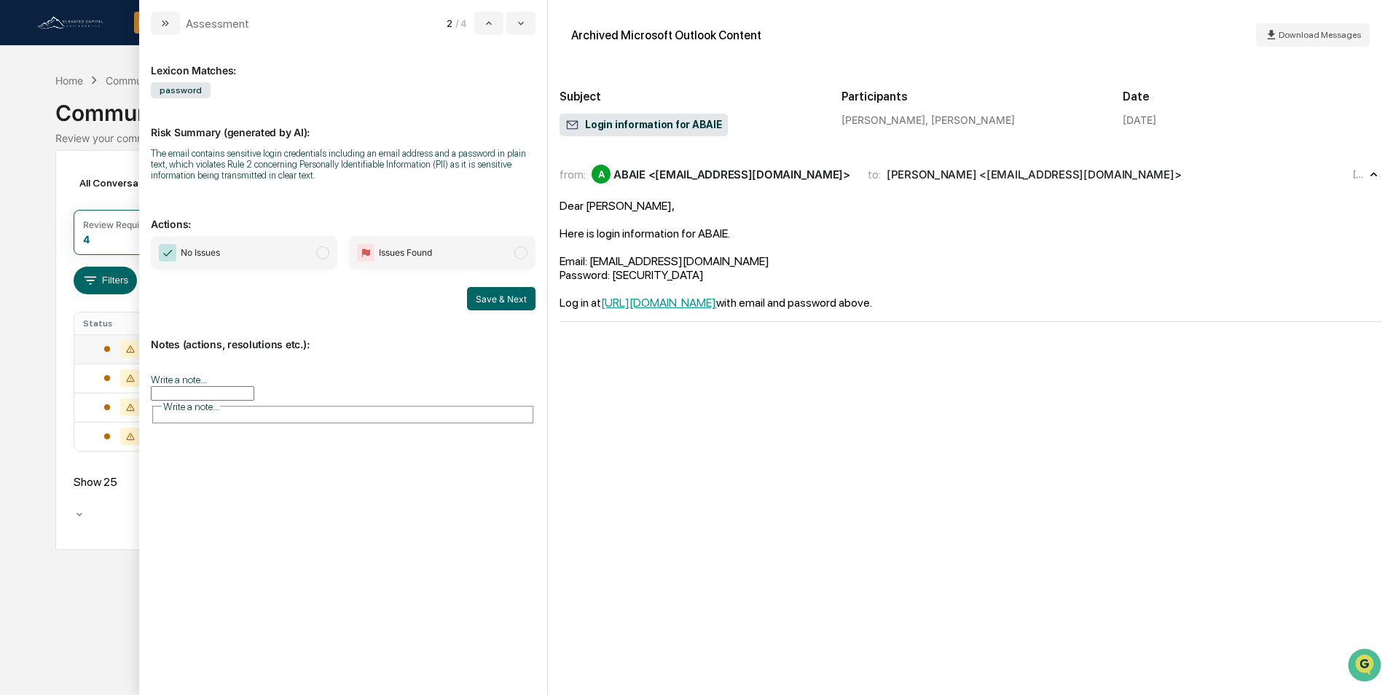
click at [325, 251] on span "modal" at bounding box center [322, 252] width 13 height 13
click at [490, 297] on button "Save & Next" at bounding box center [501, 298] width 68 height 23
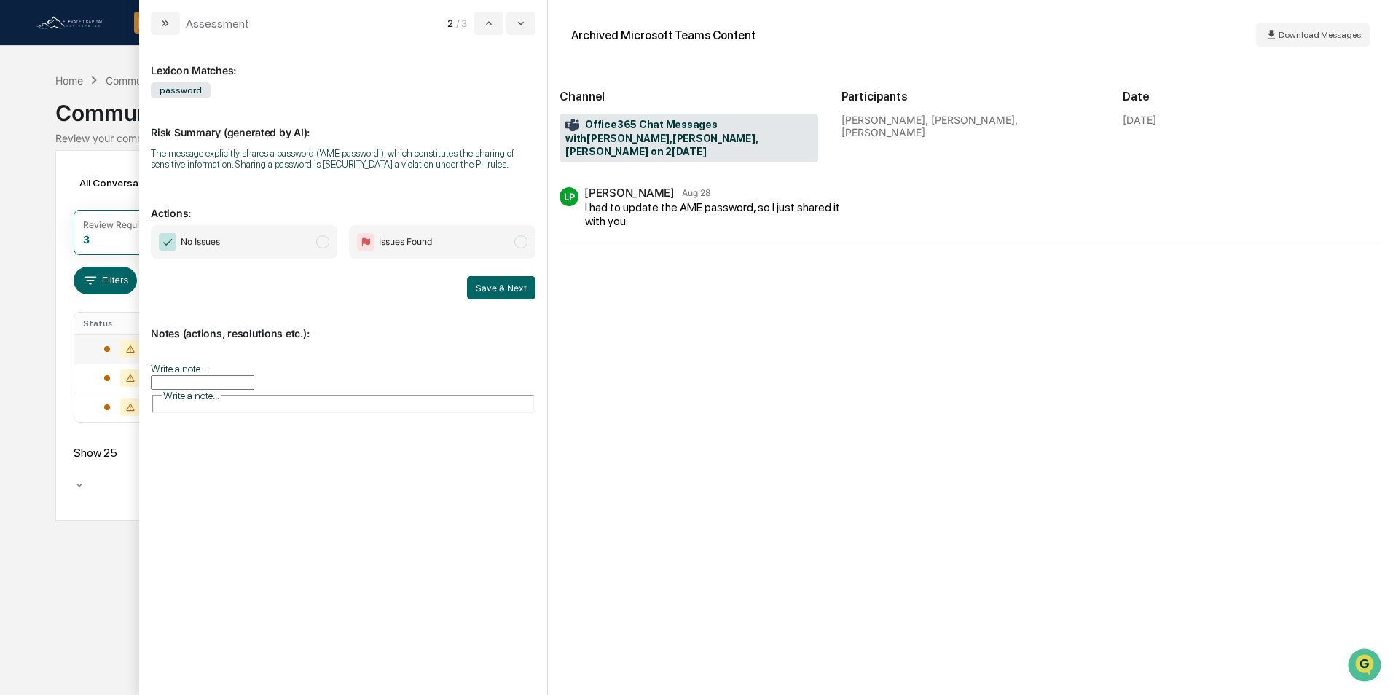
click at [335, 248] on span "No Issues" at bounding box center [244, 242] width 187 height 34
click at [513, 289] on button "Save & Next" at bounding box center [501, 287] width 68 height 23
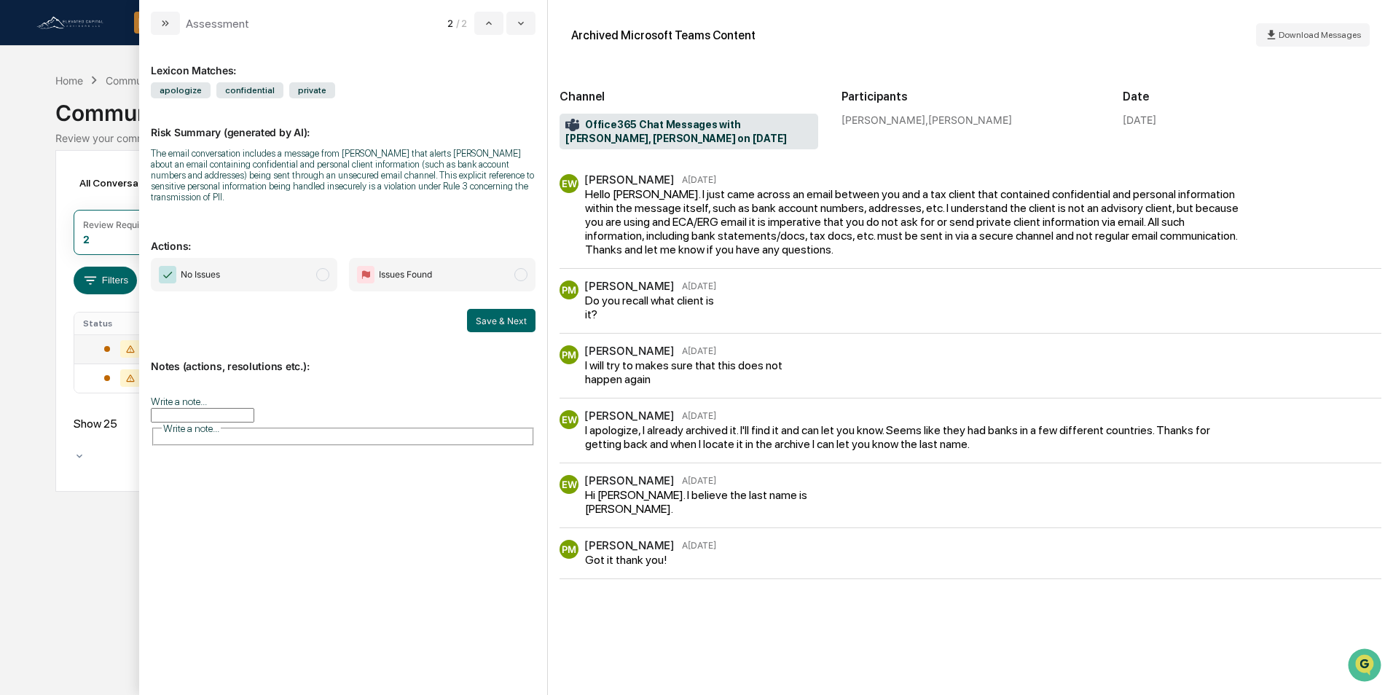
click at [326, 278] on span "modal" at bounding box center [322, 274] width 13 height 13
click at [503, 317] on button "Save & Next" at bounding box center [501, 320] width 68 height 23
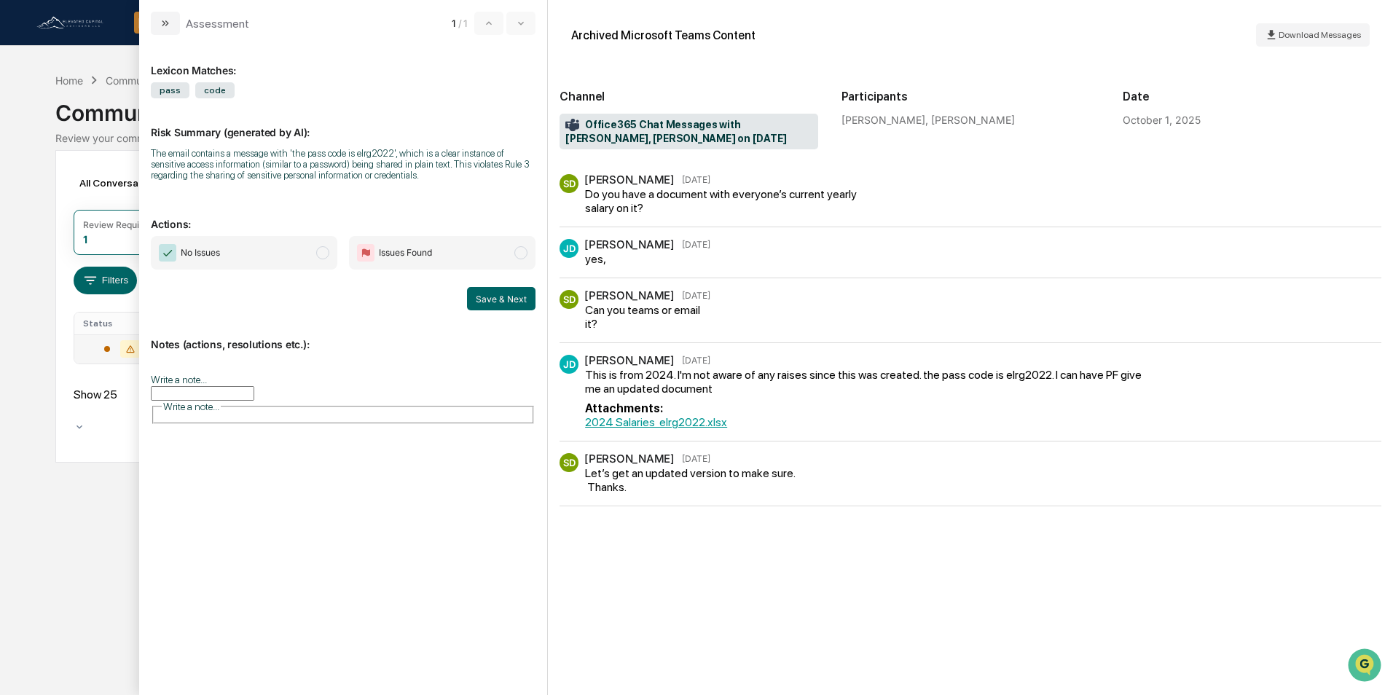
drag, startPoint x: 316, startPoint y: 251, endPoint x: 337, endPoint y: 269, distance: 27.3
click at [322, 252] on span "modal" at bounding box center [322, 252] width 13 height 13
click at [498, 297] on button "Save & Next" at bounding box center [501, 298] width 68 height 23
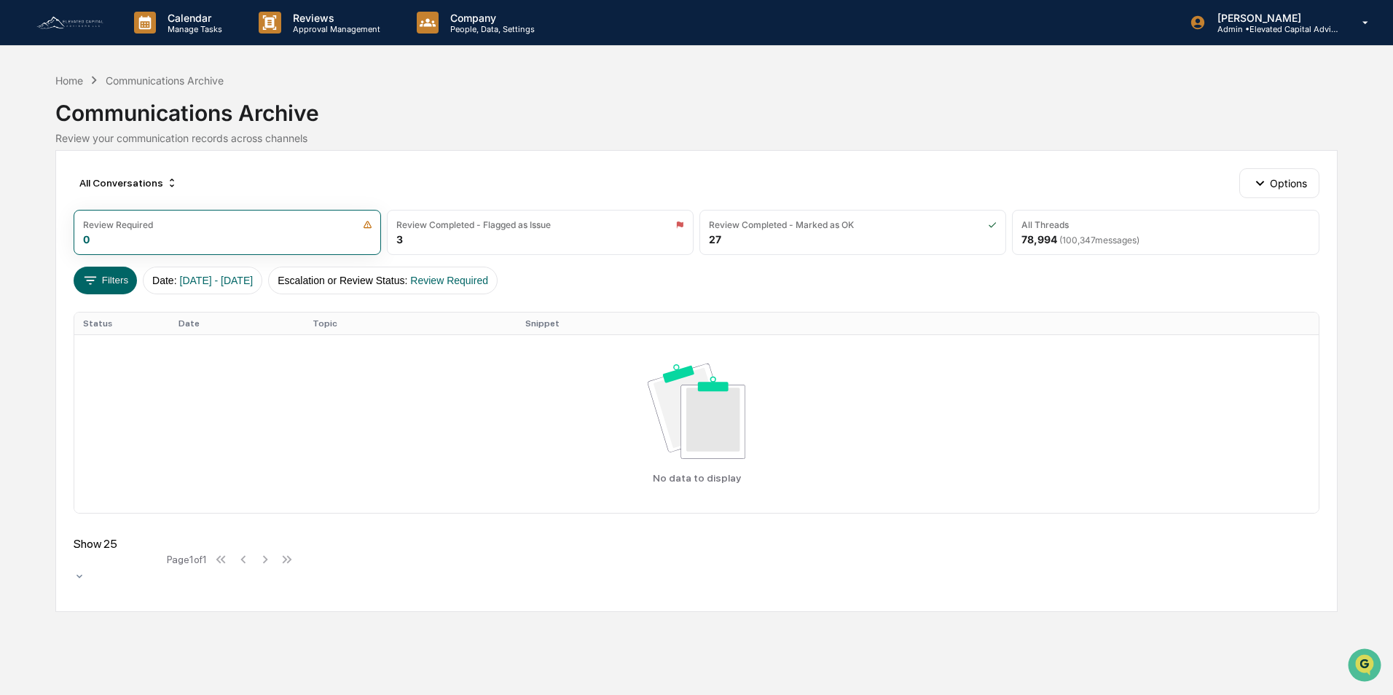
click at [92, 24] on img at bounding box center [70, 23] width 70 height 16
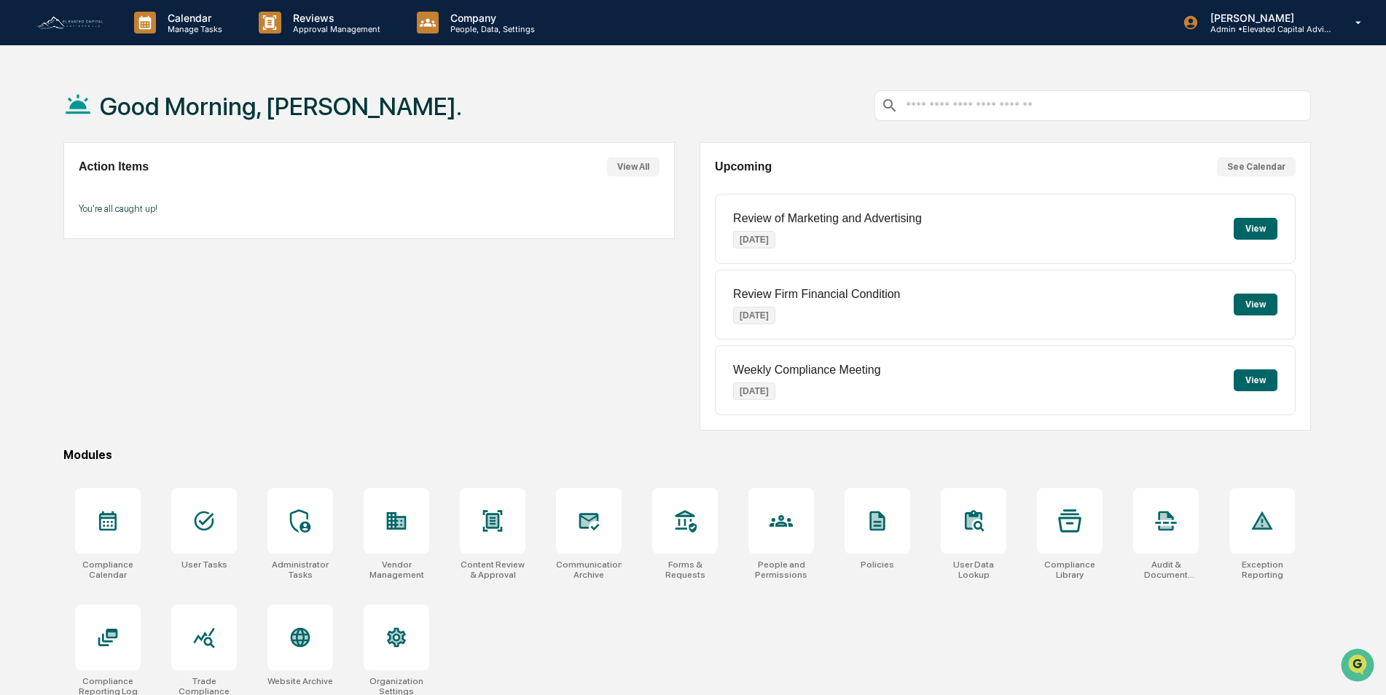
click at [1256, 232] on button "View" at bounding box center [1255, 229] width 44 height 22
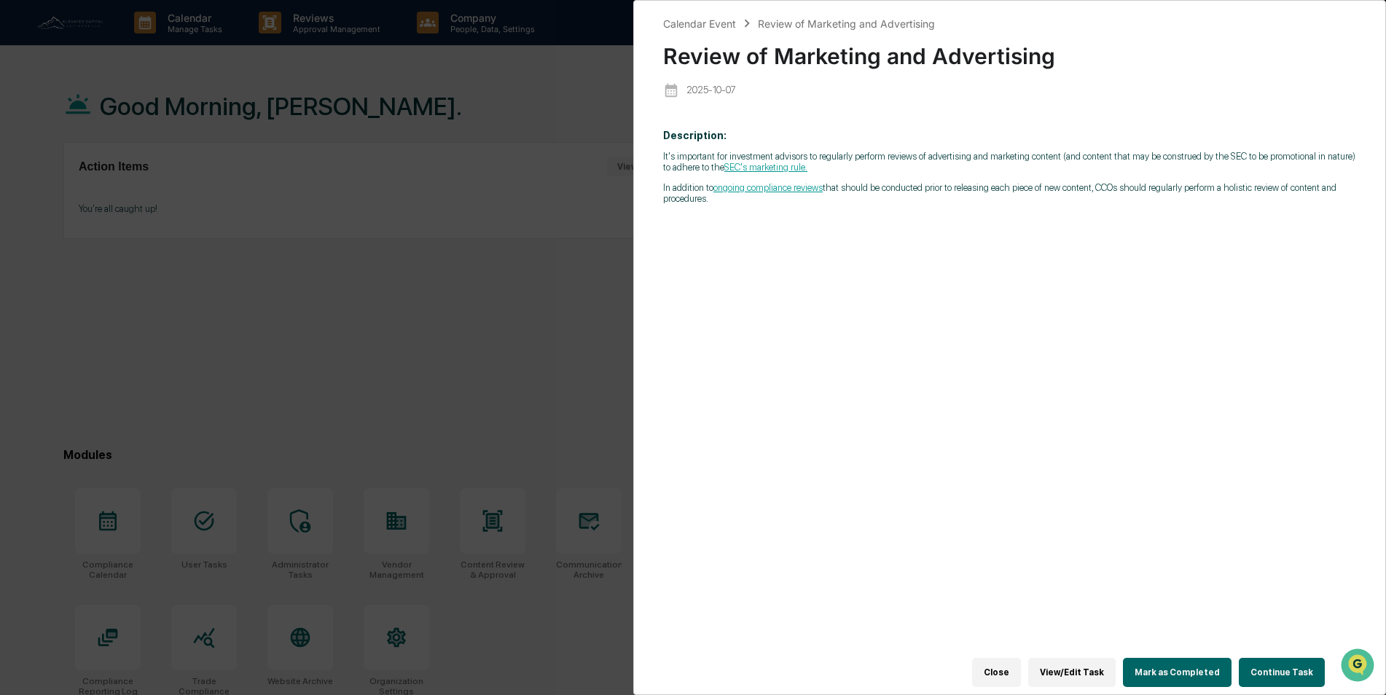
click at [1182, 666] on button "Mark as Completed" at bounding box center [1177, 672] width 109 height 29
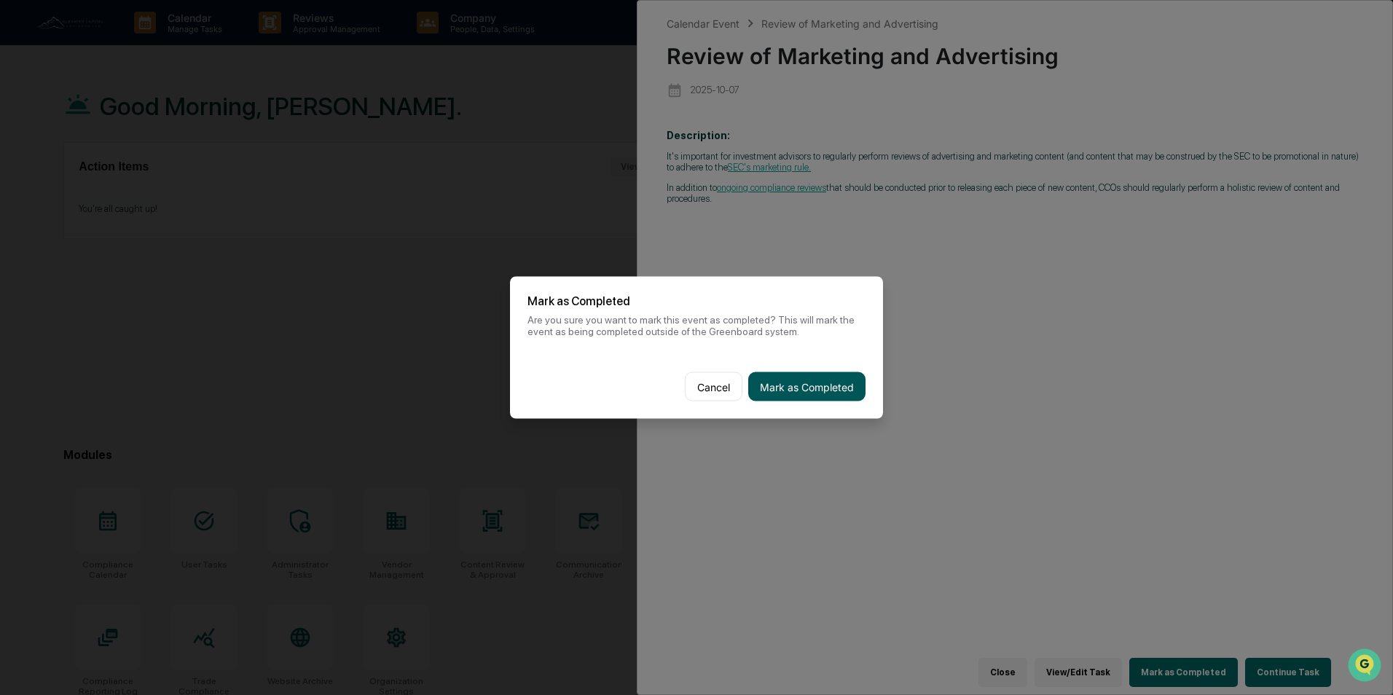
click at [801, 382] on button "Mark as Completed" at bounding box center [806, 386] width 117 height 29
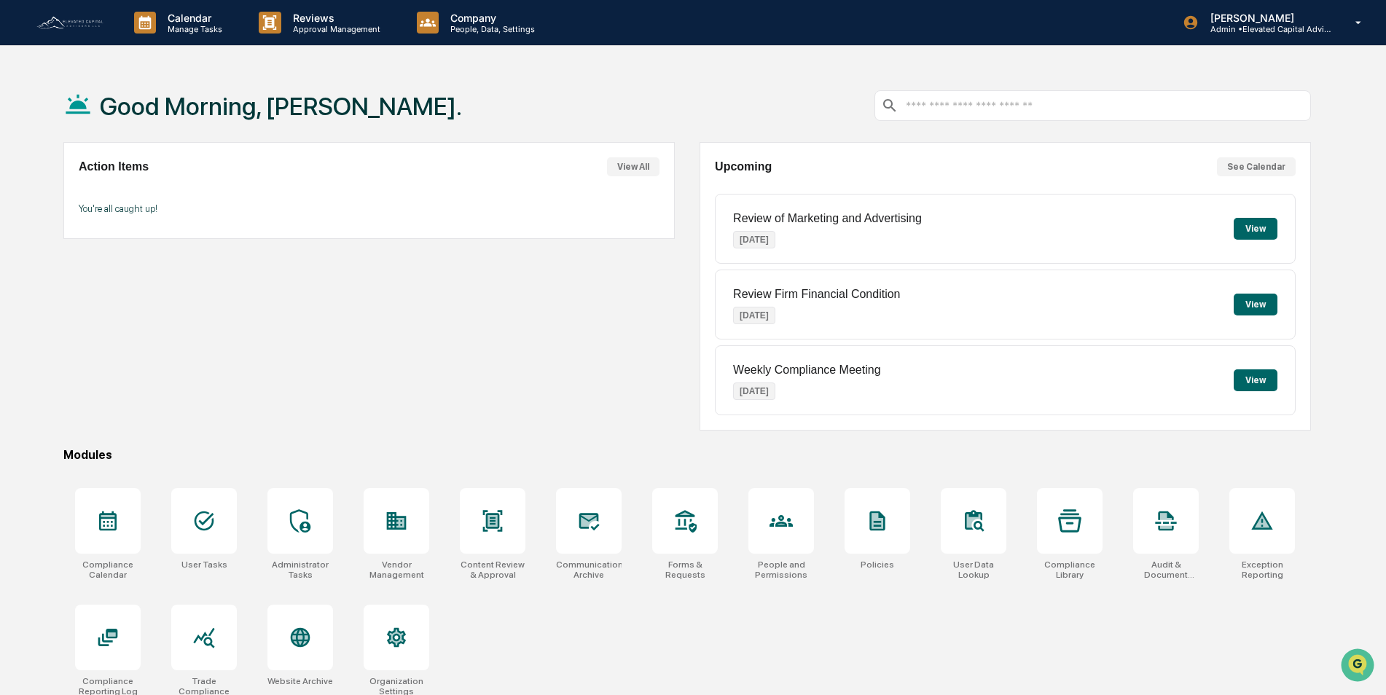
click at [1259, 302] on button "View" at bounding box center [1255, 305] width 44 height 22
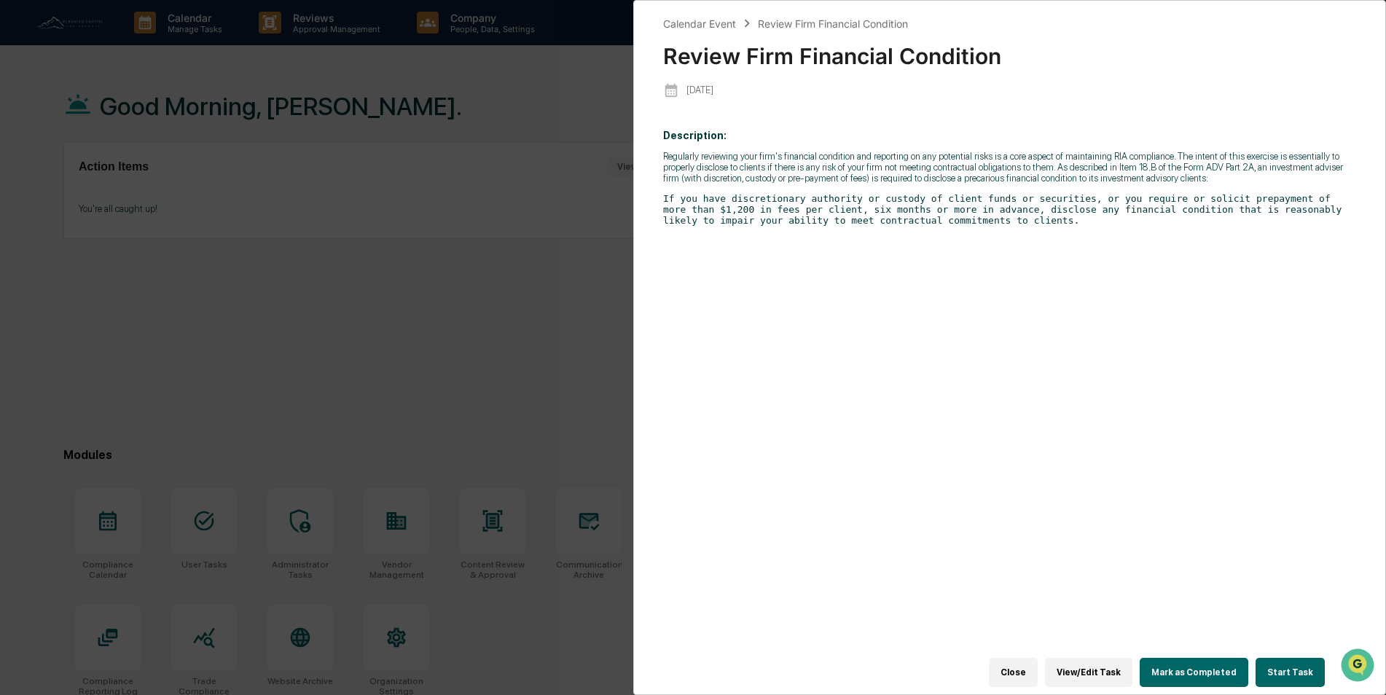
click at [1206, 663] on button "Mark as Completed" at bounding box center [1193, 672] width 109 height 29
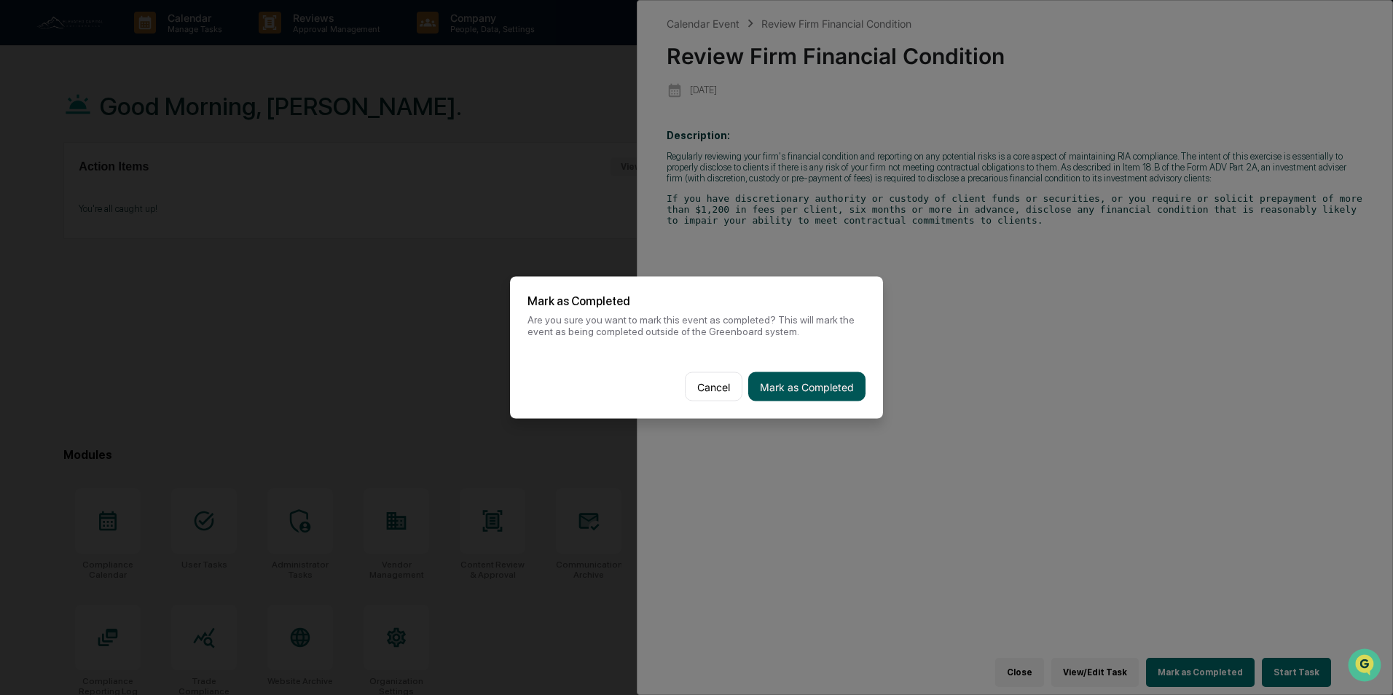
click at [817, 385] on button "Mark as Completed" at bounding box center [806, 386] width 117 height 29
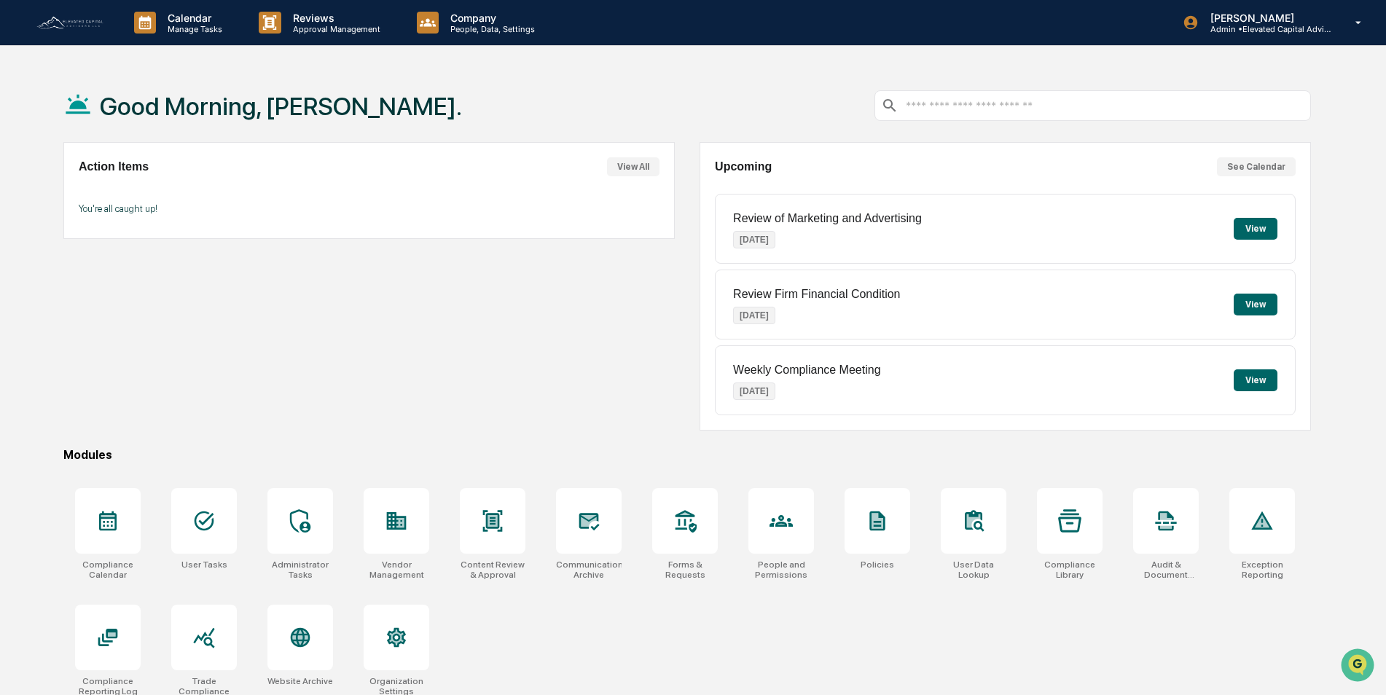
click at [1253, 381] on button "View" at bounding box center [1255, 380] width 44 height 22
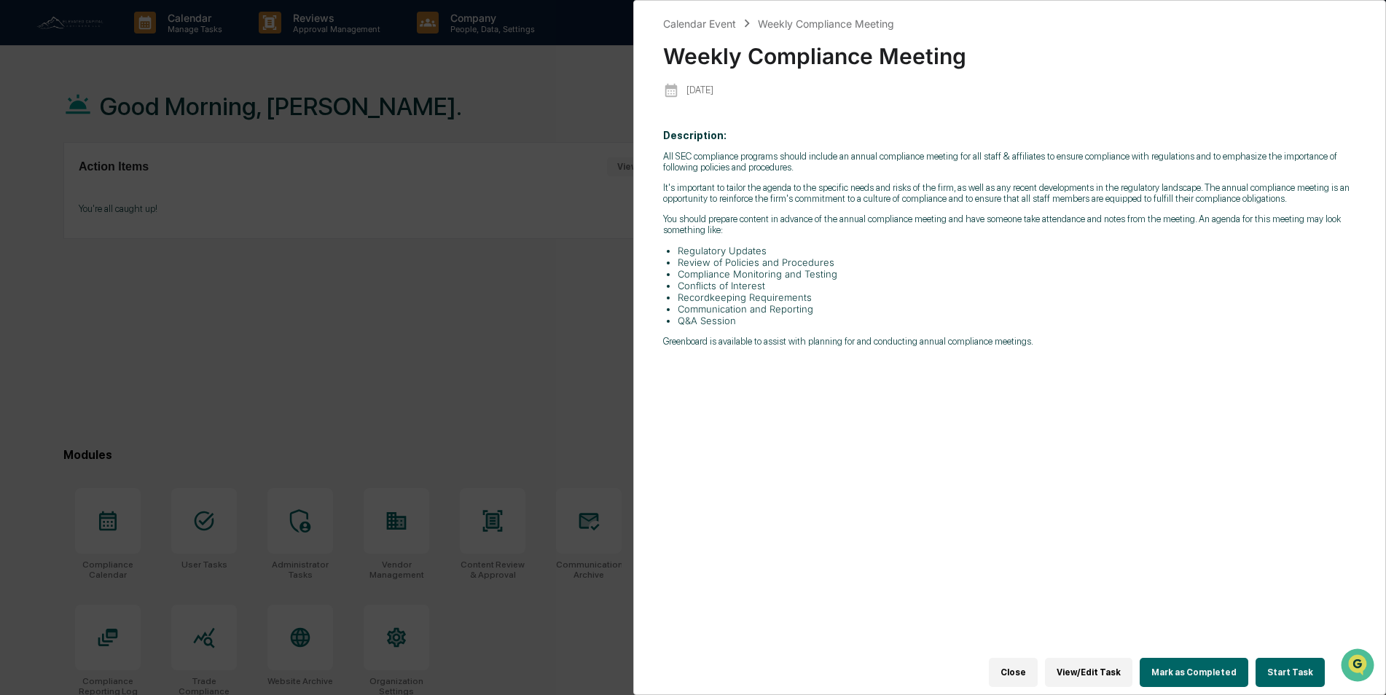
click at [1021, 669] on button "Close" at bounding box center [1013, 672] width 49 height 29
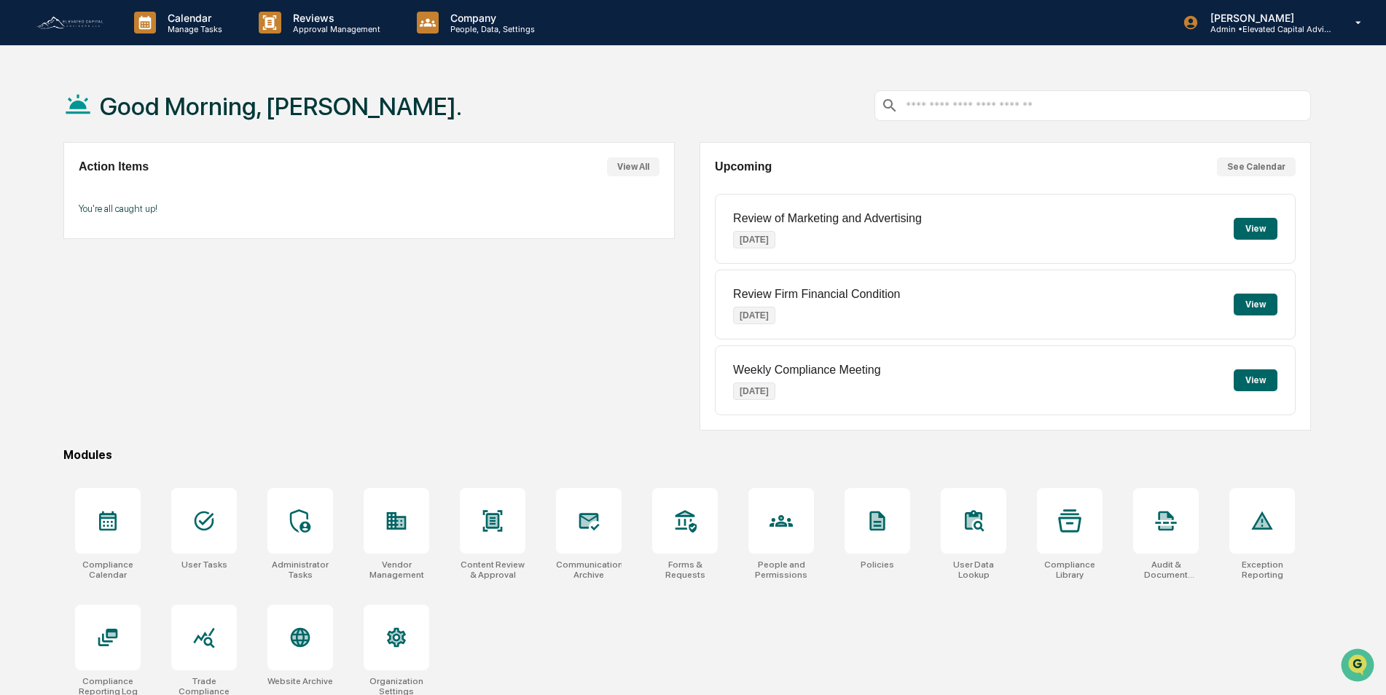
click at [1255, 221] on button "View" at bounding box center [1255, 229] width 44 height 22
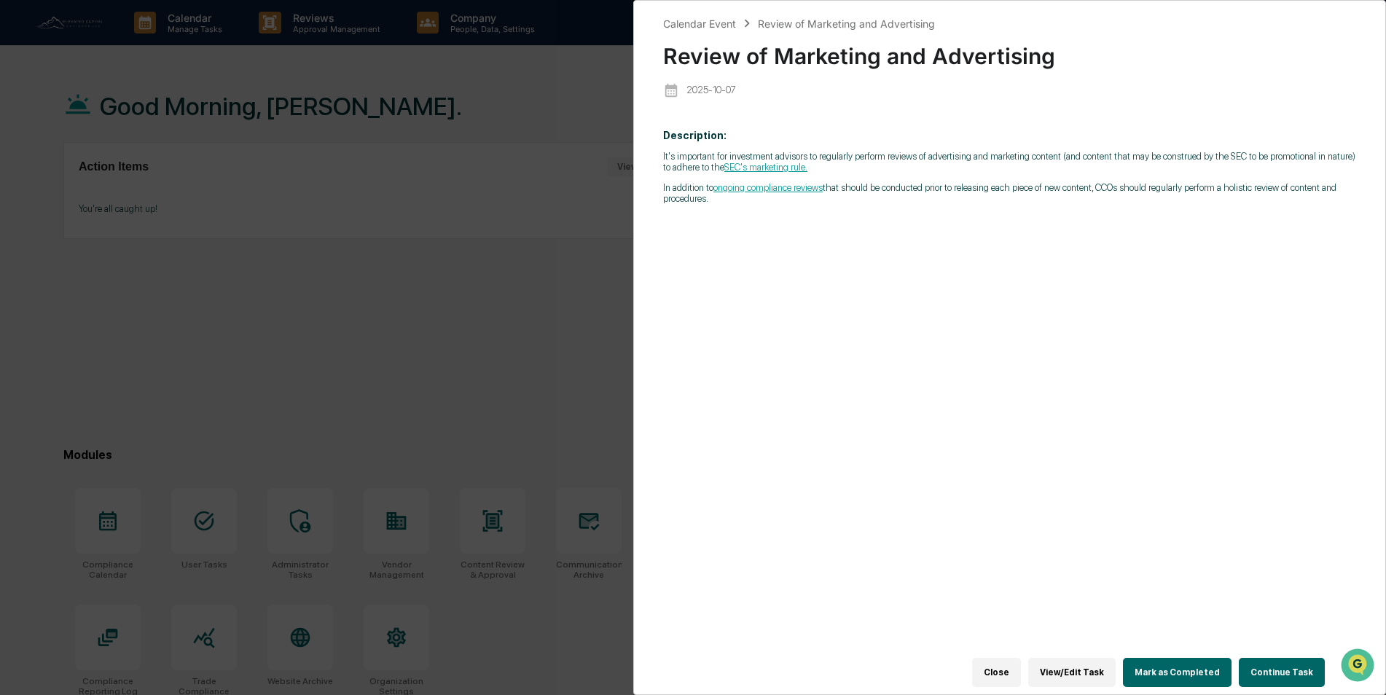
click at [1268, 665] on button "Continue Task" at bounding box center [1282, 672] width 86 height 29
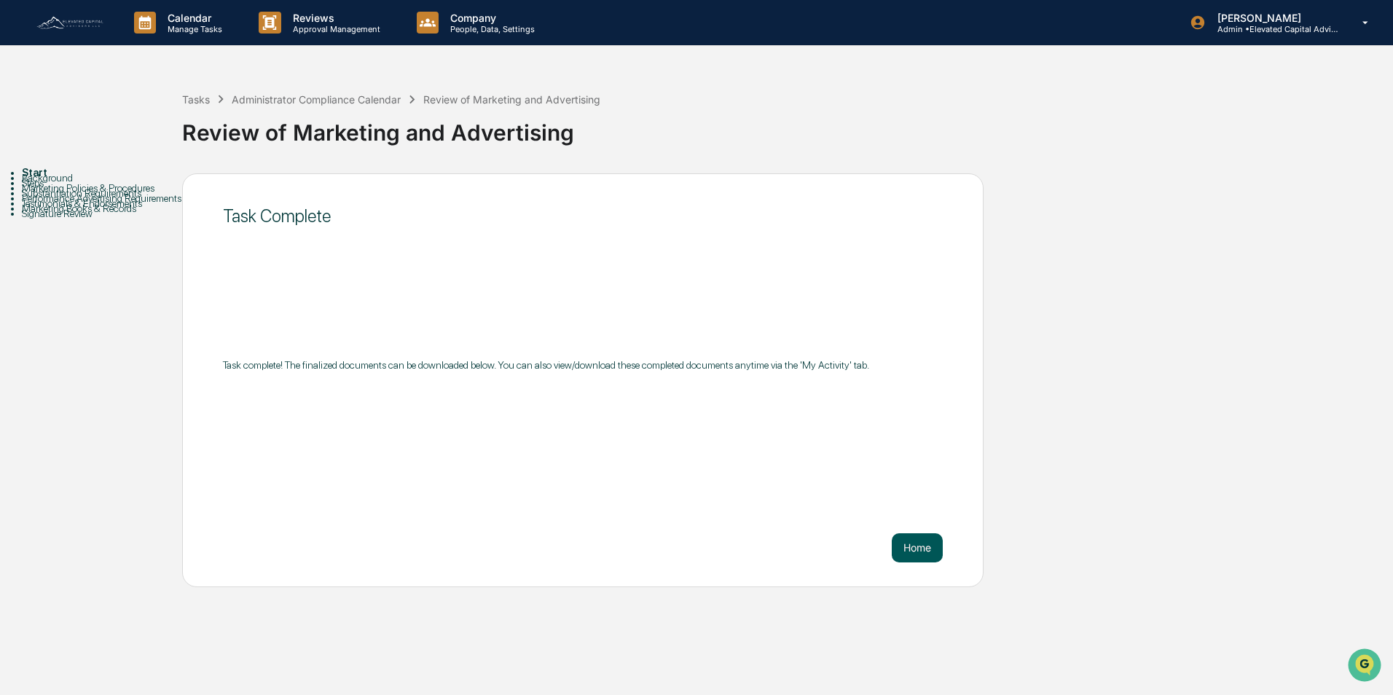
click at [909, 546] on button "Home" at bounding box center [917, 547] width 51 height 29
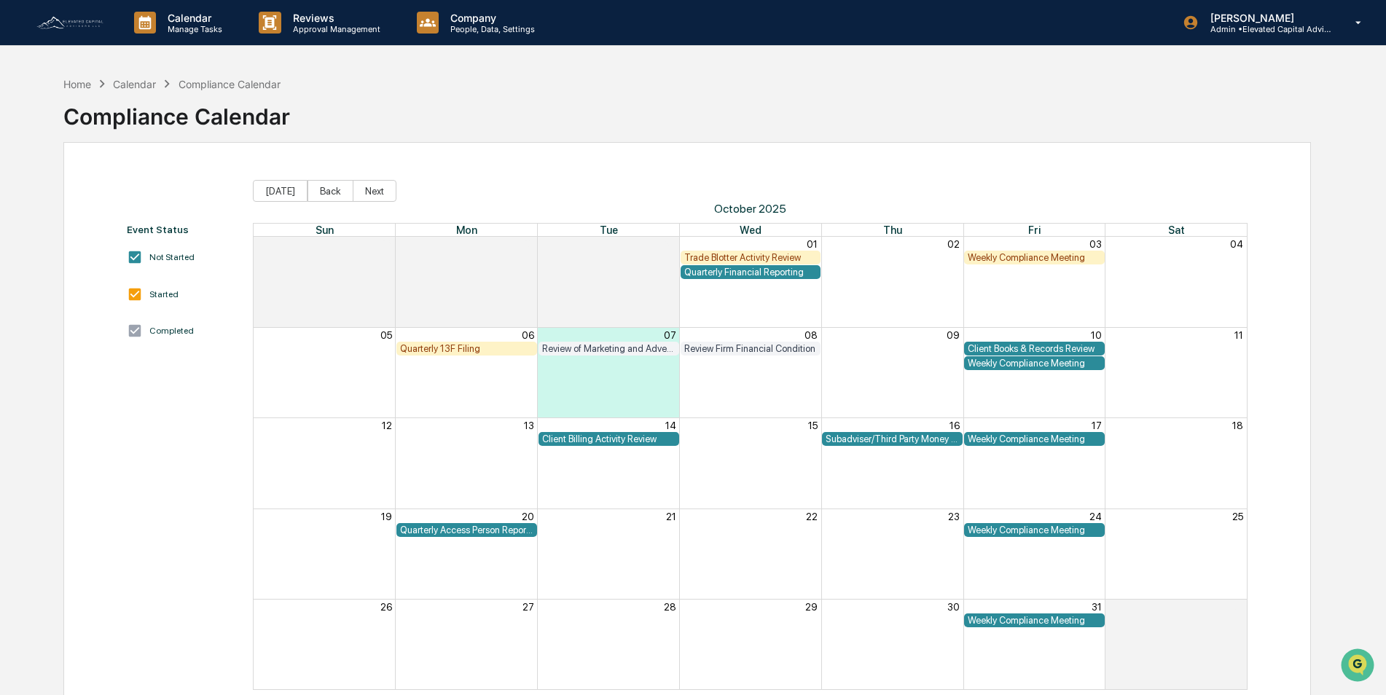
click at [449, 364] on div "Month View" at bounding box center [608, 363] width 709 height 15
